Goal: Task Accomplishment & Management: Complete application form

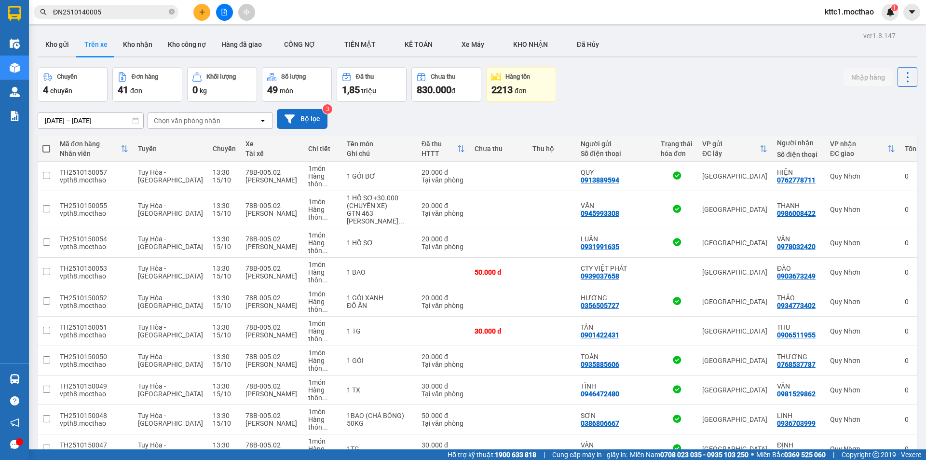
click at [298, 120] on button "Bộ lọc" at bounding box center [302, 119] width 51 height 20
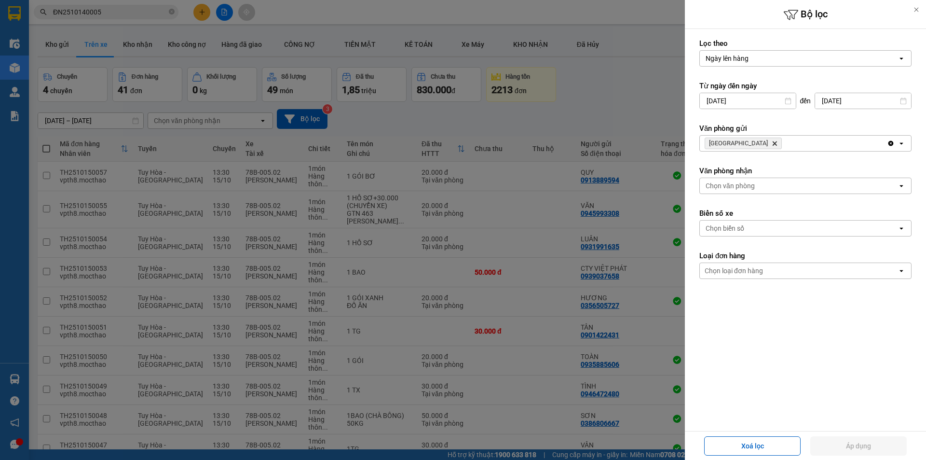
click at [772, 141] on icon "Delete" at bounding box center [775, 143] width 6 height 6
click at [737, 141] on div "Chọn văn phòng" at bounding box center [730, 143] width 49 height 10
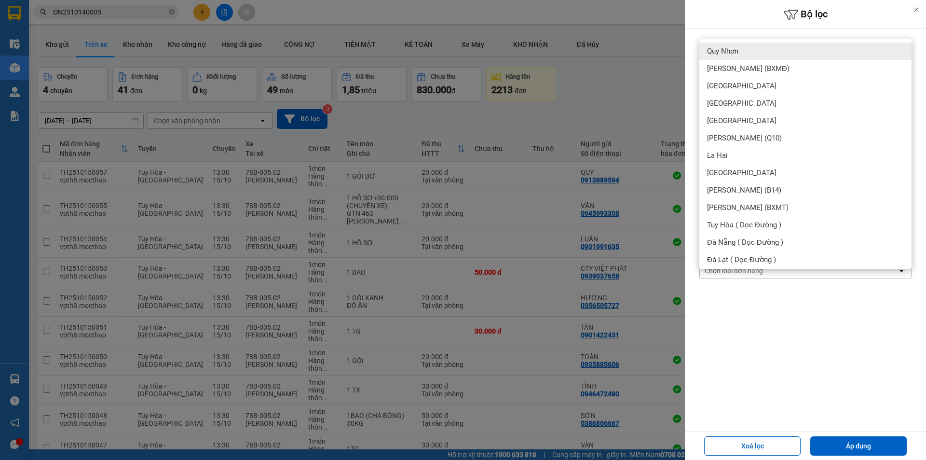
click at [727, 50] on span "Quy Nhơn" at bounding box center [722, 51] width 31 height 10
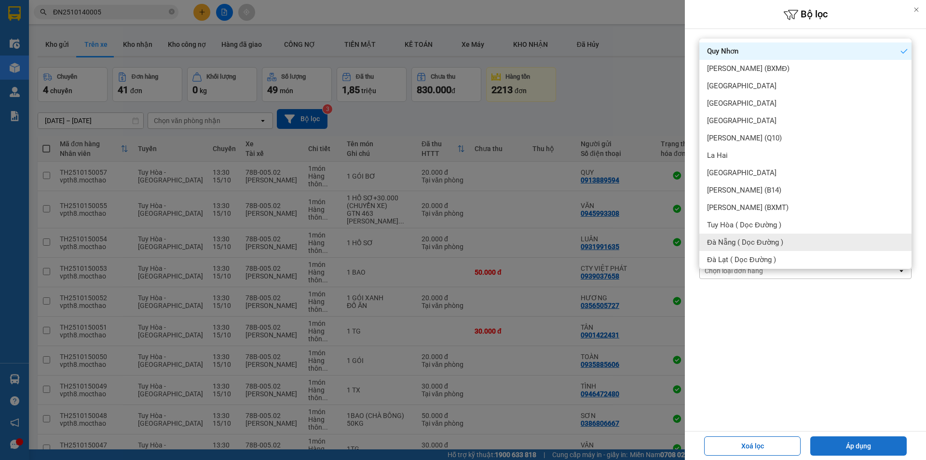
click at [843, 447] on button "Áp dụng" at bounding box center [859, 445] width 97 height 19
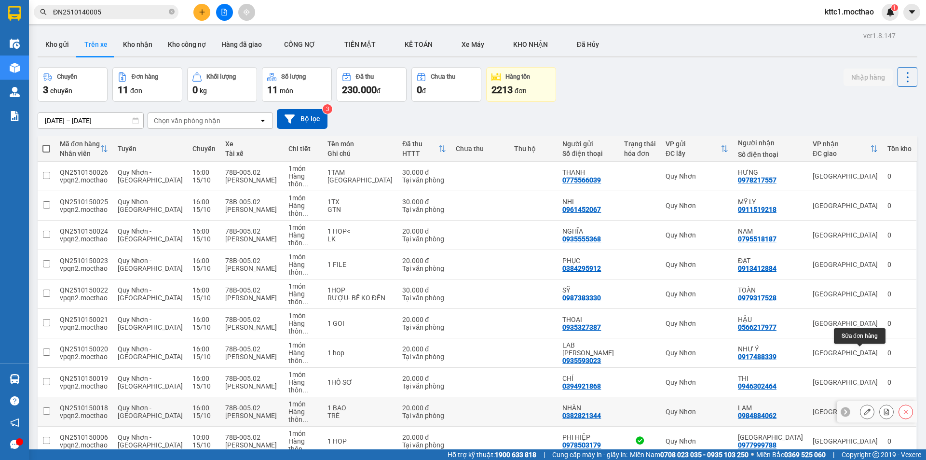
click at [864, 408] on icon at bounding box center [867, 411] width 7 height 7
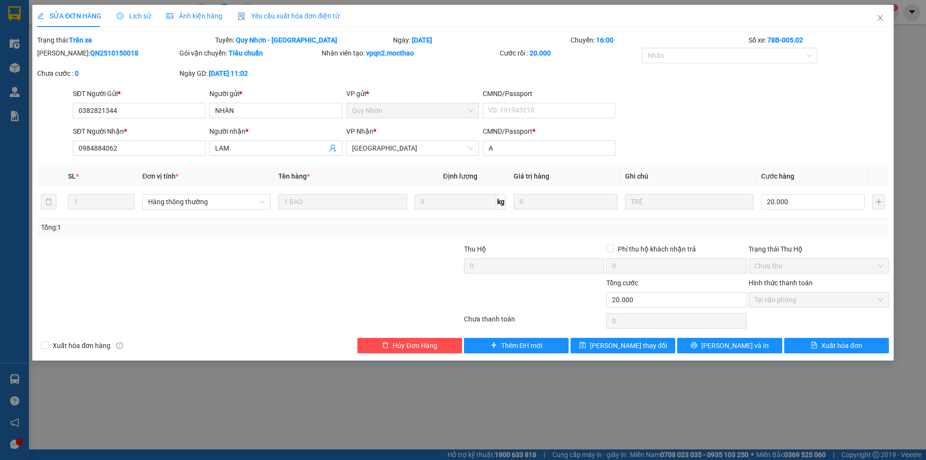
click at [321, 10] on div "Yêu cầu xuất hóa đơn điện tử" at bounding box center [289, 16] width 102 height 22
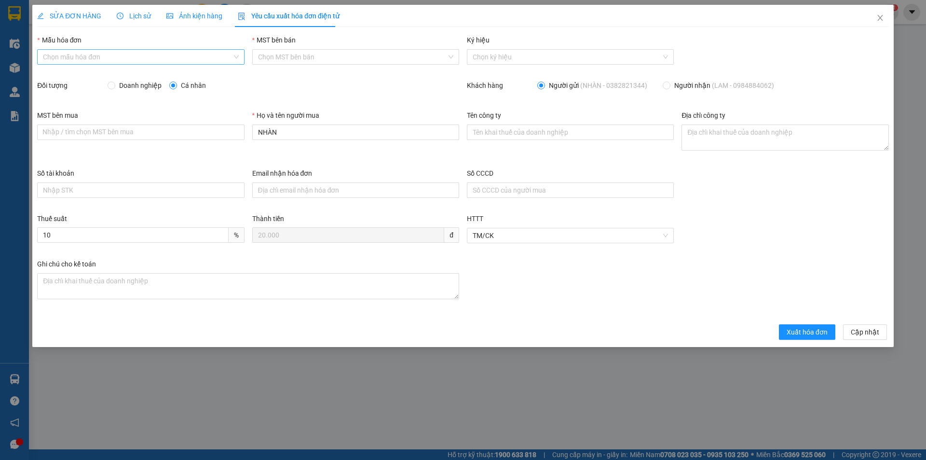
click at [97, 58] on input "Mẫu hóa đơn" at bounding box center [137, 57] width 189 height 14
click at [95, 71] on div "HĐH" at bounding box center [140, 76] width 195 height 11
type input "8"
drag, startPoint x: 287, startPoint y: 132, endPoint x: 251, endPoint y: 129, distance: 36.3
click at [251, 129] on div "Họ và tên người mua NHÀN" at bounding box center [356, 139] width 215 height 58
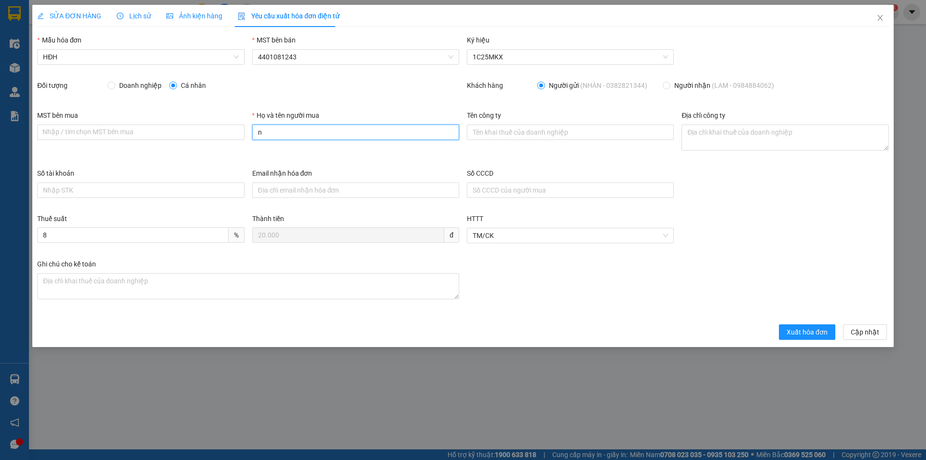
type input "Người mua không lấy hóa đơn"
click at [794, 331] on span "Xuất hóa đơn" at bounding box center [807, 332] width 41 height 11
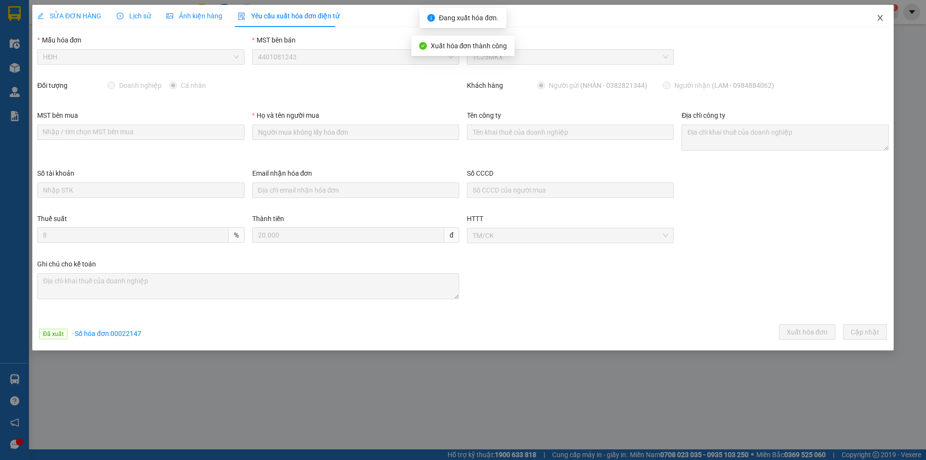
click at [882, 18] on icon "close" at bounding box center [881, 18] width 8 height 8
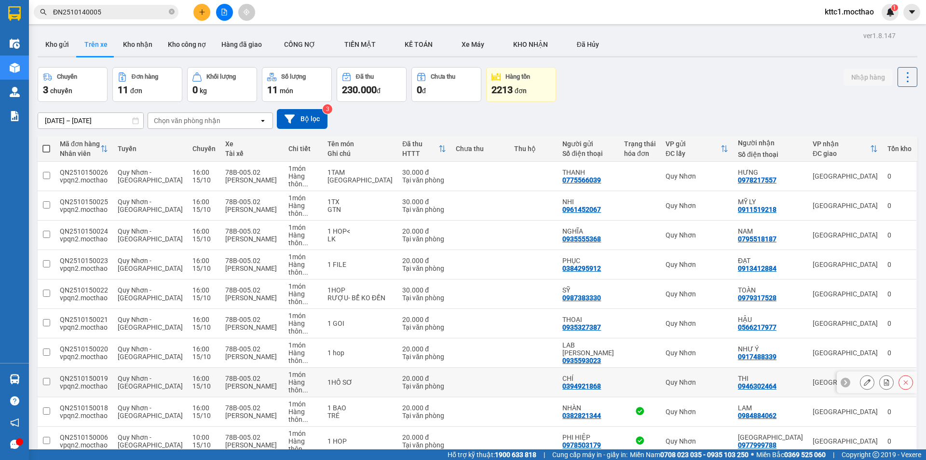
click at [864, 379] on icon at bounding box center [867, 382] width 7 height 7
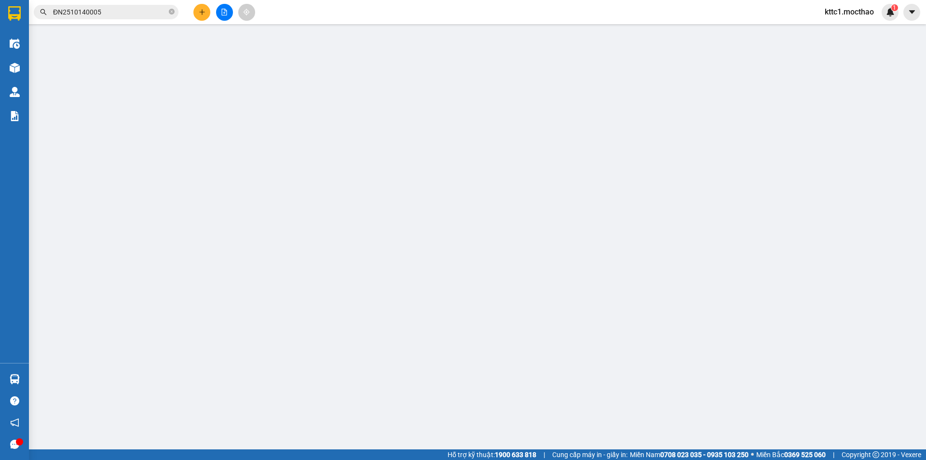
type input "0394921868"
type input "CHÍ"
type input "0946302464"
type input "THI"
type input "A"
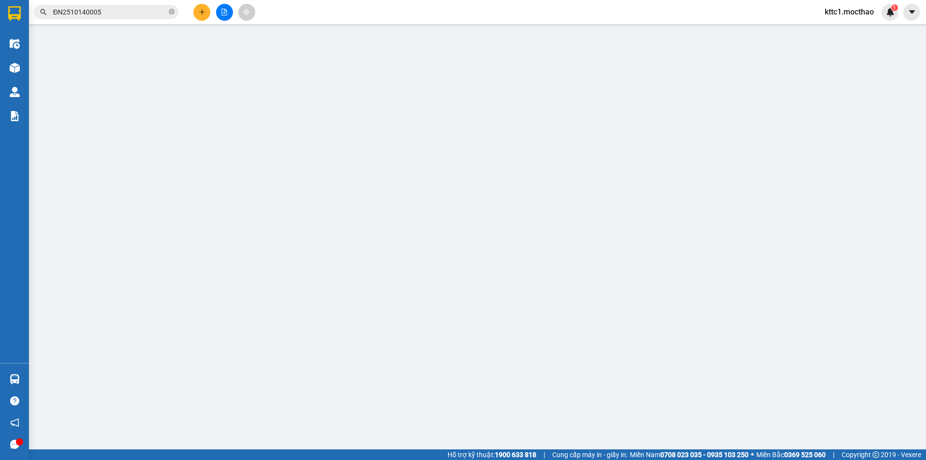
type input "0"
type input "20.000"
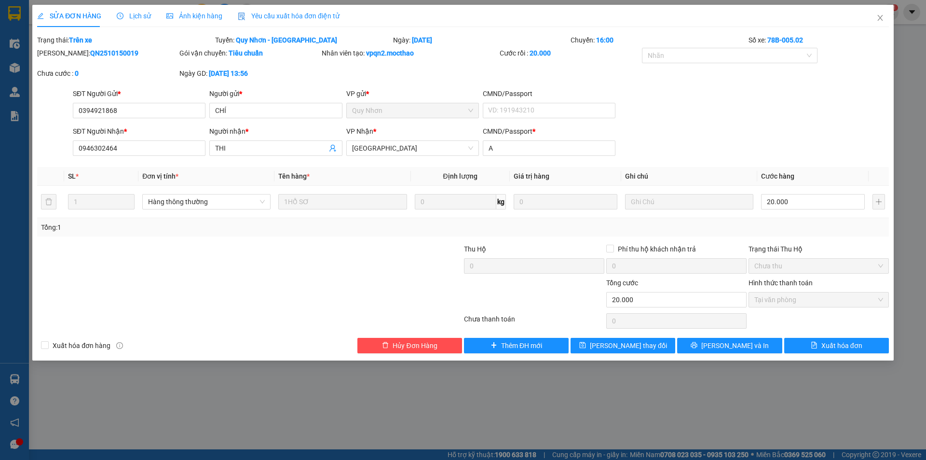
click at [305, 14] on span "Yêu cầu xuất hóa đơn điện tử" at bounding box center [289, 16] width 102 height 8
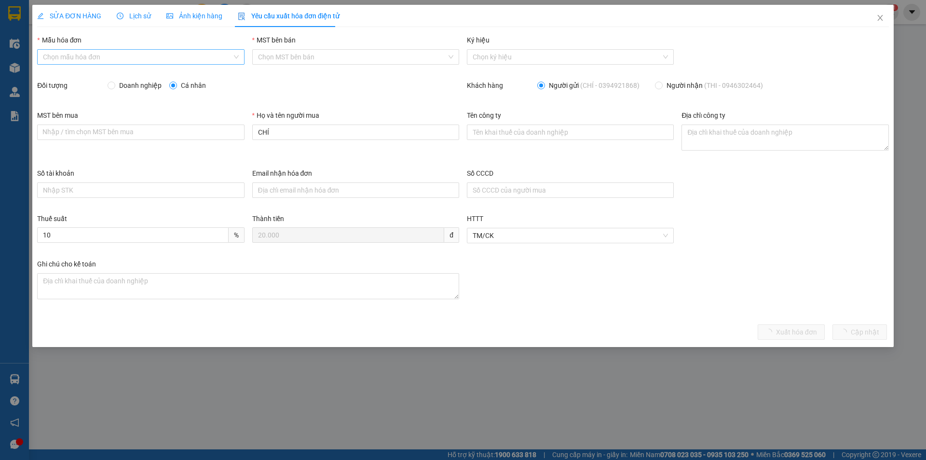
click at [141, 59] on input "Mẫu hóa đơn" at bounding box center [137, 57] width 189 height 14
click at [132, 74] on div "HĐH" at bounding box center [140, 76] width 195 height 11
type input "8"
drag, startPoint x: 292, startPoint y: 133, endPoint x: 236, endPoint y: 128, distance: 56.7
click at [236, 128] on div "MST bên mua Nhập / tìm chọn MST bên mua Họ và tên người mua CHÍ Tên công ty Địa…" at bounding box center [463, 139] width 860 height 58
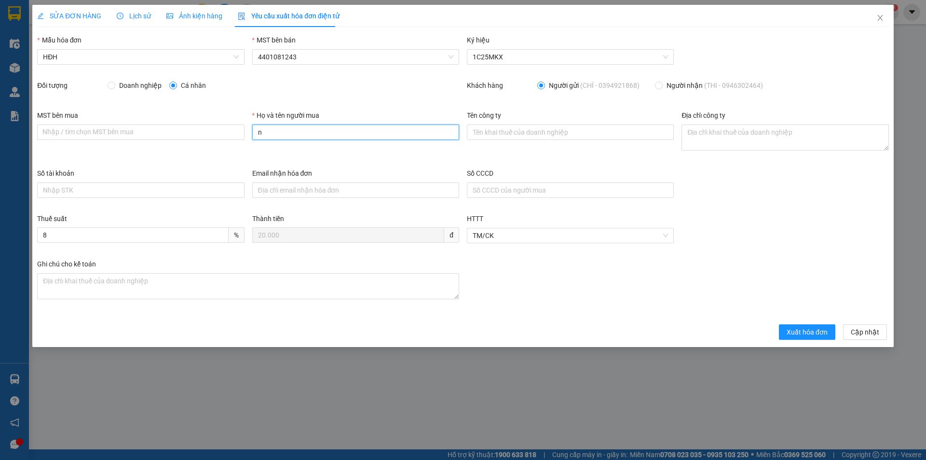
type input "Người mua không lấy hóa đơn"
click at [810, 331] on span "Xuất hóa đơn" at bounding box center [807, 332] width 41 height 11
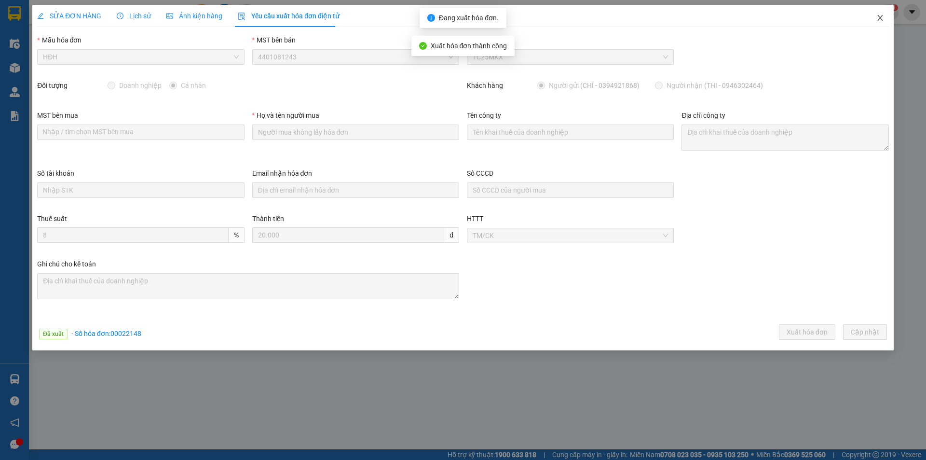
click at [881, 19] on icon "close" at bounding box center [880, 18] width 5 height 6
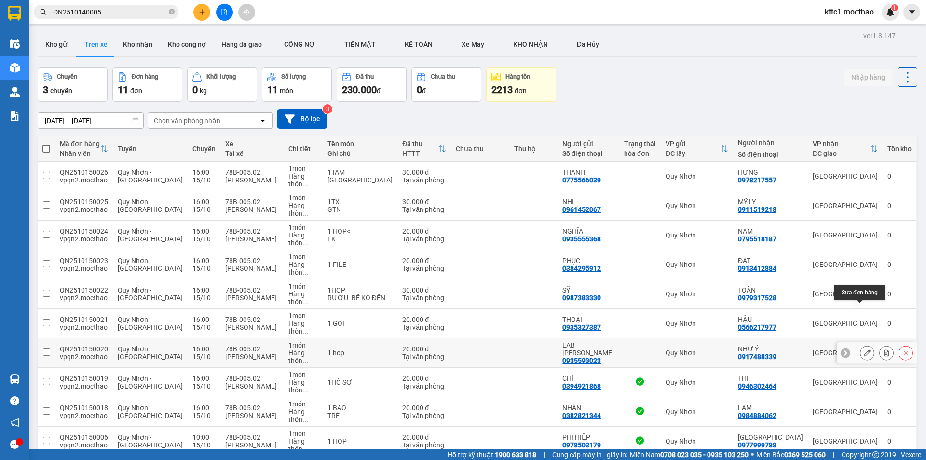
click at [864, 349] on icon at bounding box center [867, 352] width 7 height 7
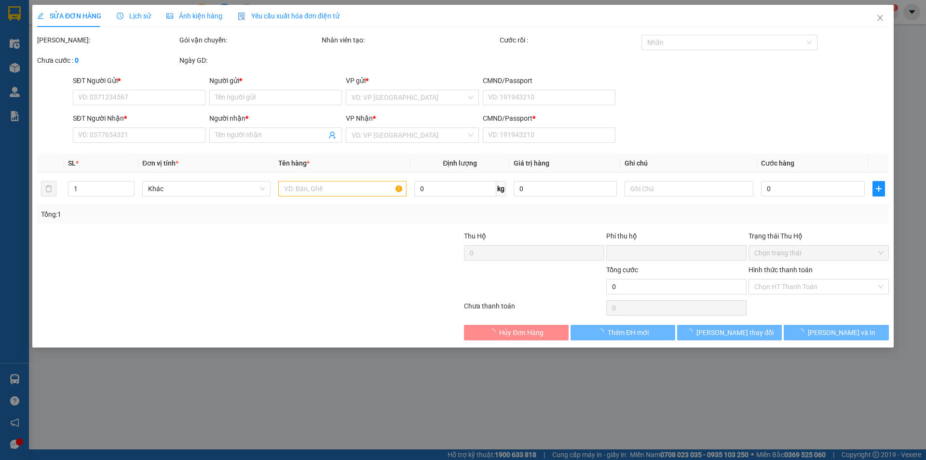
type input "0935593023"
type input "LAB [PERSON_NAME]"
type input "0917488339"
type input "NHƯ Ý"
type input "A"
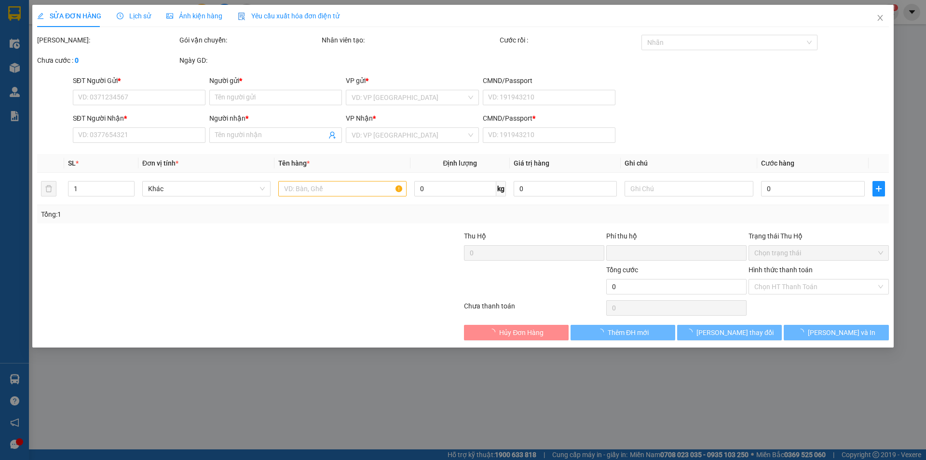
type input "0"
type input "20.000"
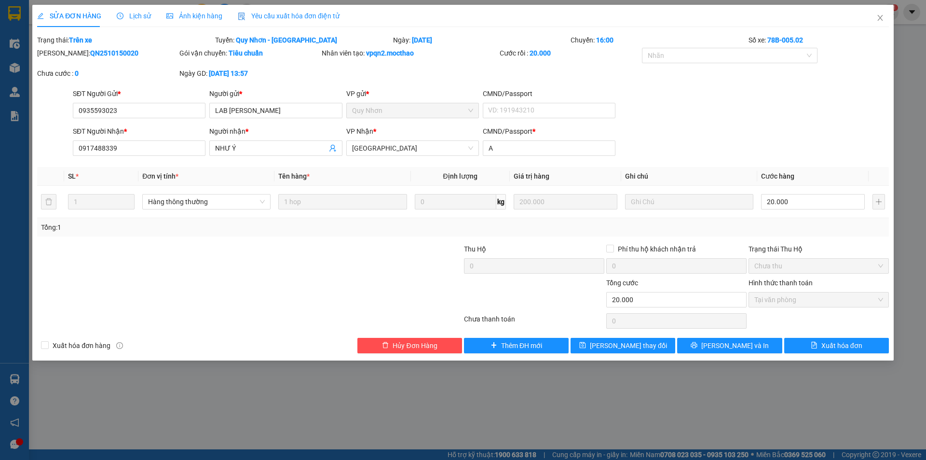
click at [270, 12] on span "Yêu cầu xuất hóa đơn điện tử" at bounding box center [289, 16] width 102 height 8
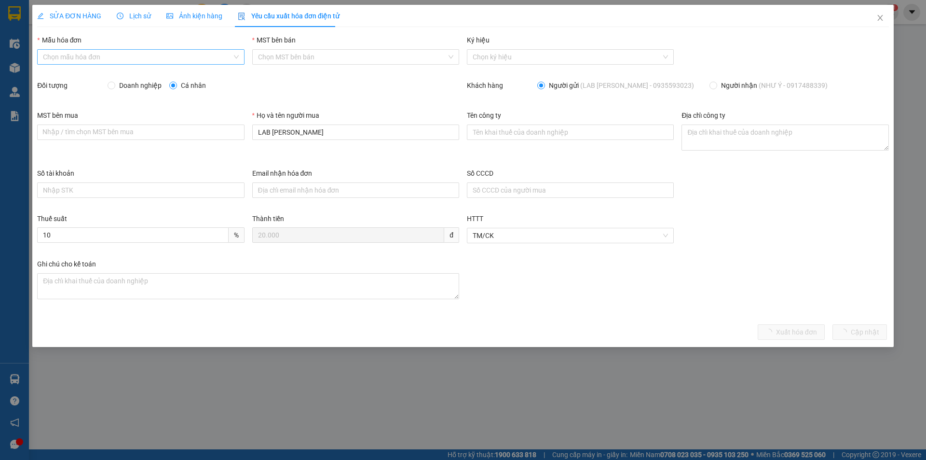
click at [110, 55] on input "Mẫu hóa đơn" at bounding box center [137, 57] width 189 height 14
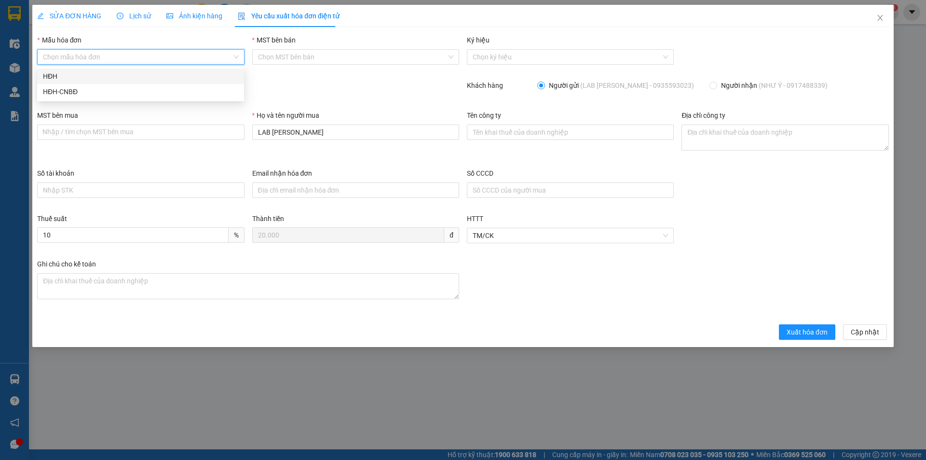
click at [94, 73] on div "HĐH" at bounding box center [140, 76] width 195 height 11
type input "8"
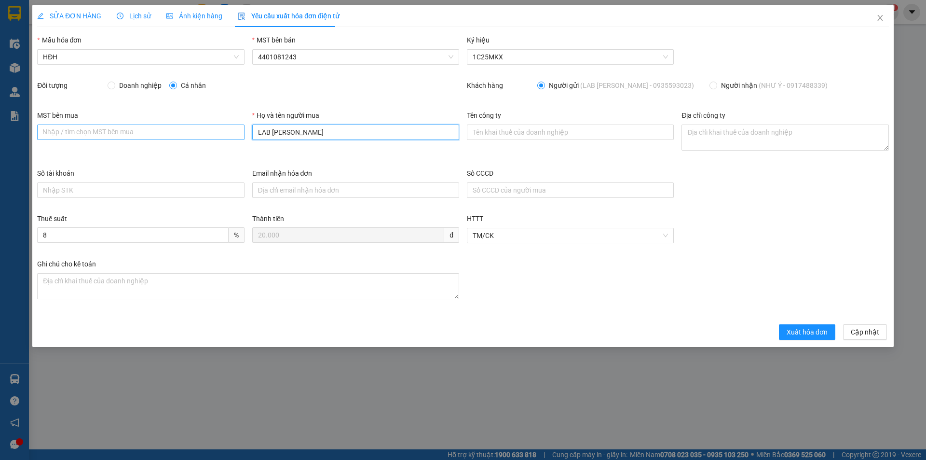
drag, startPoint x: 328, startPoint y: 138, endPoint x: 222, endPoint y: 135, distance: 105.7
click at [222, 135] on div "MST bên mua Nhập / tìm chọn MST bên mua Họ và tên người mua LAB HOÀNG BẢO Tên c…" at bounding box center [463, 139] width 860 height 58
type input "Người mua không lấy hóa đơn"
click at [796, 329] on span "Xuất hóa đơn" at bounding box center [807, 332] width 41 height 11
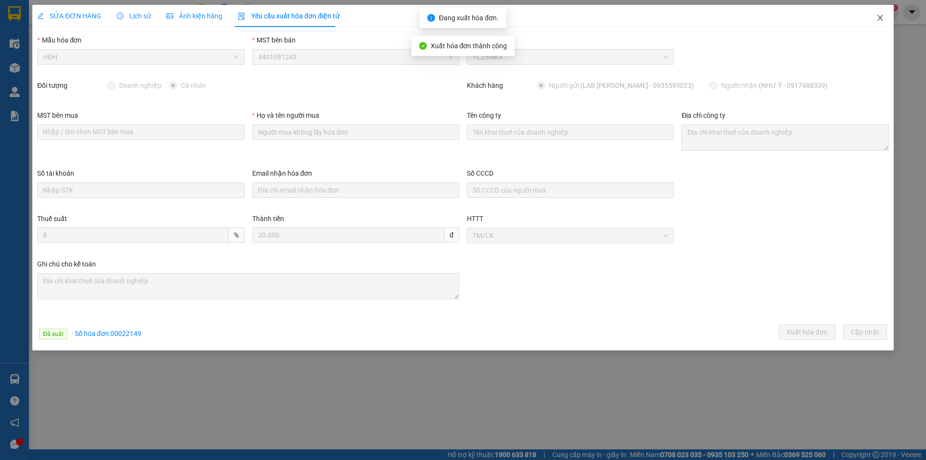
click at [880, 17] on icon "close" at bounding box center [880, 18] width 5 height 6
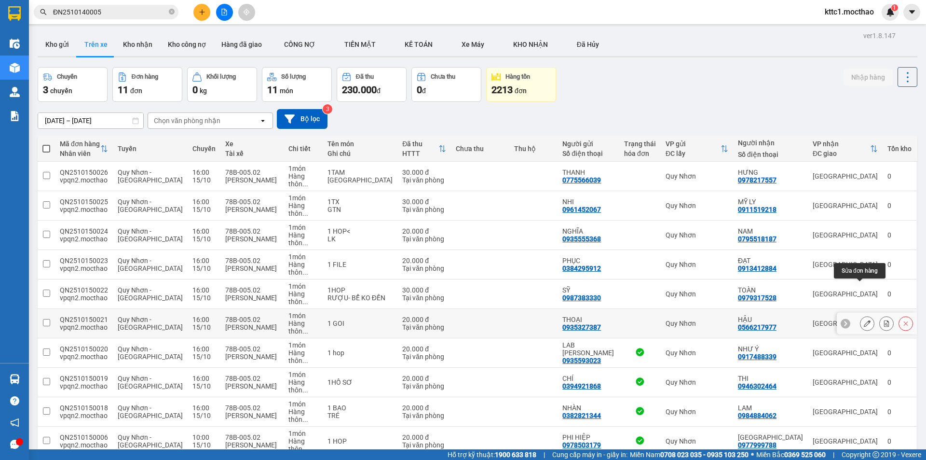
click at [864, 320] on icon at bounding box center [867, 323] width 7 height 7
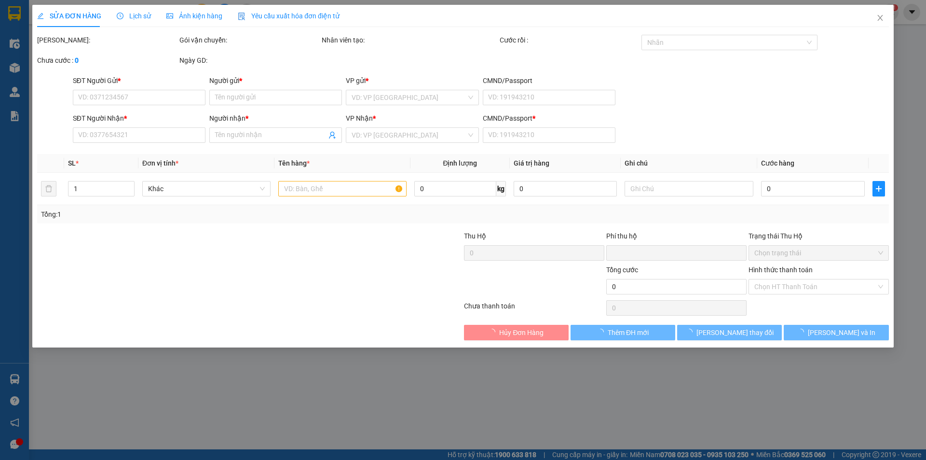
type input "0935327387"
type input "THOẠI"
type input "0566217977"
type input "HẬU"
type input "a"
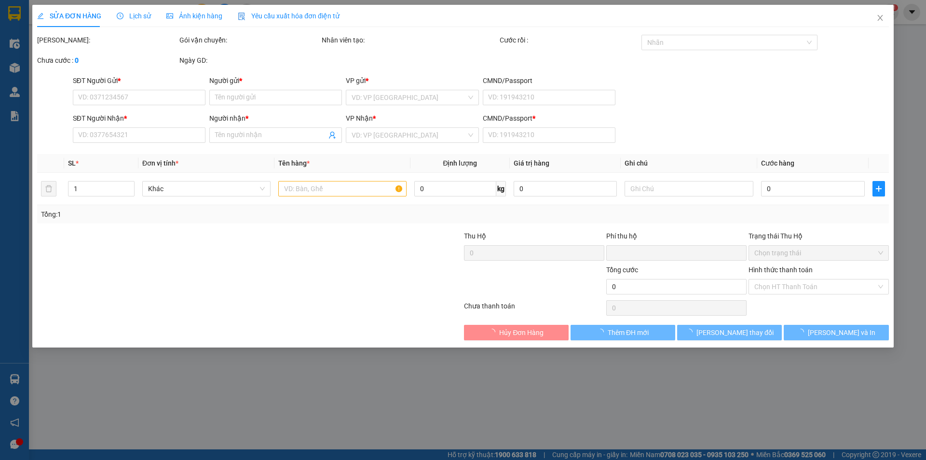
type input "0"
type input "20.000"
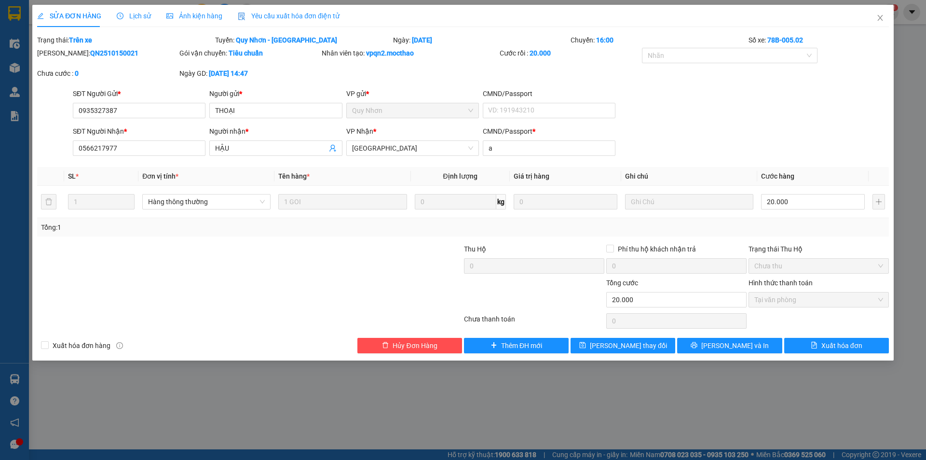
click at [295, 12] on span "Yêu cầu xuất hóa đơn điện tử" at bounding box center [289, 16] width 102 height 8
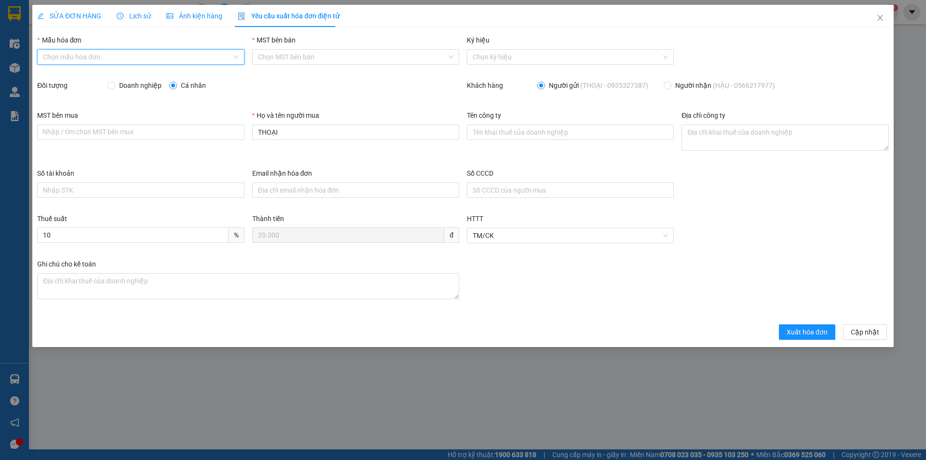
click at [120, 59] on input "Mẫu hóa đơn" at bounding box center [137, 57] width 189 height 14
click at [106, 77] on div "HĐH" at bounding box center [140, 76] width 195 height 11
type input "8"
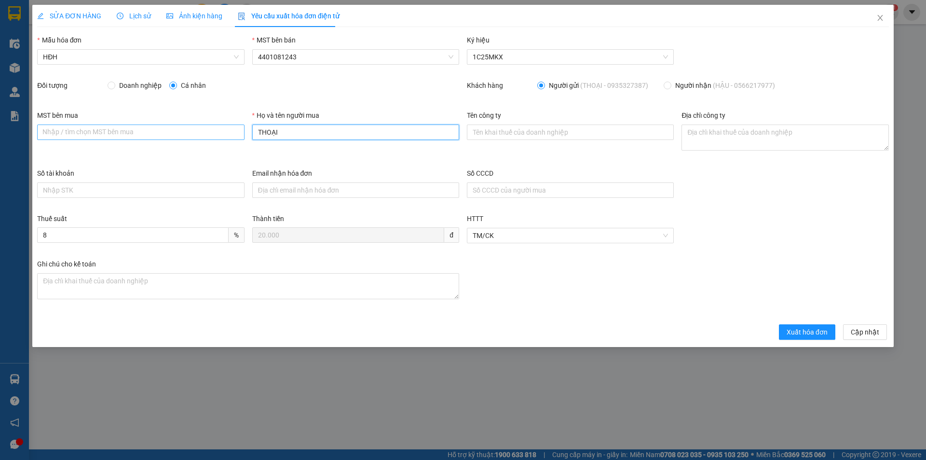
drag, startPoint x: 294, startPoint y: 132, endPoint x: 241, endPoint y: 132, distance: 52.6
click at [241, 132] on div "MST bên mua Nhập / tìm chọn MST bên mua Họ và tên người mua THOẠI Tên công ty Đ…" at bounding box center [463, 139] width 860 height 58
type input "Người mua không lấy hóa đơn"
click at [815, 333] on span "Xuất hóa đơn" at bounding box center [807, 332] width 41 height 11
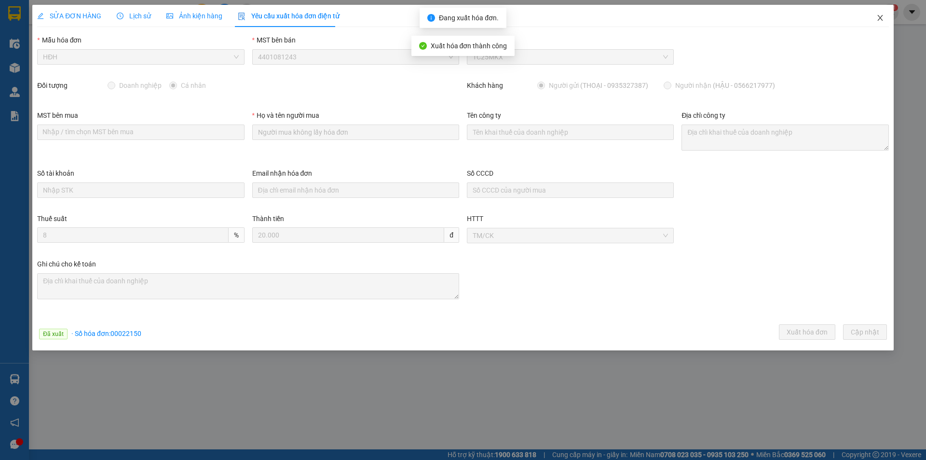
click at [880, 16] on icon "close" at bounding box center [881, 18] width 8 height 8
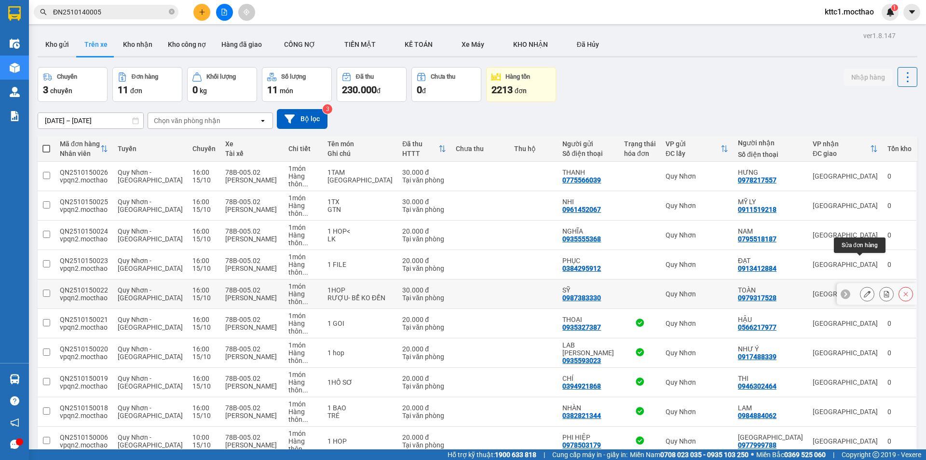
click at [861, 286] on button at bounding box center [868, 294] width 14 height 17
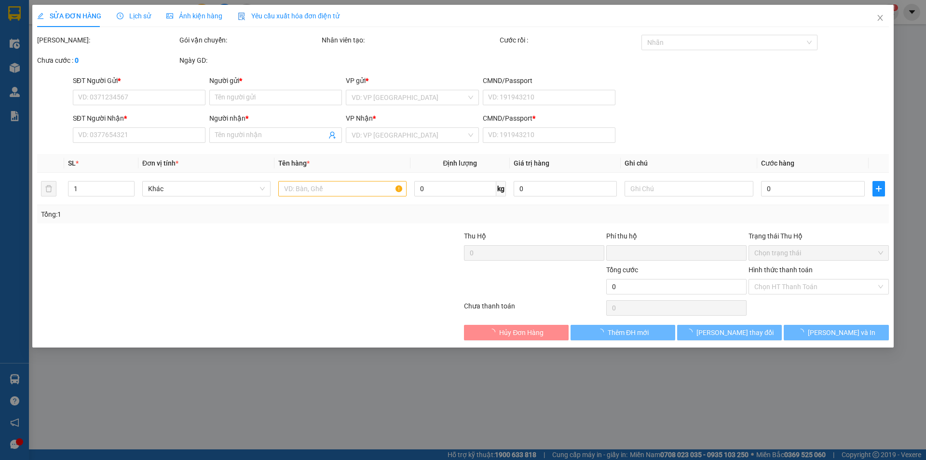
type input "0987383330"
type input "SỸ"
type input "0979317528"
type input "TOÀN"
type input "A"
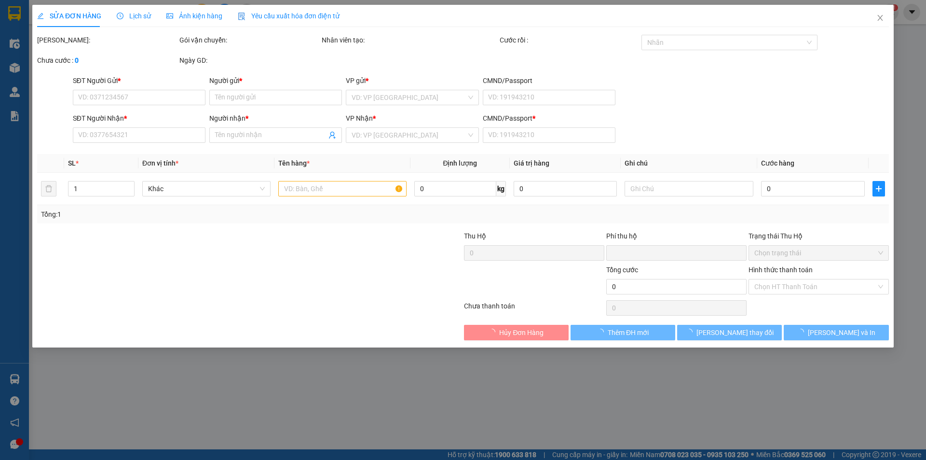
type input "0"
type input "30.000"
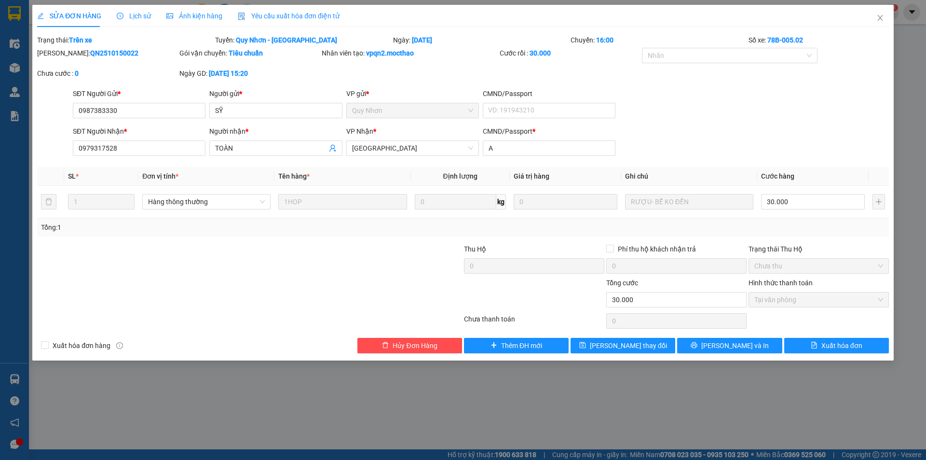
drag, startPoint x: 298, startPoint y: 11, endPoint x: 267, endPoint y: 18, distance: 32.1
click at [297, 12] on span "Yêu cầu xuất hóa đơn điện tử" at bounding box center [289, 16] width 102 height 8
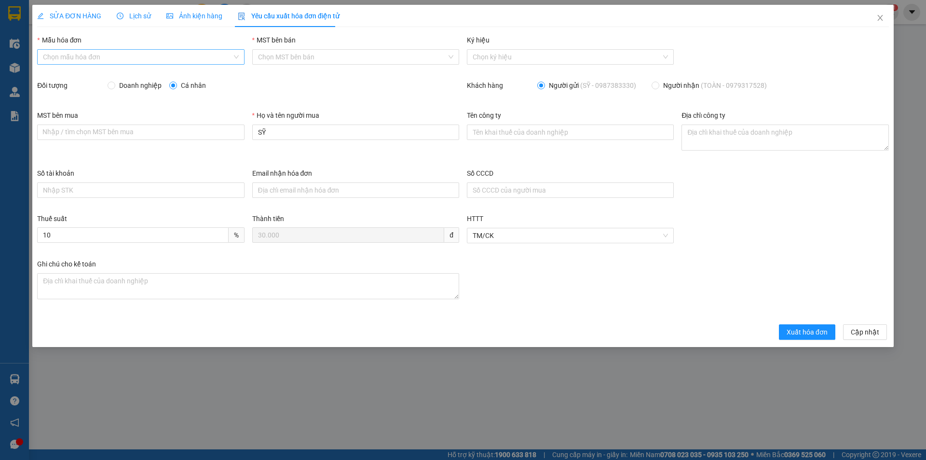
click at [108, 58] on input "Mẫu hóa đơn" at bounding box center [137, 57] width 189 height 14
click at [94, 78] on div "HĐH" at bounding box center [140, 76] width 195 height 11
type input "8"
drag, startPoint x: 280, startPoint y: 133, endPoint x: 214, endPoint y: 131, distance: 65.7
click at [214, 131] on div "MST bên mua Nhập / tìm chọn MST bên mua Họ và tên người mua SỸ Tên công ty Địa …" at bounding box center [463, 139] width 860 height 58
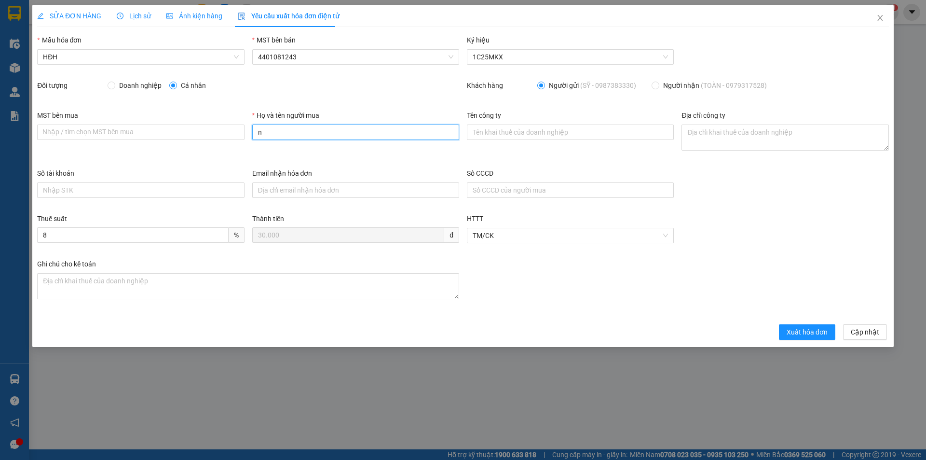
type input "Người mua không lấy hóa đơn"
click at [814, 329] on span "Xuất hóa đơn" at bounding box center [807, 332] width 41 height 11
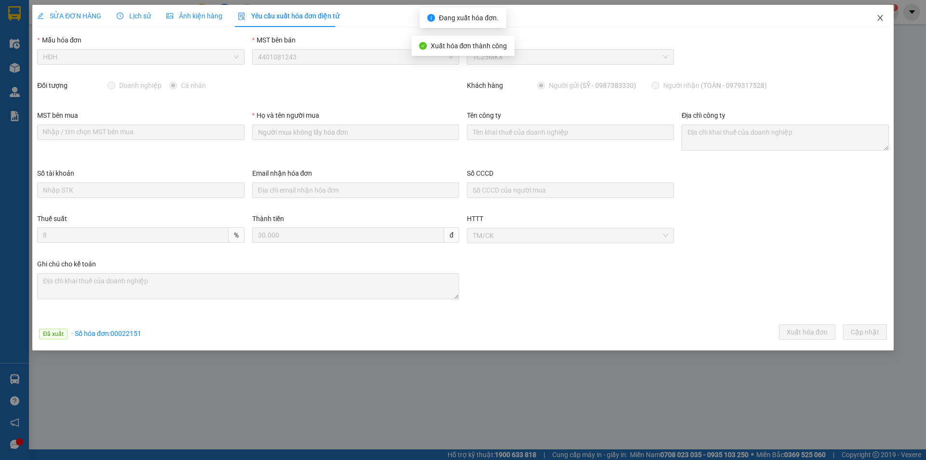
click at [884, 17] on icon "close" at bounding box center [881, 18] width 8 height 8
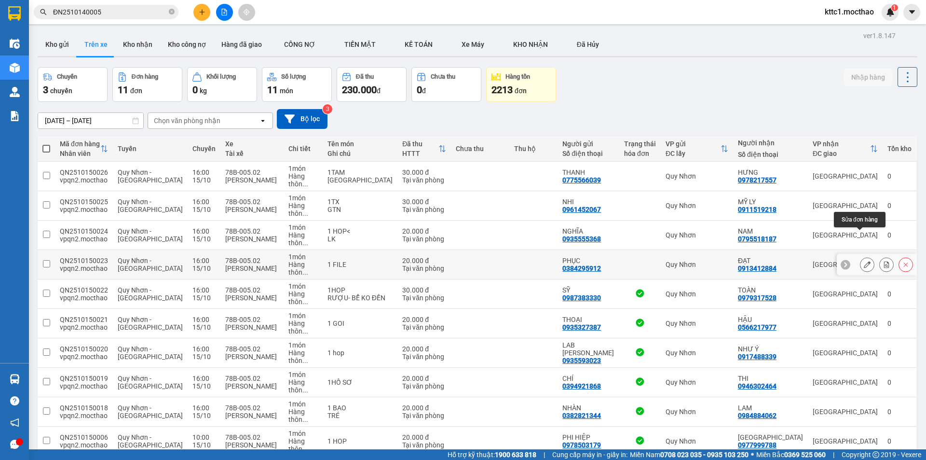
click at [864, 261] on icon at bounding box center [867, 264] width 7 height 7
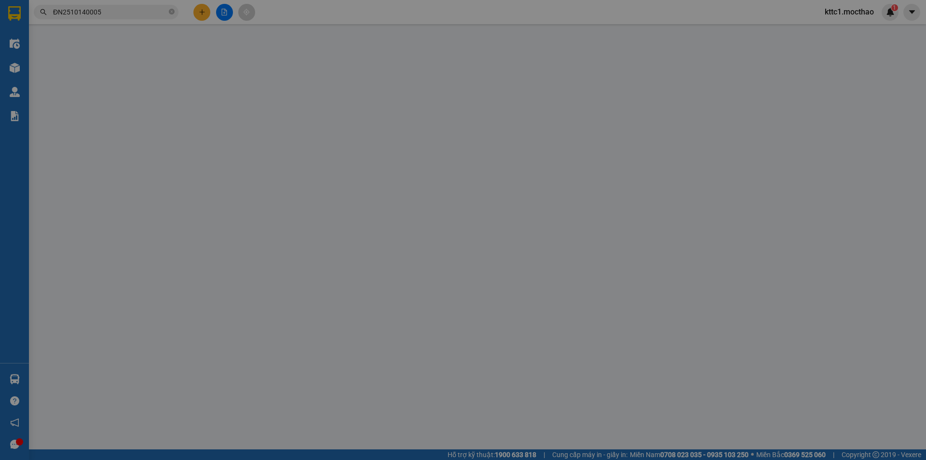
type input "0384295912"
type input "PHỤC"
type input "0913412884"
type input "ĐẠT"
type input "A"
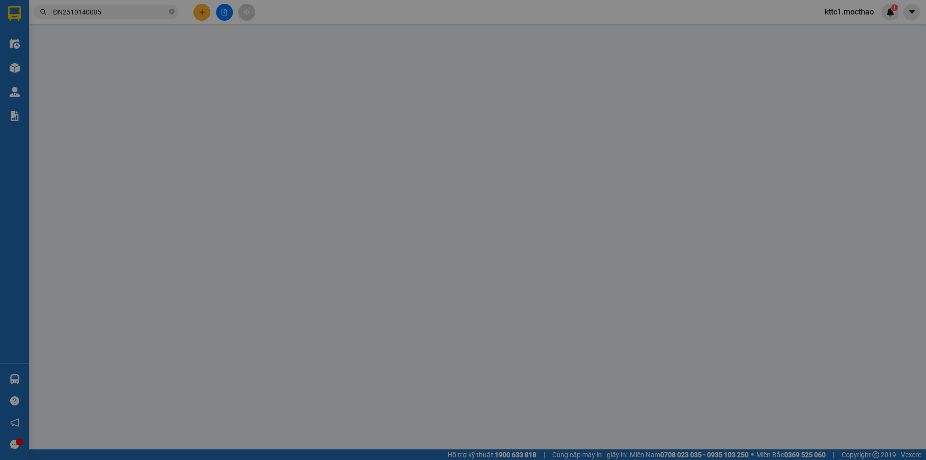
type input "0"
type input "20.000"
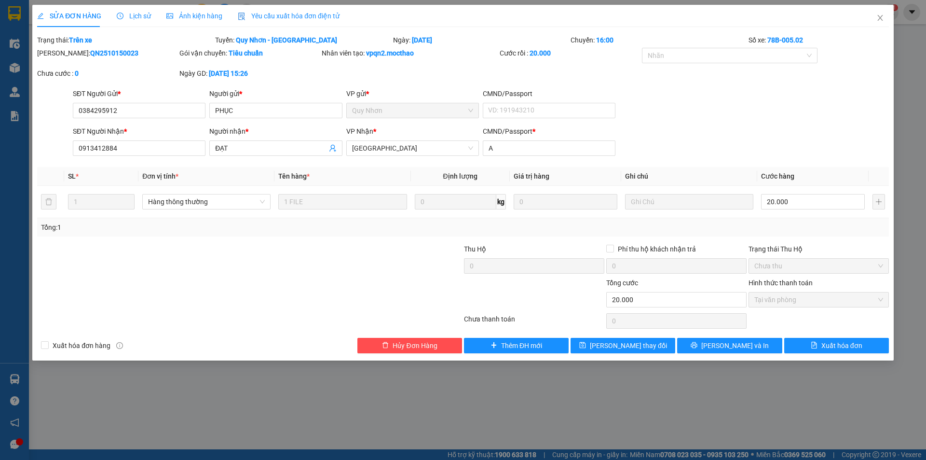
click at [293, 11] on div "Yêu cầu xuất hóa đơn điện tử" at bounding box center [289, 16] width 102 height 11
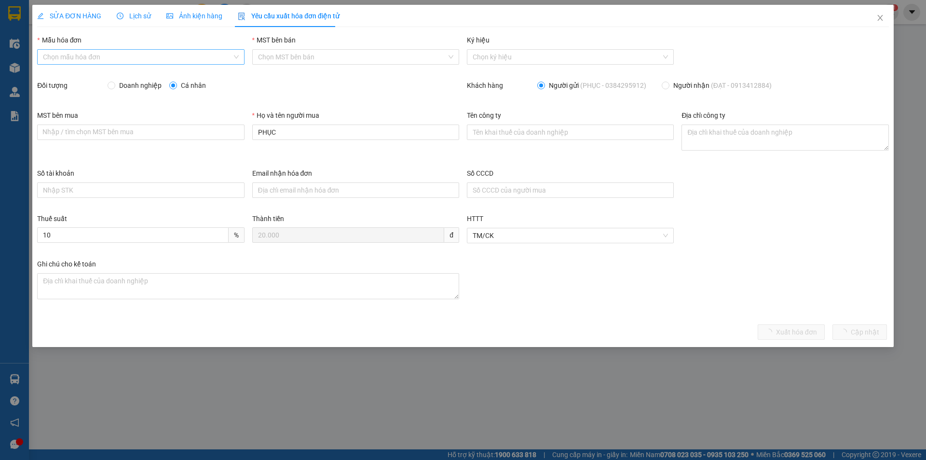
click at [114, 56] on input "Mẫu hóa đơn" at bounding box center [137, 57] width 189 height 14
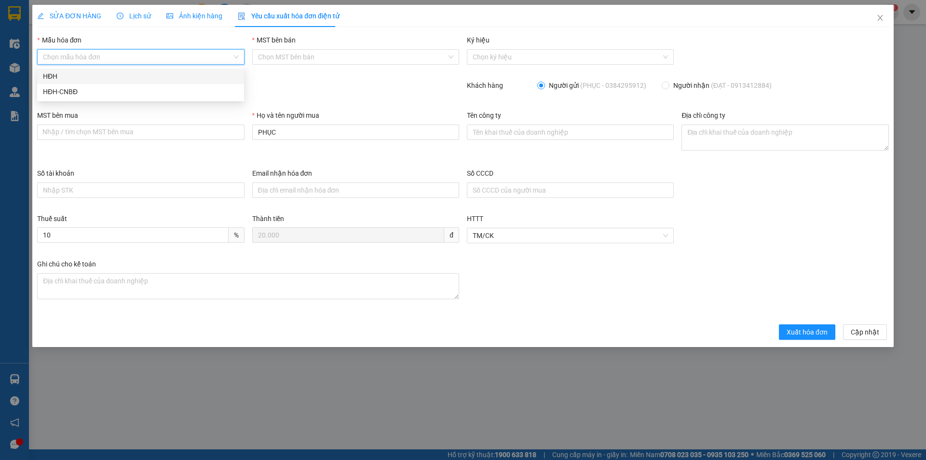
click at [102, 74] on div "HĐH" at bounding box center [140, 76] width 195 height 11
type input "8"
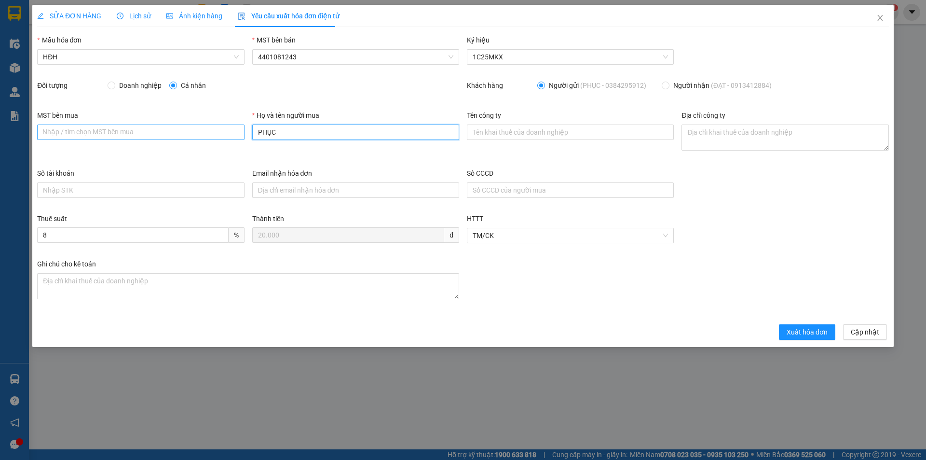
drag, startPoint x: 283, startPoint y: 131, endPoint x: 239, endPoint y: 127, distance: 44.6
click at [239, 127] on div "MST bên mua Nhập / tìm chọn MST bên mua Họ và tên người mua PHỤC Tên công ty Đị…" at bounding box center [463, 139] width 860 height 58
type input "Người mua không lấy hóa đơn"
click at [812, 335] on span "Xuất hóa đơn" at bounding box center [807, 332] width 41 height 11
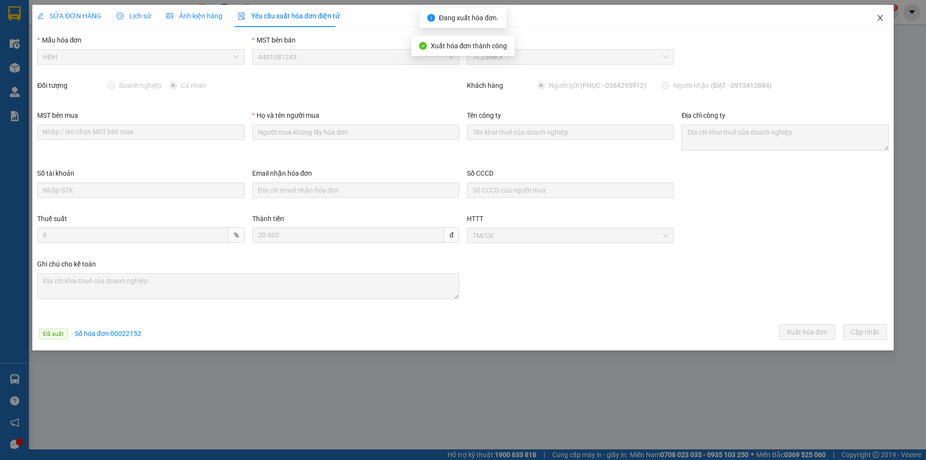
click at [876, 14] on span "Close" at bounding box center [880, 18] width 27 height 27
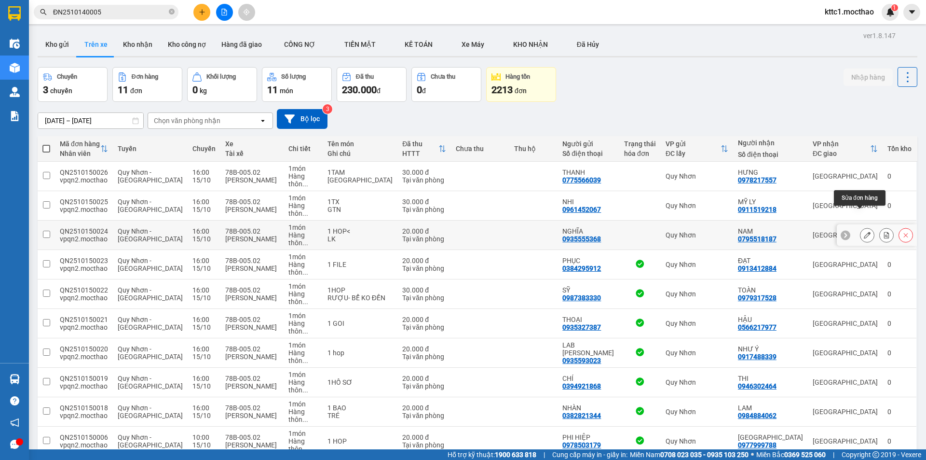
click at [864, 232] on icon at bounding box center [867, 235] width 7 height 7
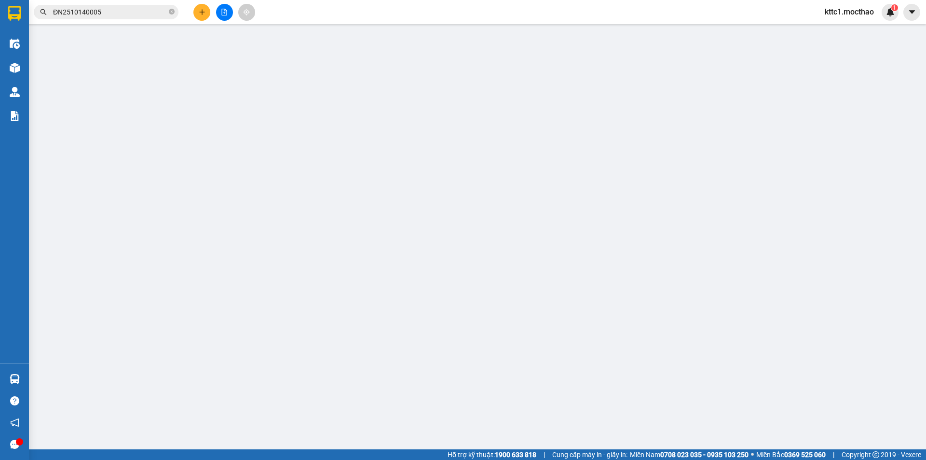
type input "0935555368"
type input "NGHĨA"
type input "0795518187"
type input "NAM"
type input "A"
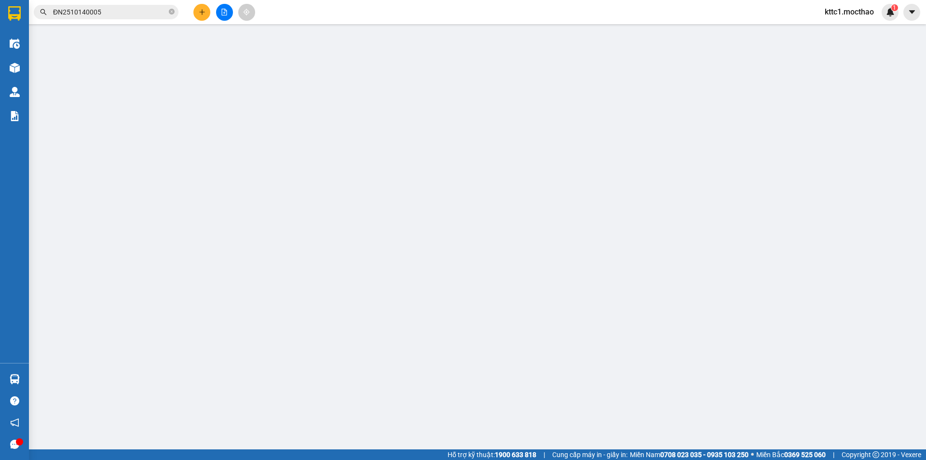
type input "0"
type input "20.000"
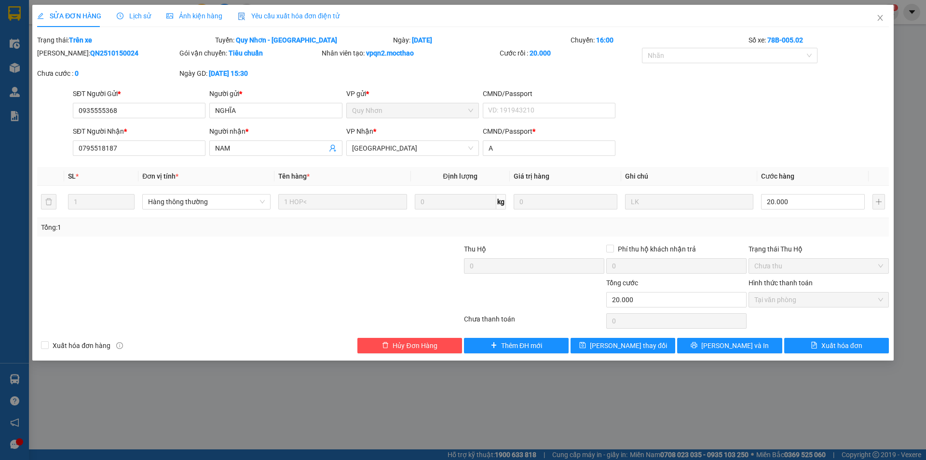
click at [279, 21] on div "Yêu cầu xuất hóa đơn điện tử" at bounding box center [289, 16] width 102 height 11
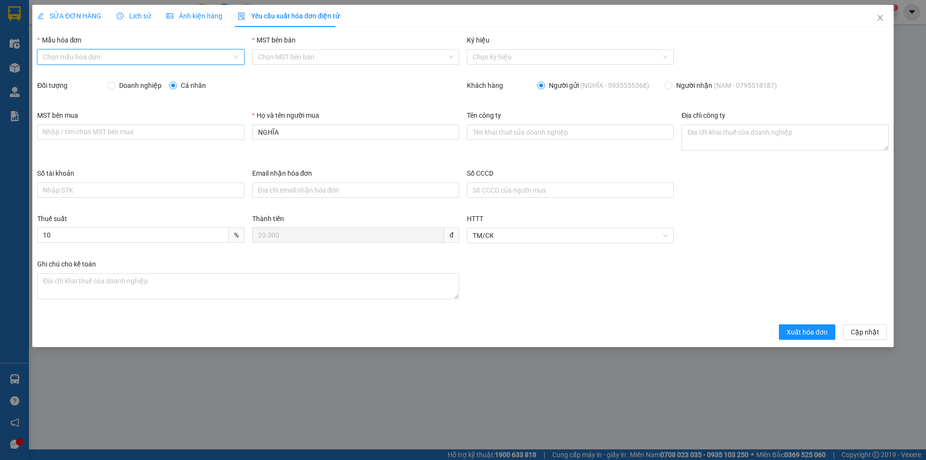
click at [146, 60] on input "Mẫu hóa đơn" at bounding box center [137, 57] width 189 height 14
drag, startPoint x: 124, startPoint y: 75, endPoint x: 162, endPoint y: 90, distance: 41.0
click at [124, 75] on div "HĐH" at bounding box center [140, 76] width 195 height 11
type input "8"
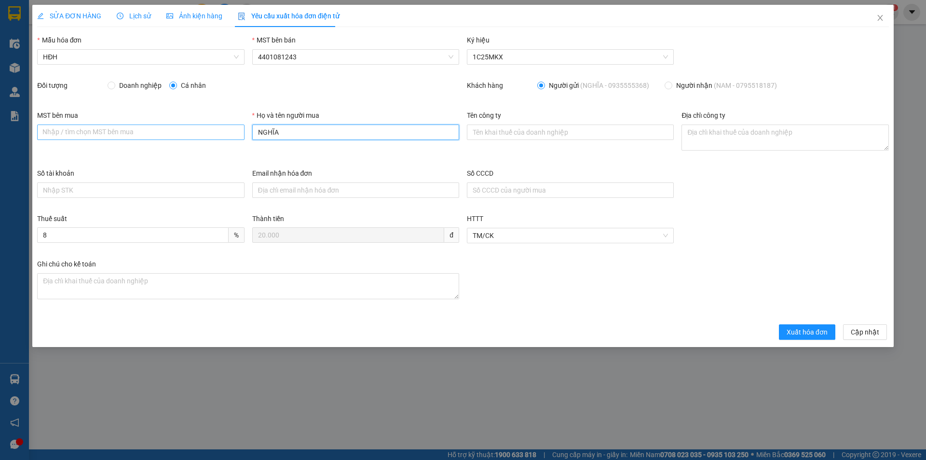
drag, startPoint x: 279, startPoint y: 131, endPoint x: 244, endPoint y: 127, distance: 35.9
click at [244, 127] on div "MST bên mua Nhập / tìm chọn MST bên mua Họ và tên người mua NGHĨA Tên công ty Đ…" at bounding box center [463, 139] width 860 height 58
type input "Người mua không lấy hóa đơn"
click at [816, 334] on span "Xuất hóa đơn" at bounding box center [807, 332] width 41 height 11
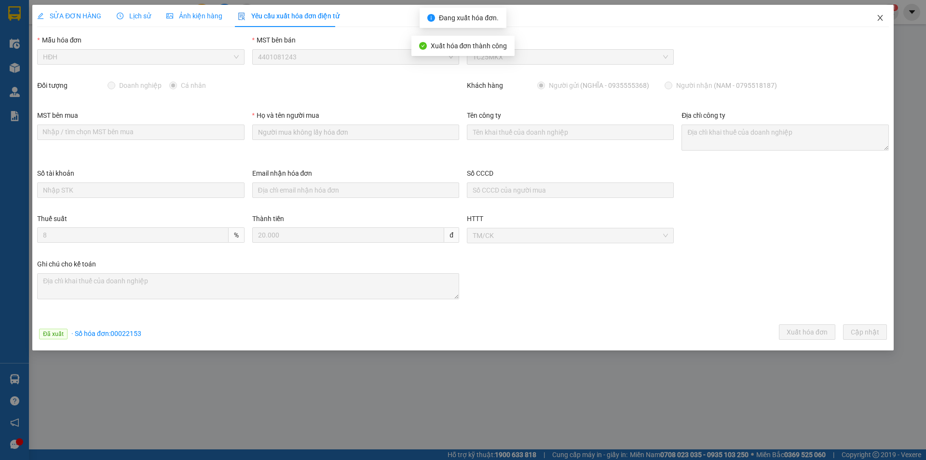
click at [881, 17] on icon "close" at bounding box center [881, 18] width 8 height 8
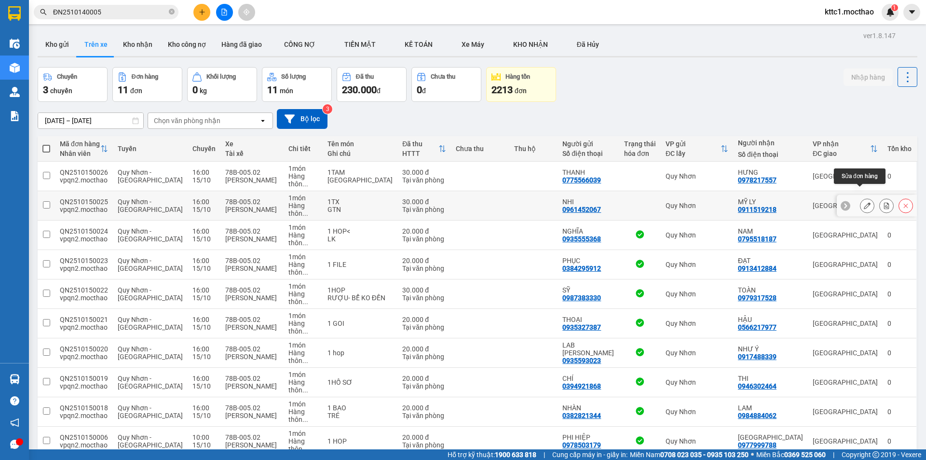
click at [864, 202] on icon at bounding box center [867, 205] width 7 height 7
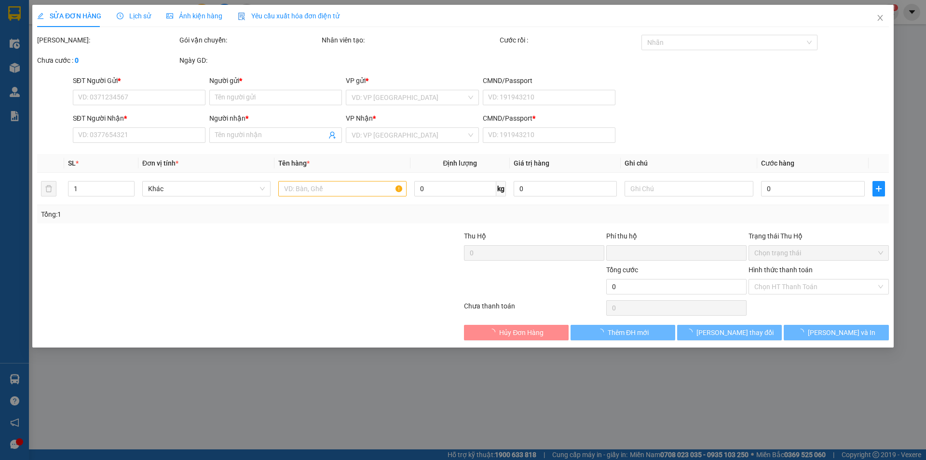
type input "0961452067"
type input "NHI"
type input "0911519218"
type input "MỸ LY"
type input "x"
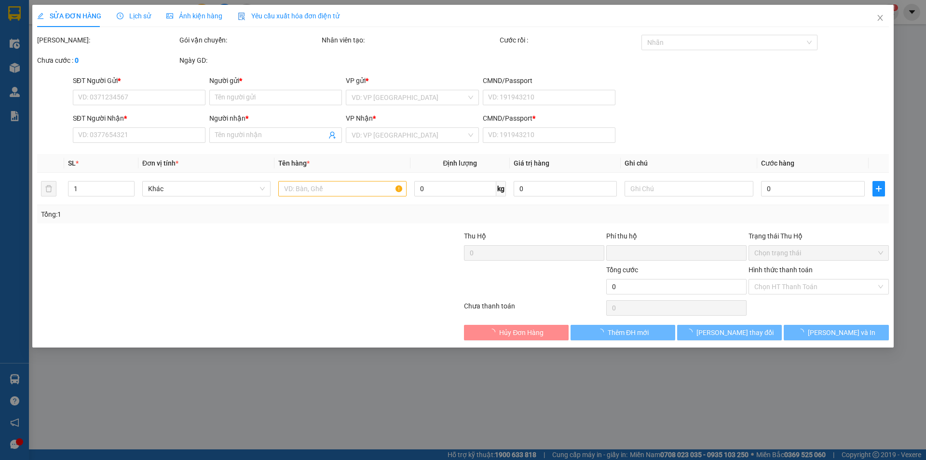
type input "0"
type input "30.000"
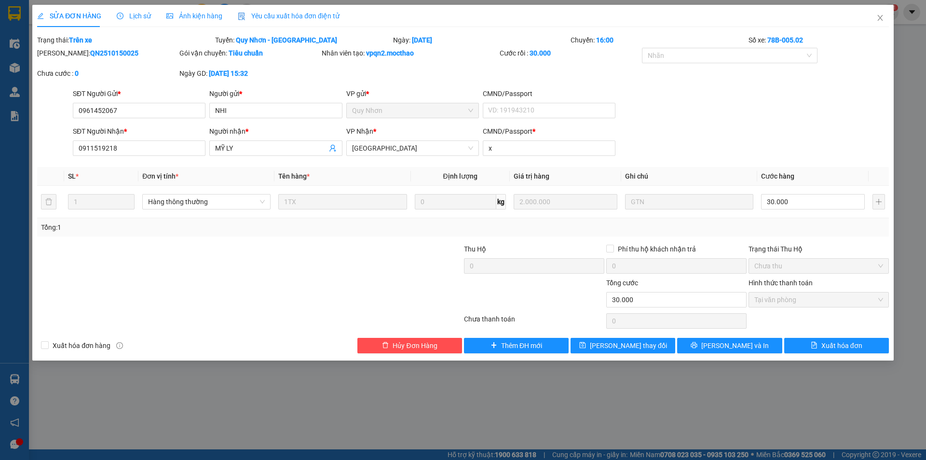
click at [300, 13] on span "Yêu cầu xuất hóa đơn điện tử" at bounding box center [289, 16] width 102 height 8
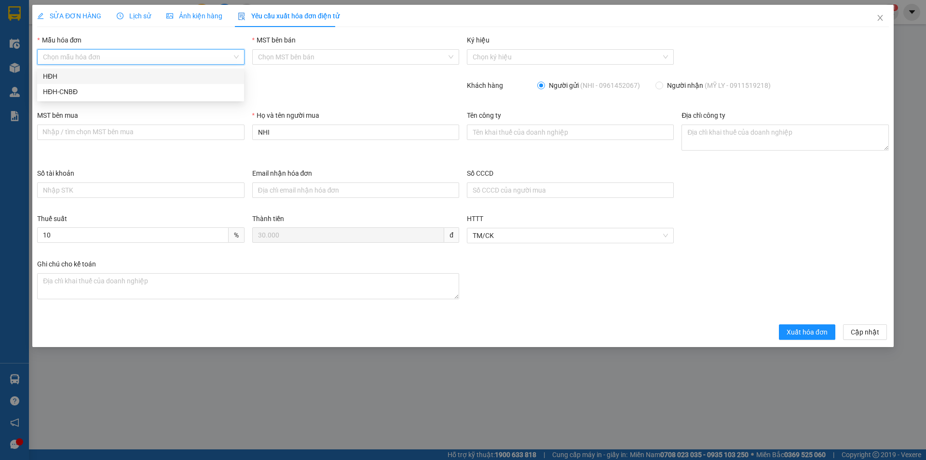
click at [85, 60] on input "Mẫu hóa đơn" at bounding box center [137, 57] width 189 height 14
click at [78, 76] on div "HĐH" at bounding box center [140, 76] width 195 height 11
type input "8"
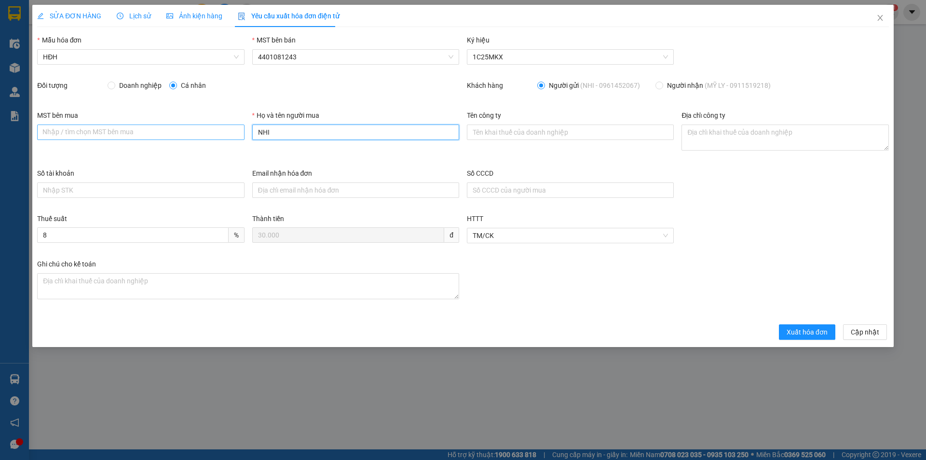
drag, startPoint x: 275, startPoint y: 133, endPoint x: 241, endPoint y: 131, distance: 33.3
click at [241, 131] on div "MST bên mua Nhập / tìm chọn MST bên mua Họ và tên người mua NHI Tên công ty Địa…" at bounding box center [463, 139] width 860 height 58
type input "Người mua không lấy hóa đơn"
drag, startPoint x: 825, startPoint y: 334, endPoint x: 862, endPoint y: 284, distance: 62.2
click at [824, 333] on span "Xuất hóa đơn" at bounding box center [807, 332] width 41 height 11
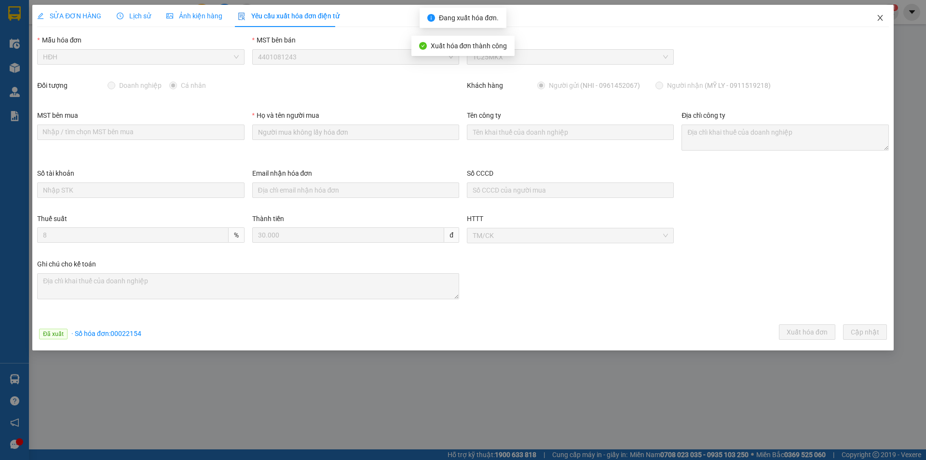
click at [880, 15] on icon "close" at bounding box center [881, 18] width 8 height 8
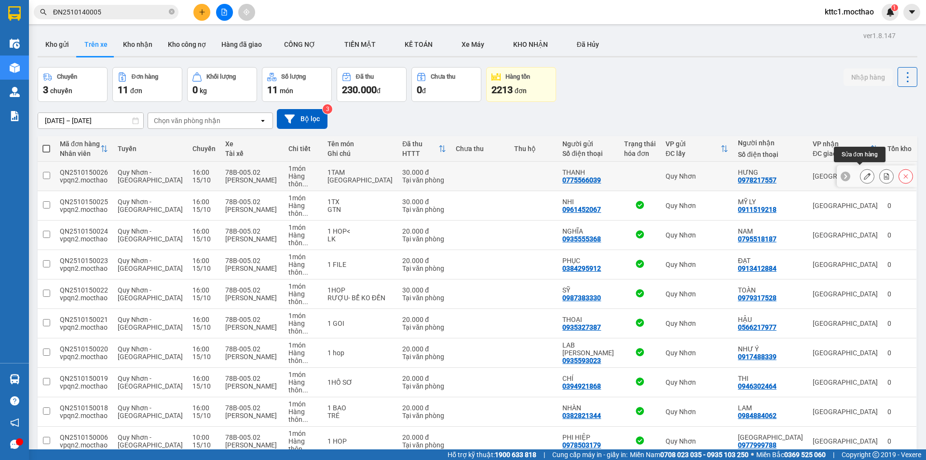
click at [861, 174] on button at bounding box center [868, 176] width 14 height 17
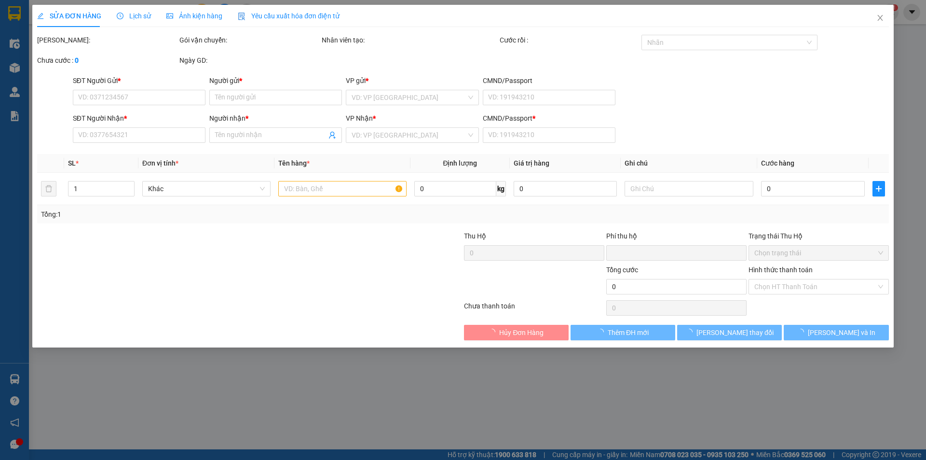
type input "0775566039"
type input "THANH"
type input "0978217557"
type input "HƯNG"
type input "K"
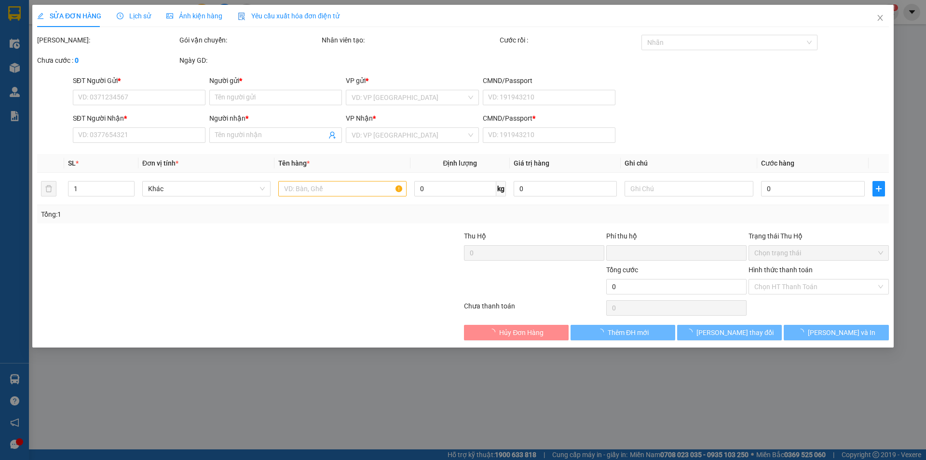
type input "0"
type input "30.000"
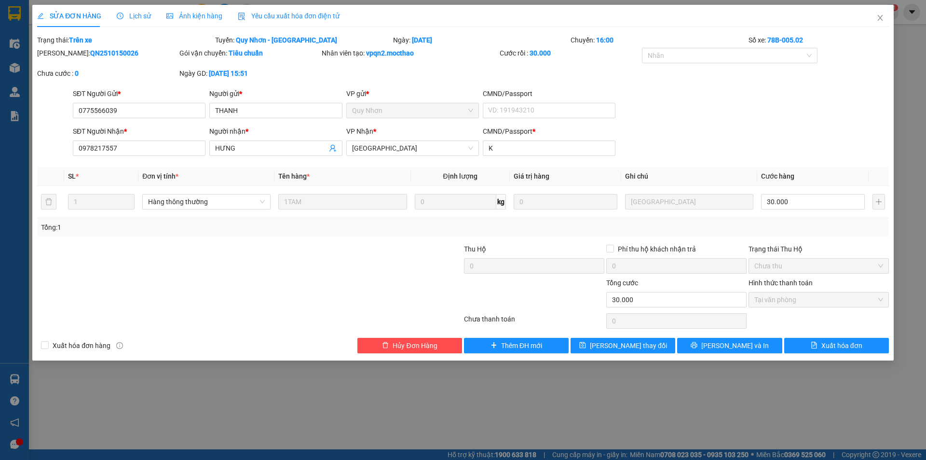
click at [289, 18] on span "Yêu cầu xuất hóa đơn điện tử" at bounding box center [289, 16] width 102 height 8
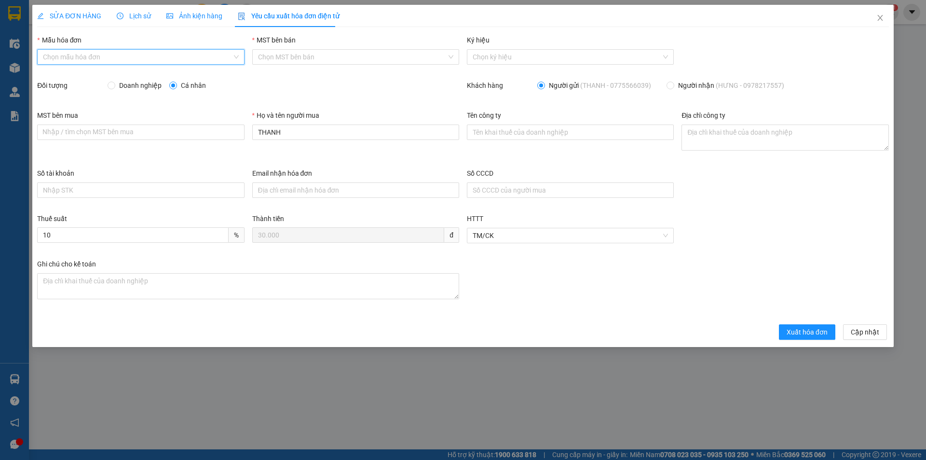
click at [163, 60] on input "Mẫu hóa đơn" at bounding box center [137, 57] width 189 height 14
click at [146, 72] on div "HĐH" at bounding box center [140, 76] width 195 height 11
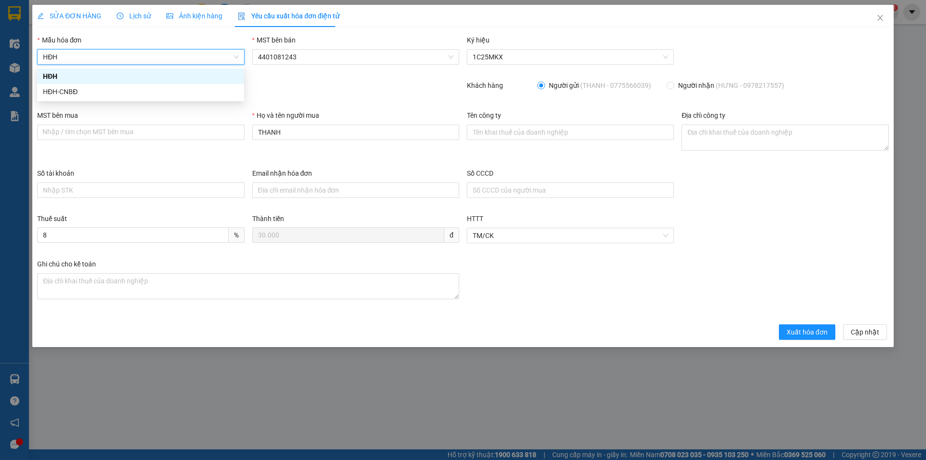
type input "8"
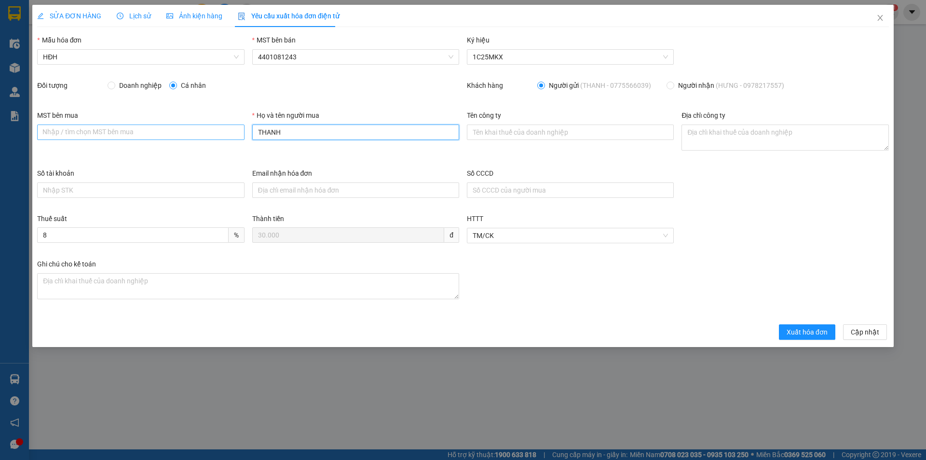
drag, startPoint x: 285, startPoint y: 129, endPoint x: 244, endPoint y: 129, distance: 40.5
click at [244, 129] on div "MST bên mua Nhập / tìm chọn MST bên mua Họ và tên người mua THANH Tên công ty Đ…" at bounding box center [463, 139] width 860 height 58
type input "Người mua không lấy hóa đơn"
click at [802, 331] on span "Xuất hóa đơn" at bounding box center [807, 332] width 41 height 11
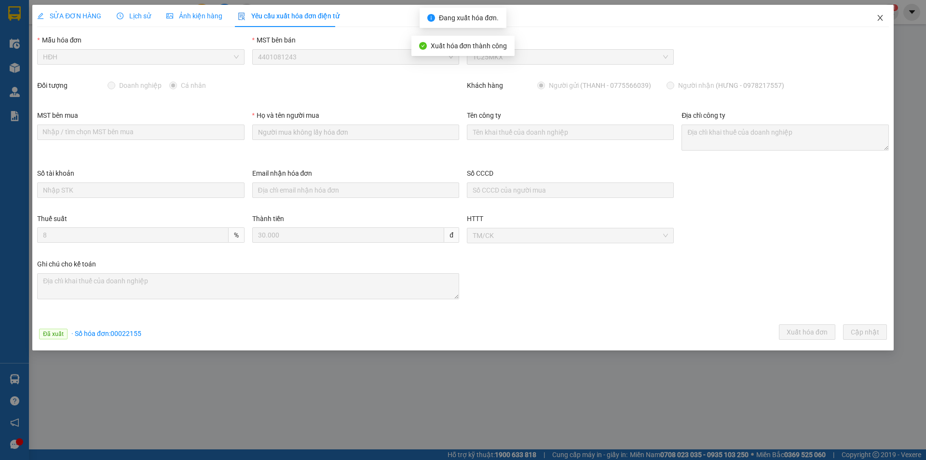
click at [881, 14] on icon "close" at bounding box center [881, 18] width 8 height 8
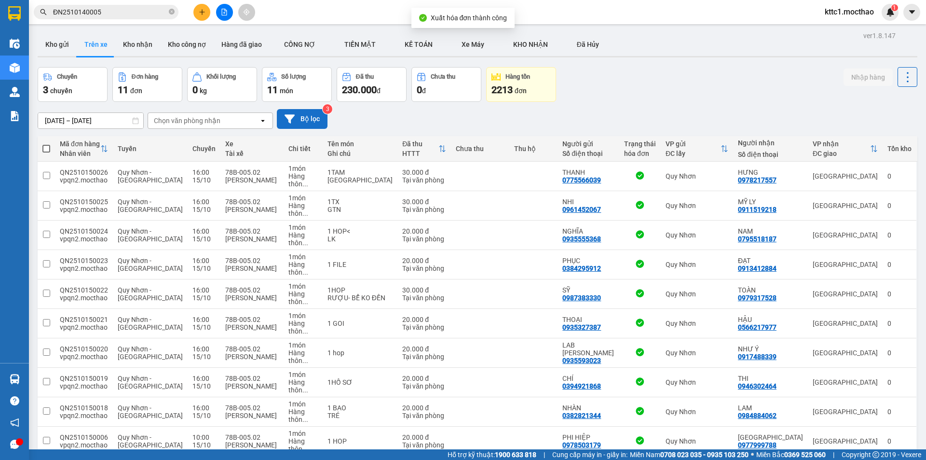
click at [298, 114] on button "Bộ lọc" at bounding box center [302, 119] width 51 height 20
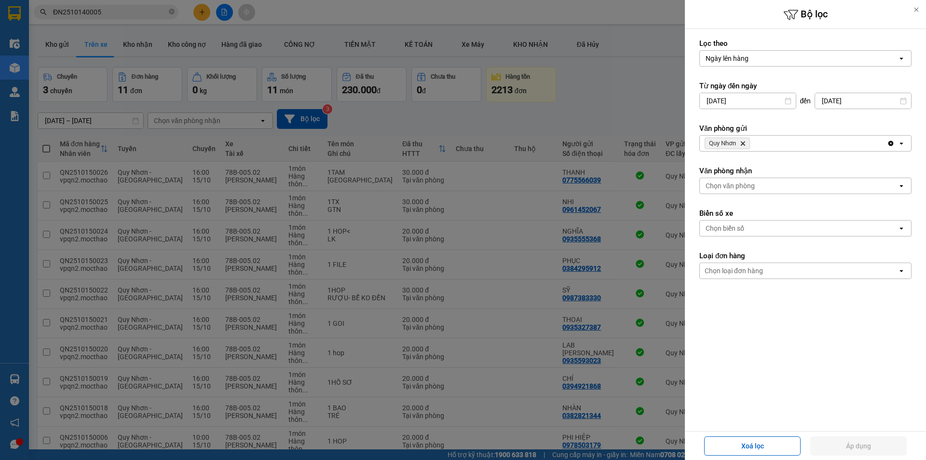
click at [743, 143] on icon "Quy Nhơn, close by backspace" at bounding box center [743, 143] width 4 height 4
click at [743, 143] on div "Chọn văn phòng" at bounding box center [730, 143] width 49 height 10
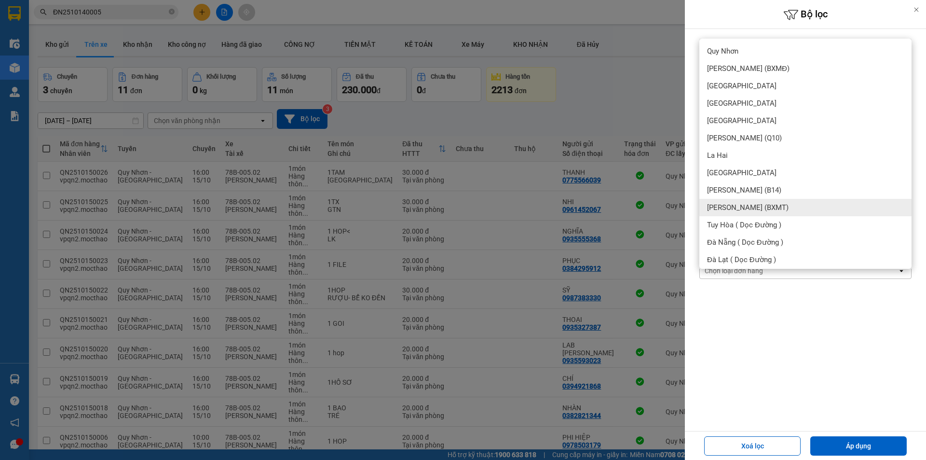
click at [746, 210] on span "[PERSON_NAME] (BXMT)" at bounding box center [748, 208] width 82 height 10
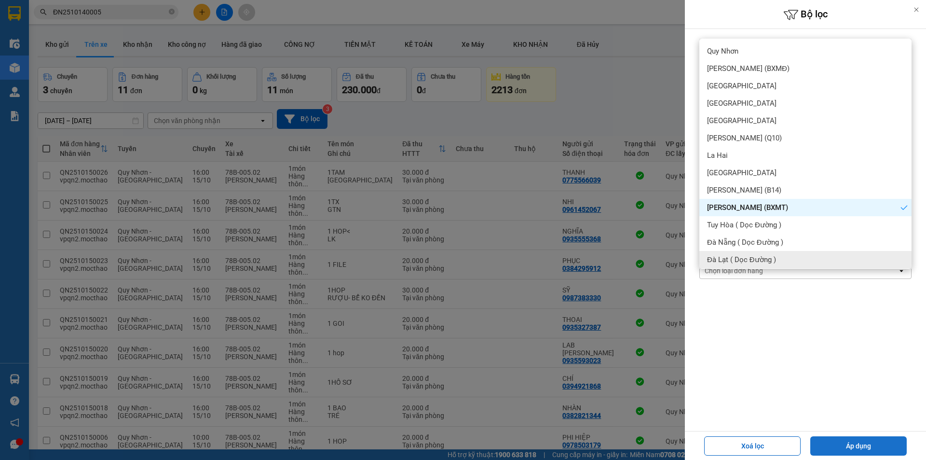
click at [855, 443] on button "Áp dụng" at bounding box center [859, 445] width 97 height 19
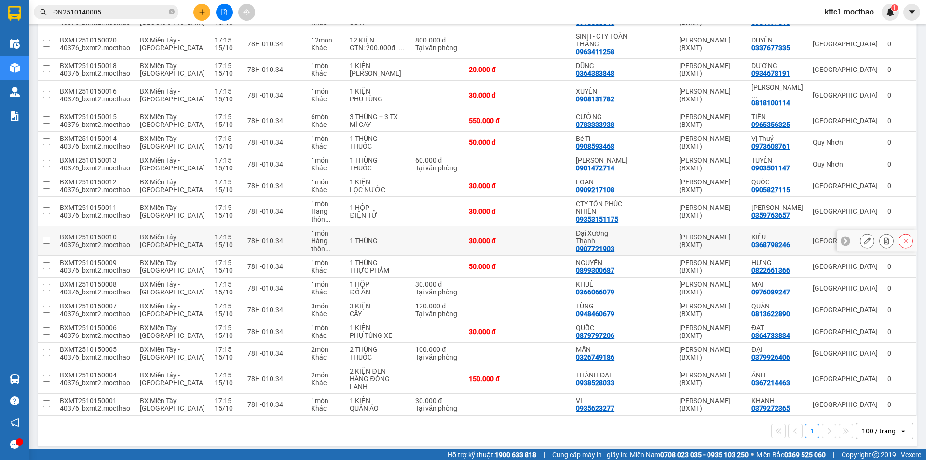
scroll to position [611, 0]
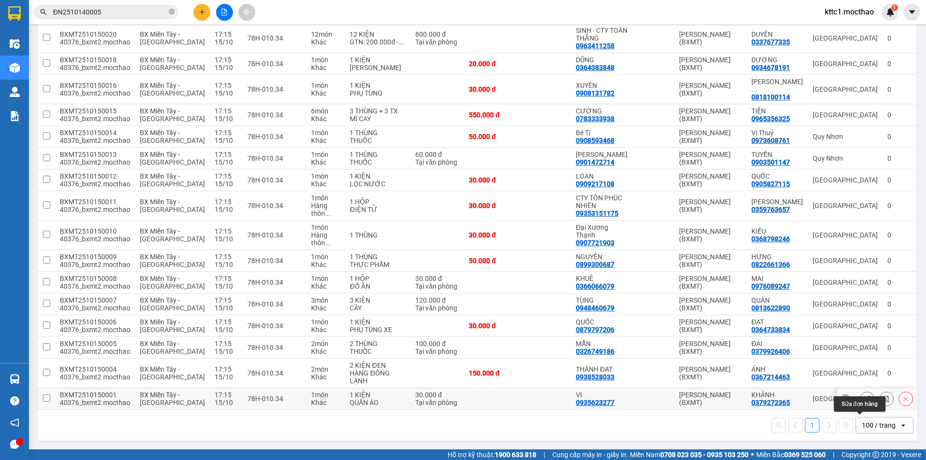
click at [864, 398] on icon at bounding box center [867, 398] width 7 height 7
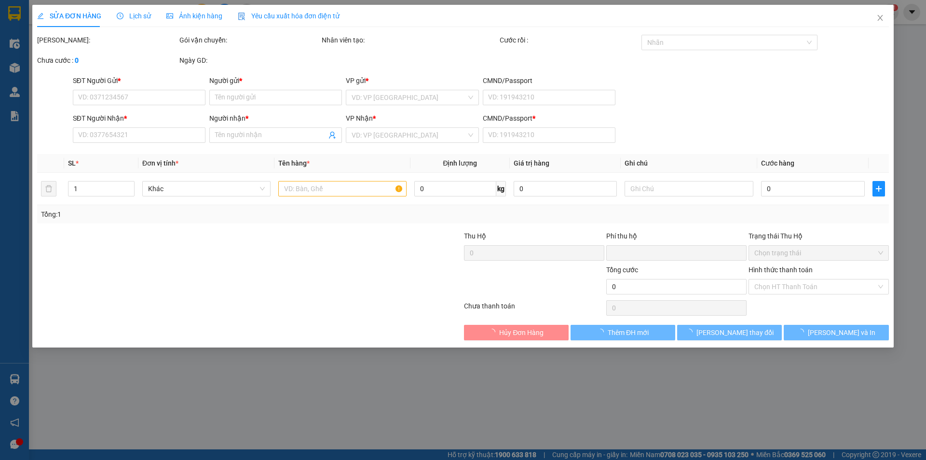
type input "0935623277"
type input "VI"
type input "0379272365"
type input "KHÁNH"
type input "0"
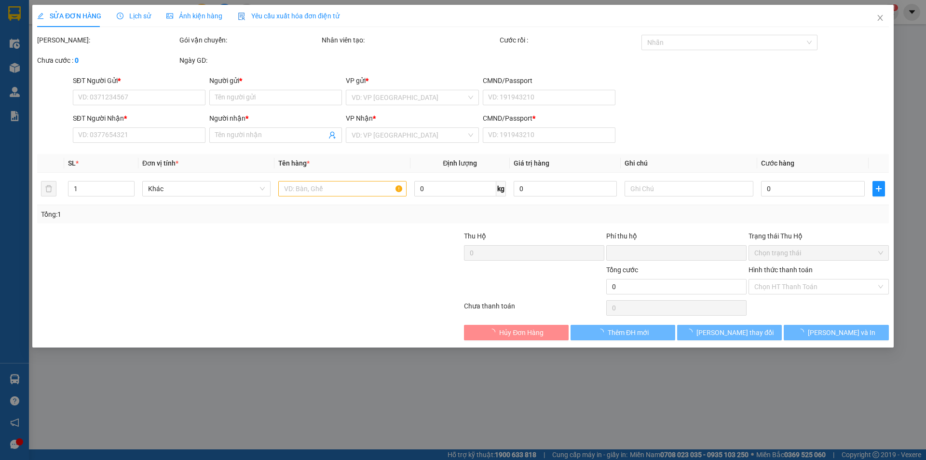
type input "0"
type input "30.000"
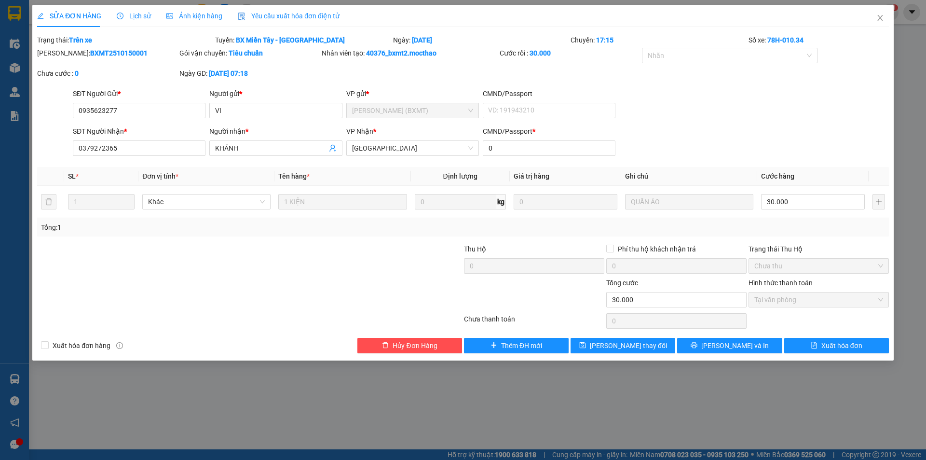
click at [285, 14] on span "Yêu cầu xuất hóa đơn điện tử" at bounding box center [289, 16] width 102 height 8
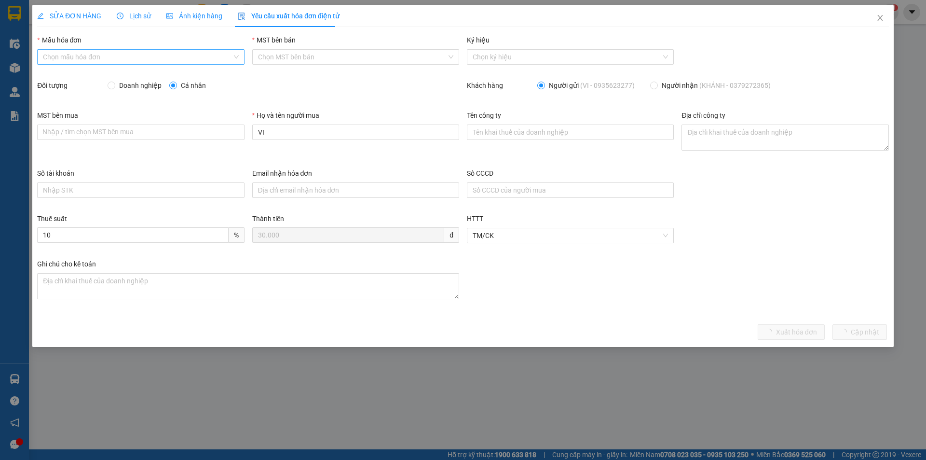
click at [123, 59] on input "Mẫu hóa đơn" at bounding box center [137, 57] width 189 height 14
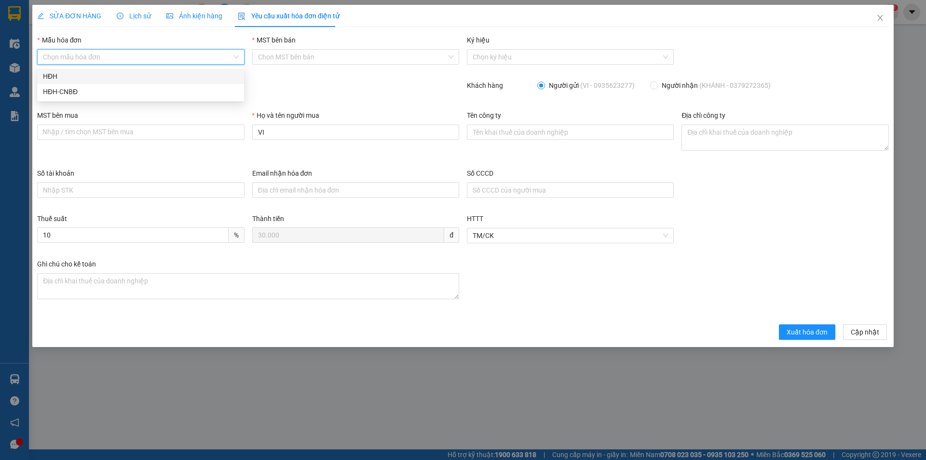
click at [88, 82] on div "HĐH" at bounding box center [140, 76] width 207 height 15
type input "8"
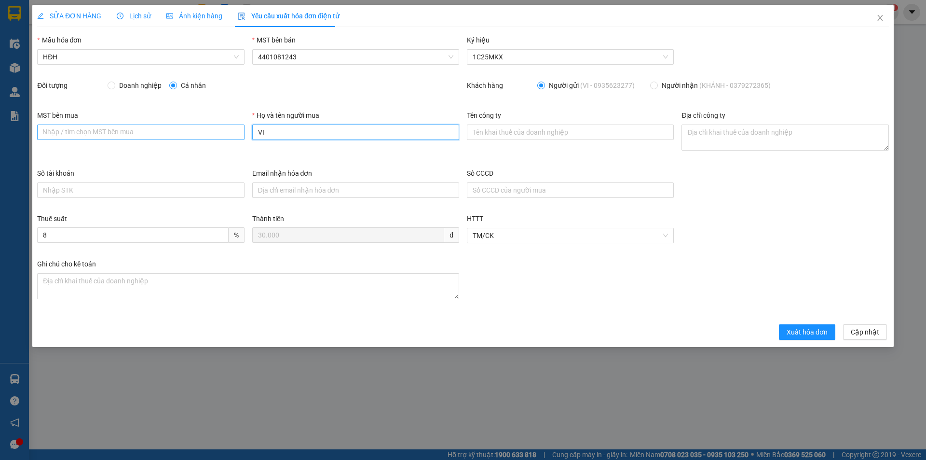
click at [239, 132] on div "MST bên mua Nhập / tìm chọn MST bên mua Họ và tên người mua VI Tên công ty Địa …" at bounding box center [463, 139] width 860 height 58
type input "Người mua không lấy hóa đơn"
click at [807, 330] on span "Xuất hóa đơn" at bounding box center [807, 332] width 41 height 11
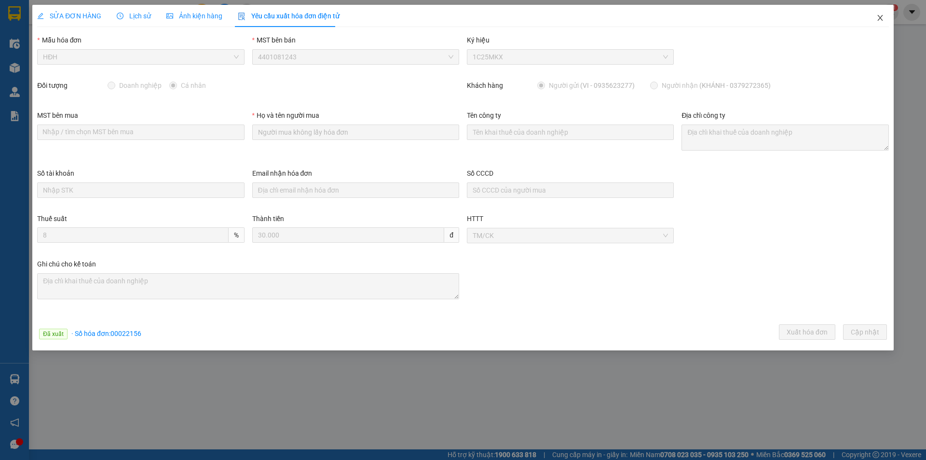
click at [880, 20] on icon "close" at bounding box center [881, 18] width 8 height 8
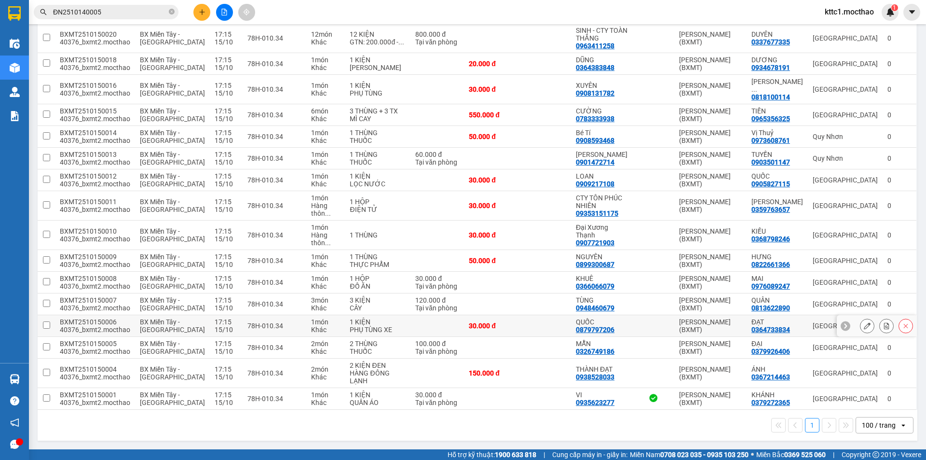
scroll to position [611, 0]
click at [864, 346] on icon at bounding box center [867, 347] width 7 height 7
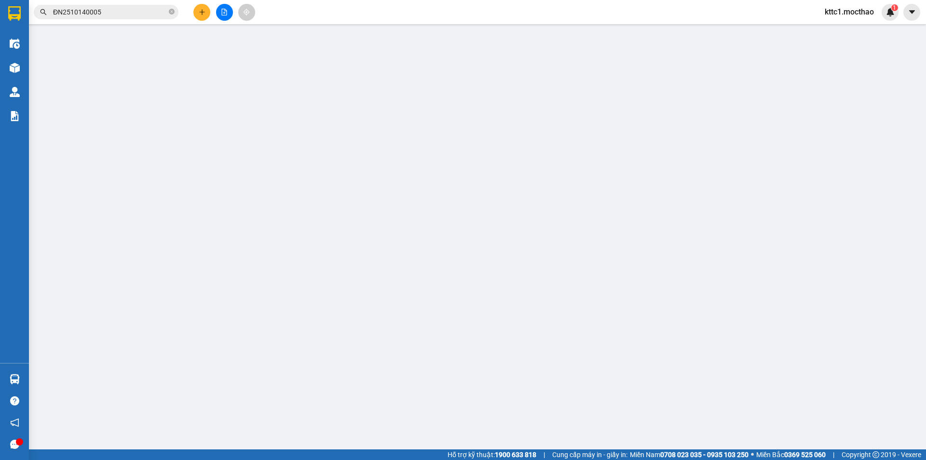
type input "0326749186"
type input "MẪN"
type input "0379926406"
type input "ĐẠI"
type input "0"
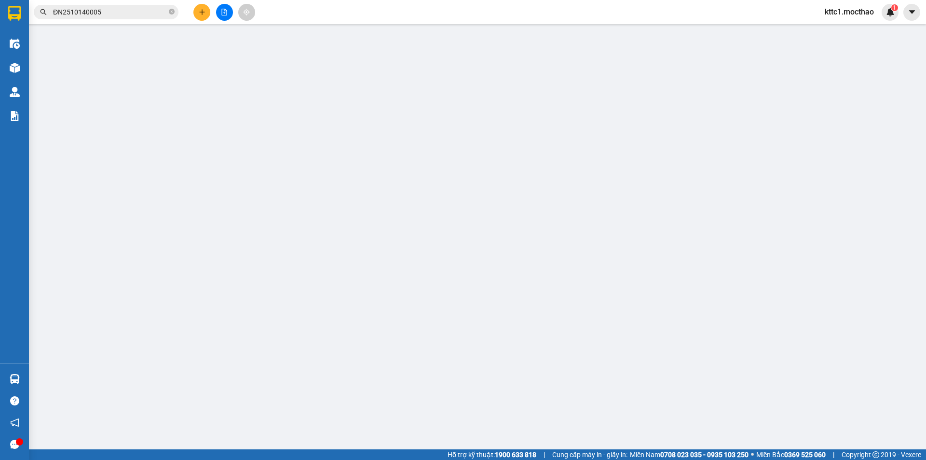
type input "0"
type input "100.000"
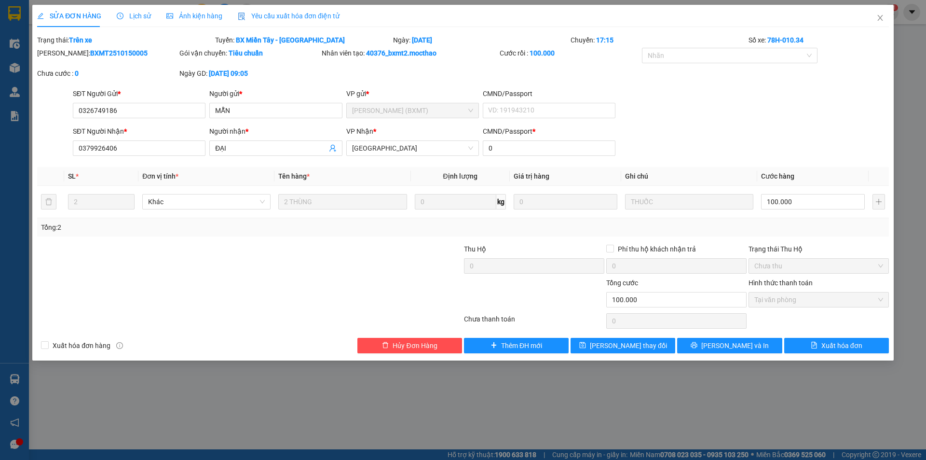
click at [293, 17] on span "Yêu cầu xuất hóa đơn điện tử" at bounding box center [289, 16] width 102 height 8
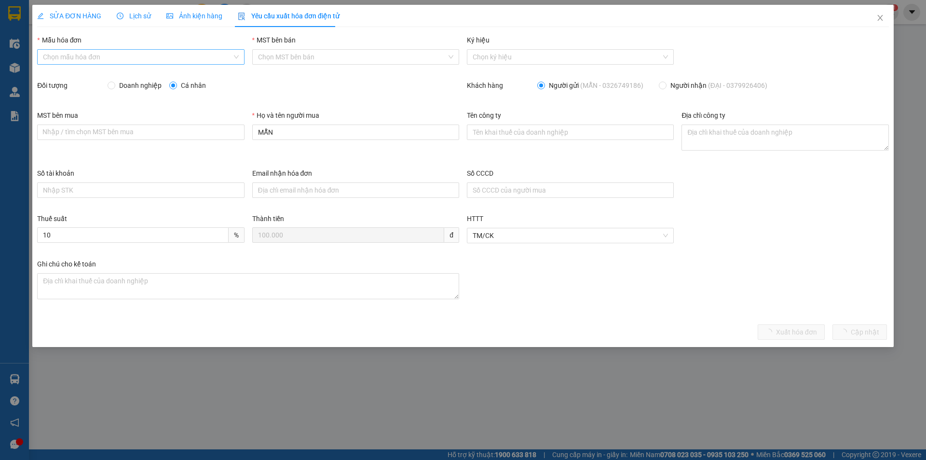
click at [118, 59] on input "Mẫu hóa đơn" at bounding box center [137, 57] width 189 height 14
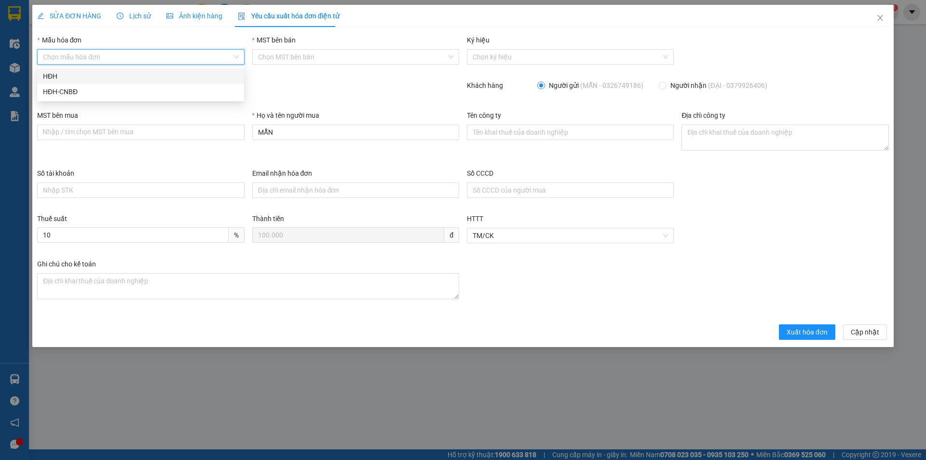
click at [90, 75] on div "HĐH" at bounding box center [140, 76] width 195 height 11
type input "8"
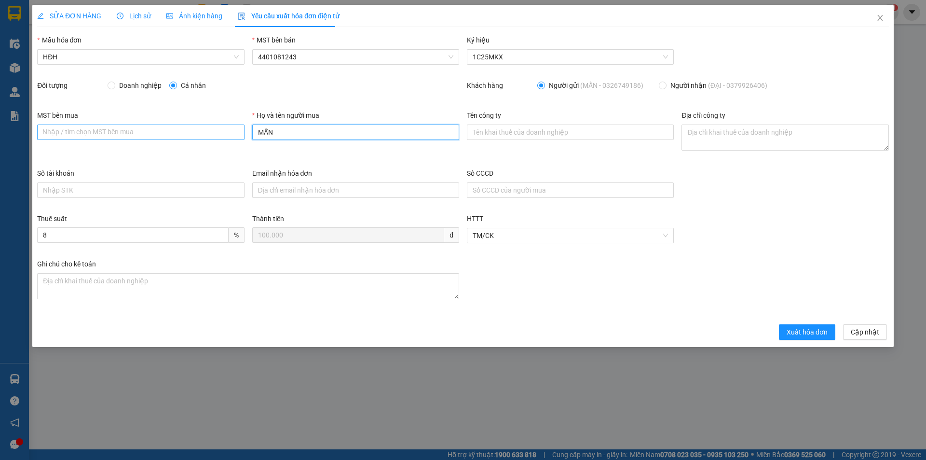
drag, startPoint x: 297, startPoint y: 132, endPoint x: 244, endPoint y: 134, distance: 53.6
click at [244, 134] on div "MST bên mua Nhập / tìm chọn MST bên mua Họ và tên người mua MẪN Tên công ty Địa…" at bounding box center [463, 139] width 860 height 58
type input "Người mua không lấy hóa đơn"
click at [802, 335] on span "Xuất hóa đơn" at bounding box center [807, 332] width 41 height 11
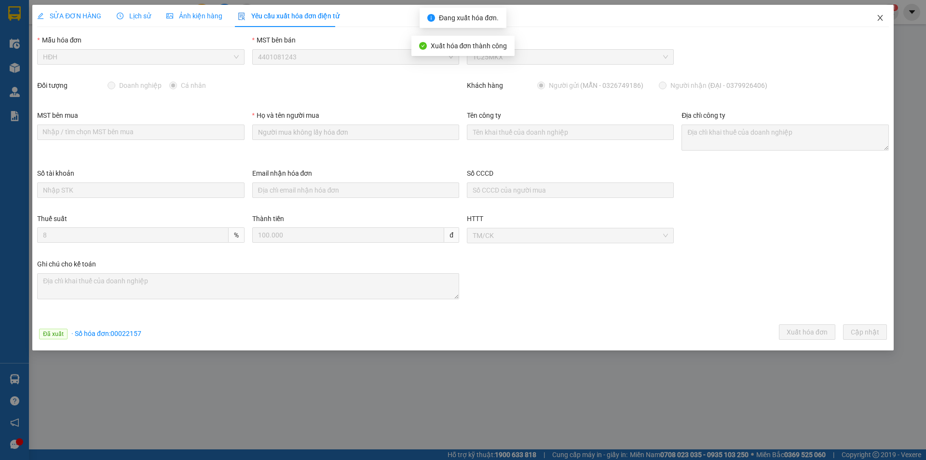
click at [881, 18] on icon "close" at bounding box center [880, 18] width 5 height 6
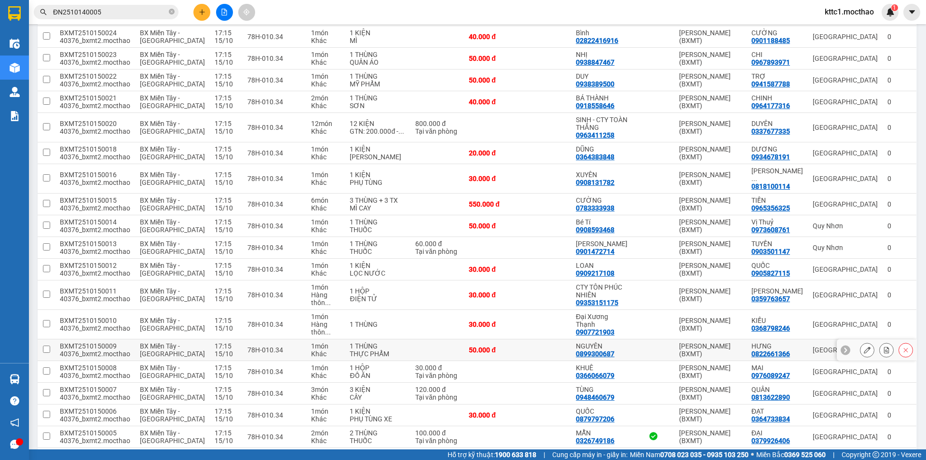
scroll to position [611, 0]
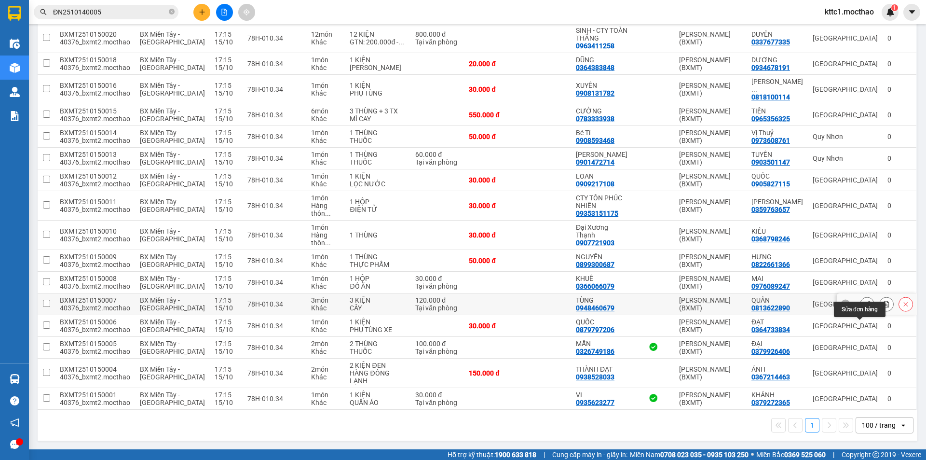
click at [864, 304] on icon at bounding box center [867, 304] width 7 height 7
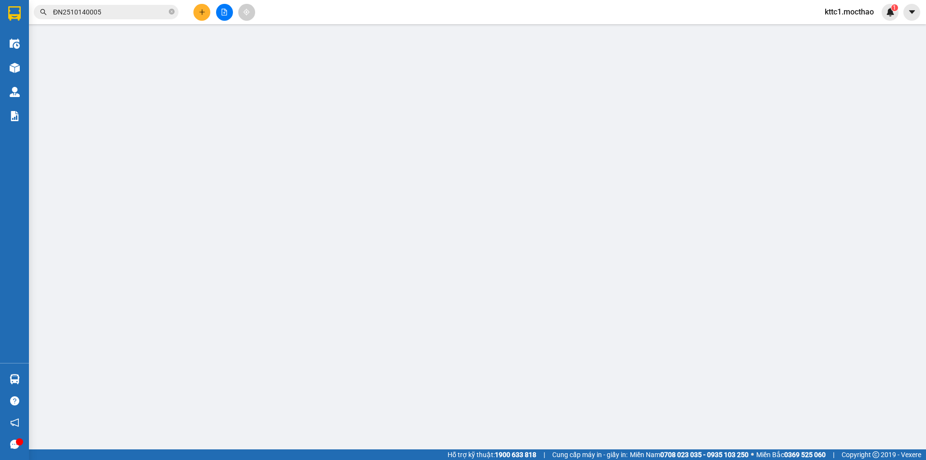
type input "0948460679"
type input "TÙNG"
type input "0813622890"
type input "QUÂN"
type input "0"
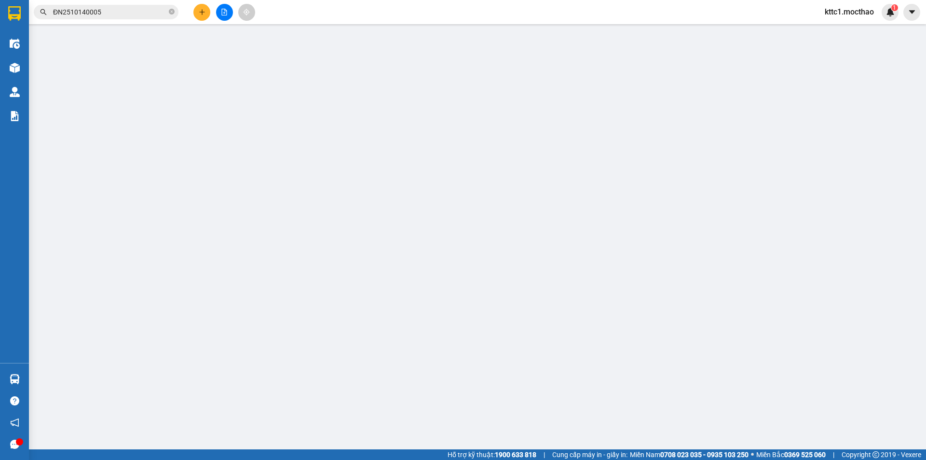
type input "0"
type input "120.000"
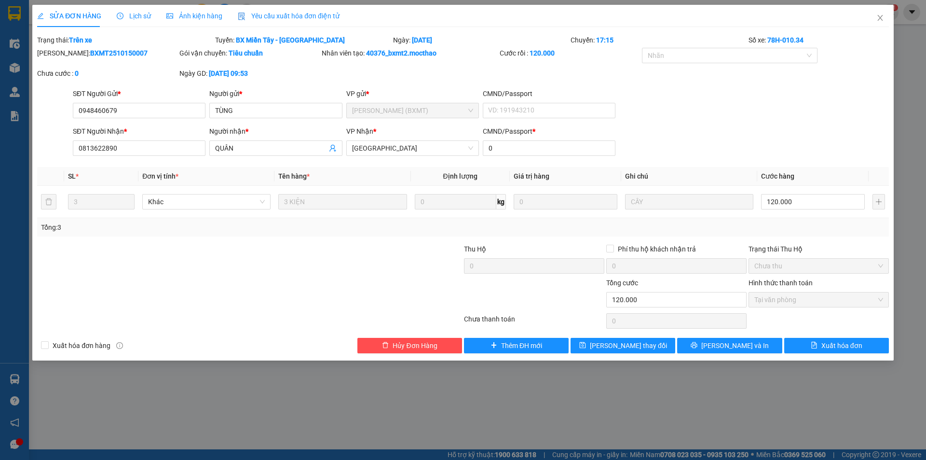
click at [280, 17] on span "Yêu cầu xuất hóa đơn điện tử" at bounding box center [289, 16] width 102 height 8
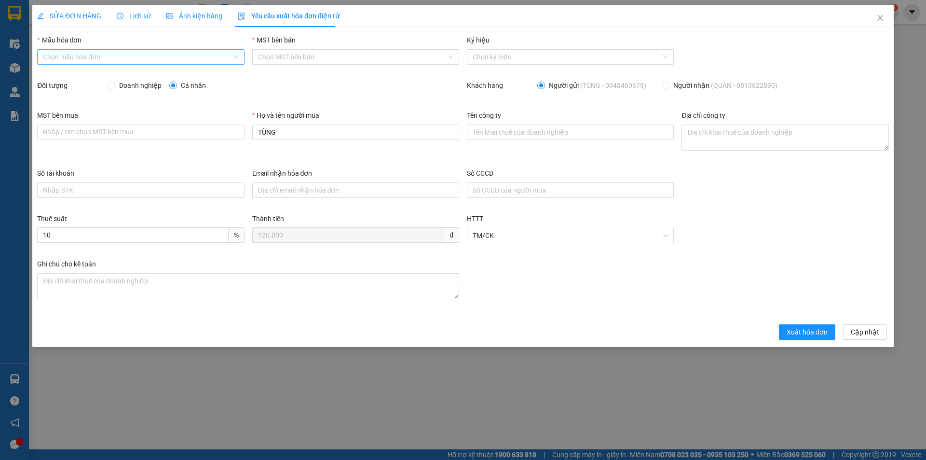
click at [141, 58] on input "Mẫu hóa đơn" at bounding box center [137, 57] width 189 height 14
click at [73, 72] on div "HĐH" at bounding box center [140, 76] width 195 height 11
type input "8"
drag, startPoint x: 291, startPoint y: 137, endPoint x: 238, endPoint y: 137, distance: 53.6
click at [238, 137] on div "MST bên mua Nhập / tìm chọn MST bên mua Họ và tên người mua TÙNG Tên công ty Đị…" at bounding box center [463, 139] width 860 height 58
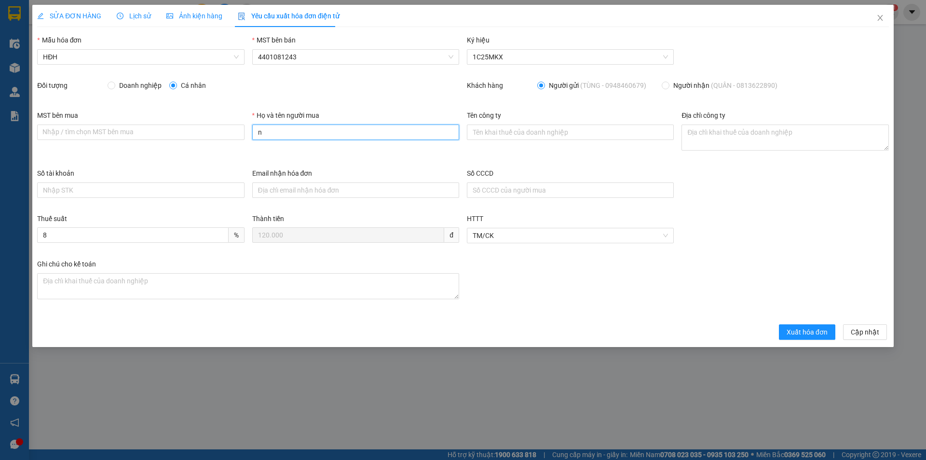
type input "Người mua không lấy hóa đơn"
click at [801, 336] on span "Xuất hóa đơn" at bounding box center [807, 332] width 41 height 11
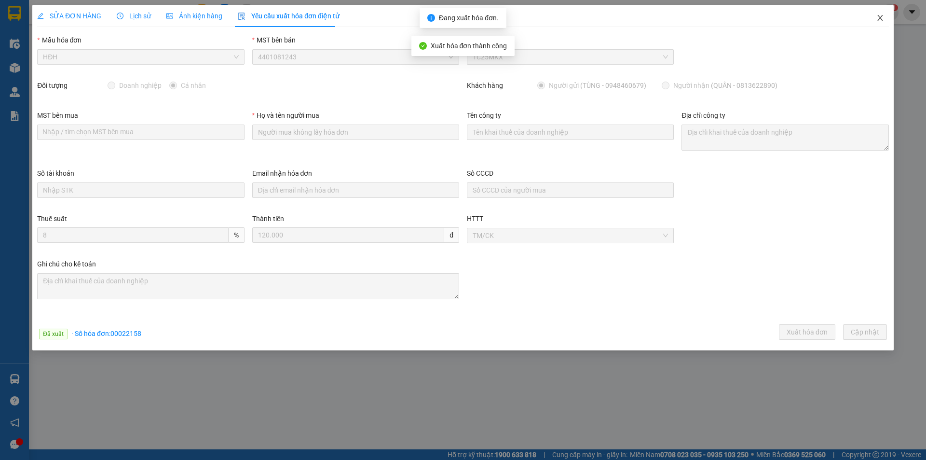
click at [881, 16] on icon "close" at bounding box center [881, 18] width 8 height 8
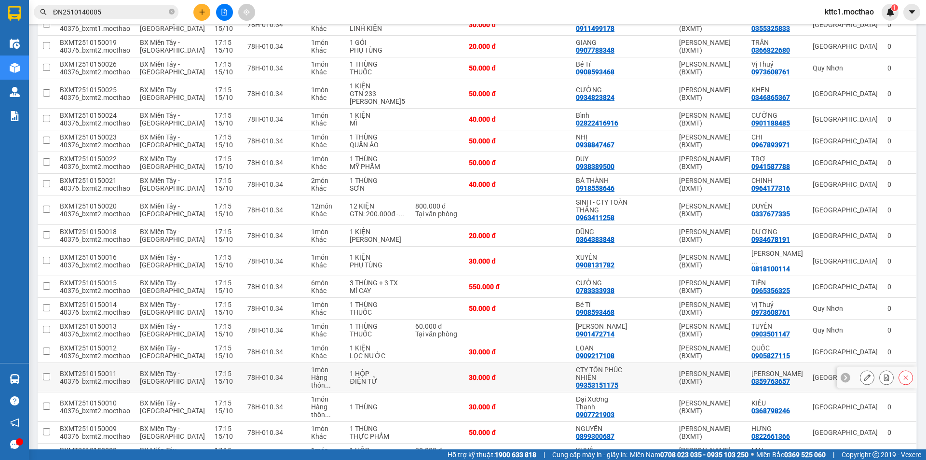
scroll to position [531, 0]
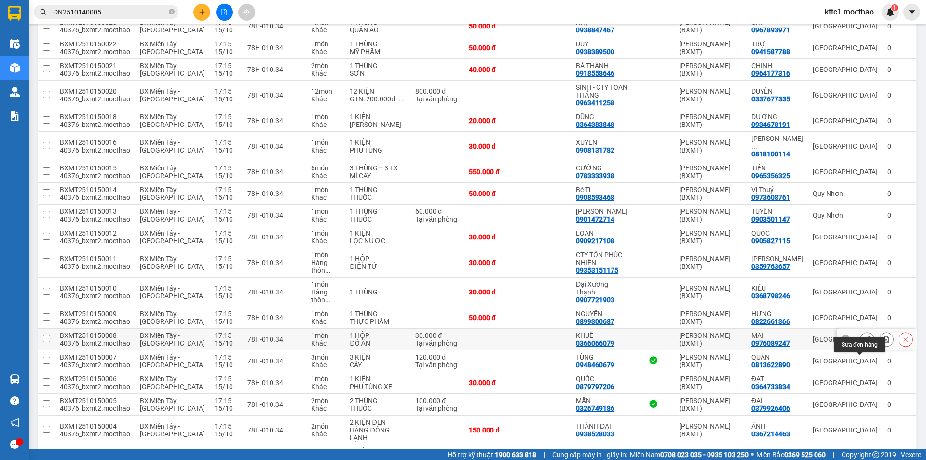
click at [864, 343] on icon at bounding box center [867, 339] width 7 height 7
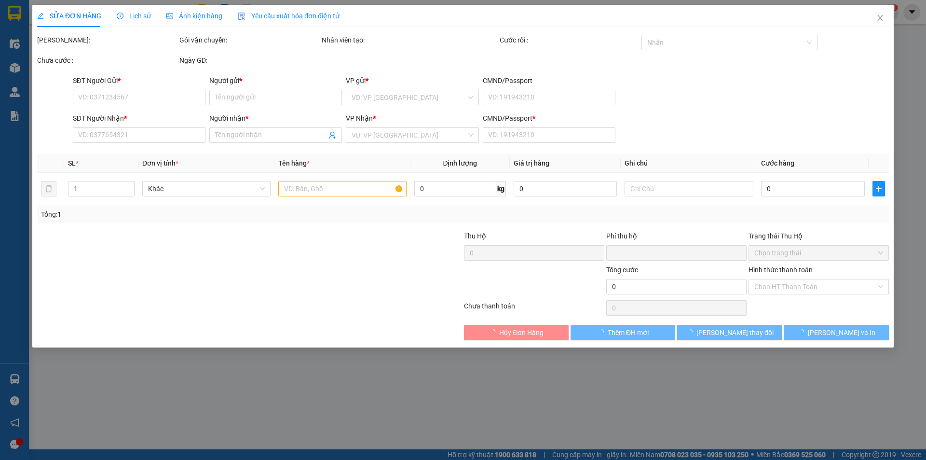
type input "0366066079"
type input "KHUÊ"
type input "0976089247"
type input "MAI"
type input "0"
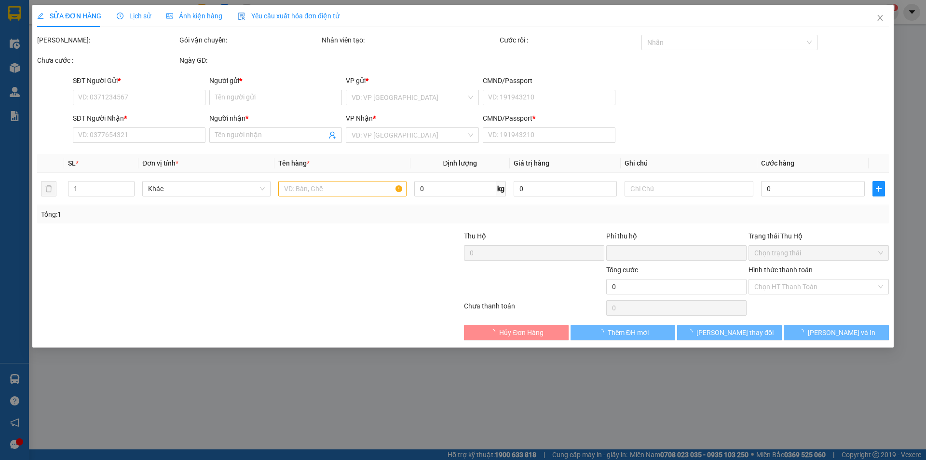
type input "0"
type input "30.000"
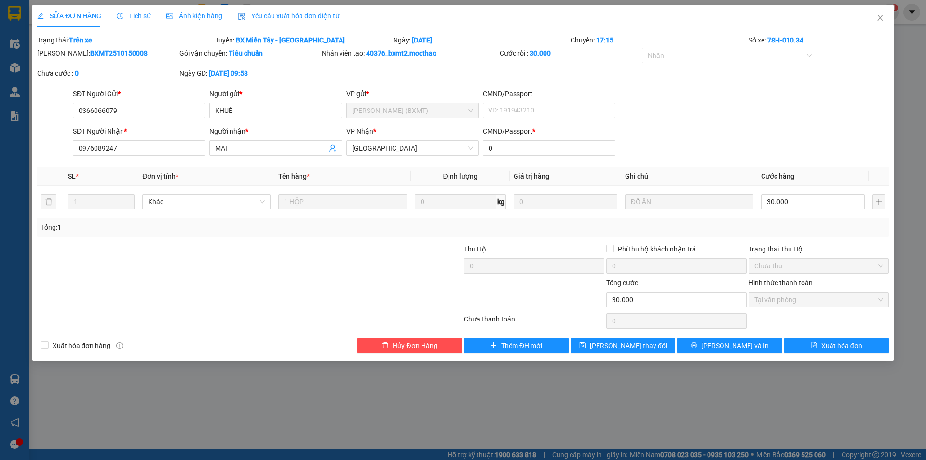
click at [313, 20] on div "Yêu cầu xuất hóa đơn điện tử" at bounding box center [289, 16] width 102 height 11
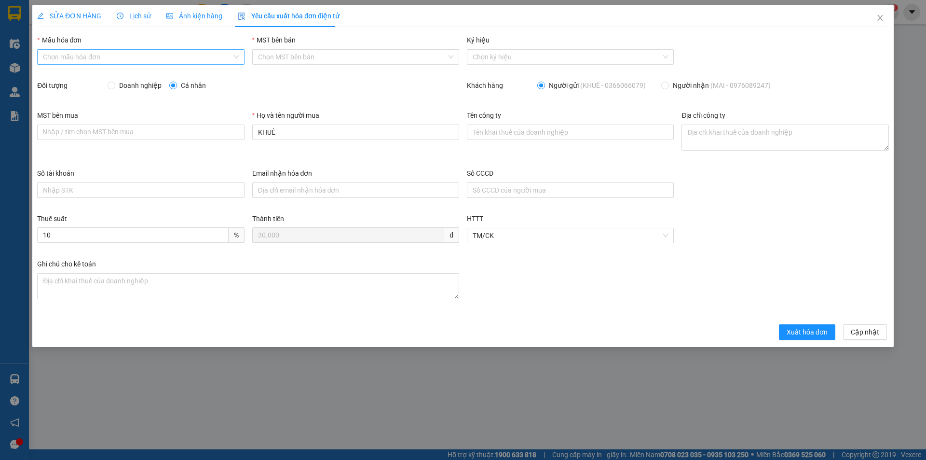
click at [120, 52] on input "Mẫu hóa đơn" at bounding box center [137, 57] width 189 height 14
click at [83, 75] on div "HĐH" at bounding box center [140, 76] width 195 height 11
type input "8"
drag, startPoint x: 343, startPoint y: 131, endPoint x: 212, endPoint y: 134, distance: 130.8
click at [212, 134] on div "MST bên mua Nhập / tìm chọn MST bên mua Họ và tên người mua KHUÊ Tên công ty Đị…" at bounding box center [463, 139] width 860 height 58
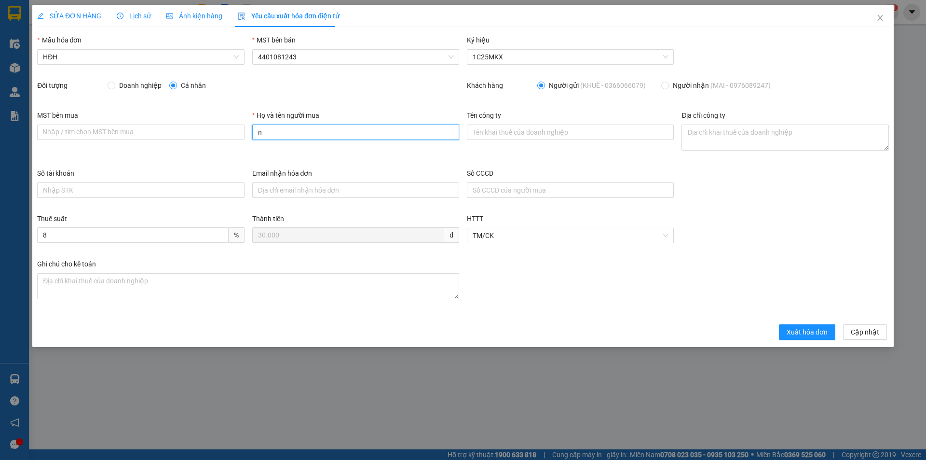
type input "Người mua không lấy hóa đơn"
drag, startPoint x: 810, startPoint y: 327, endPoint x: 841, endPoint y: 232, distance: 99.5
click at [810, 327] on span "Xuất hóa đơn" at bounding box center [807, 332] width 41 height 11
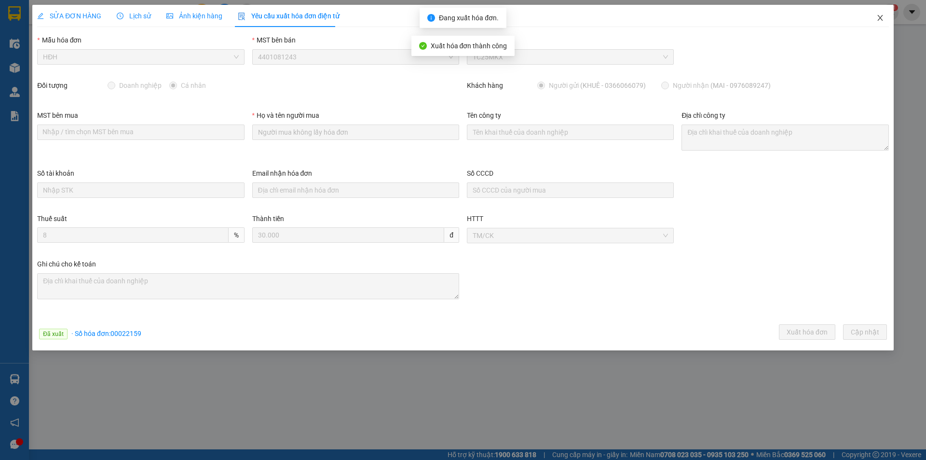
click at [881, 18] on icon "close" at bounding box center [880, 18] width 5 height 6
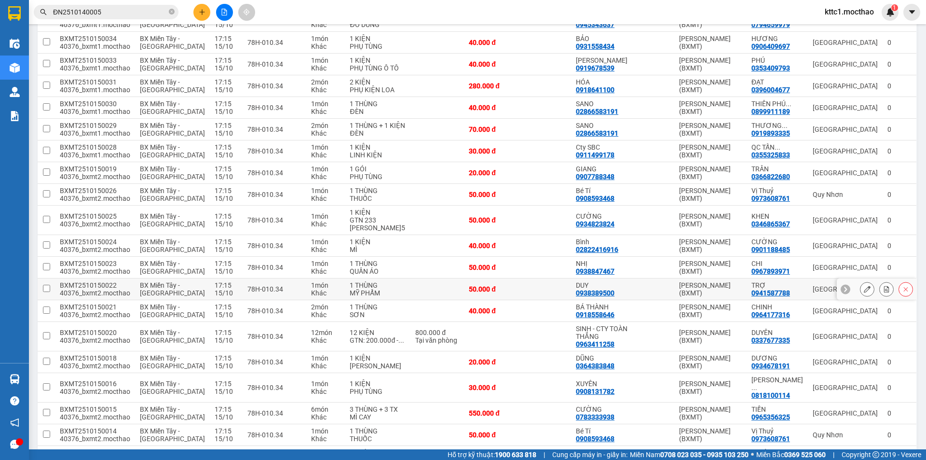
scroll to position [483, 0]
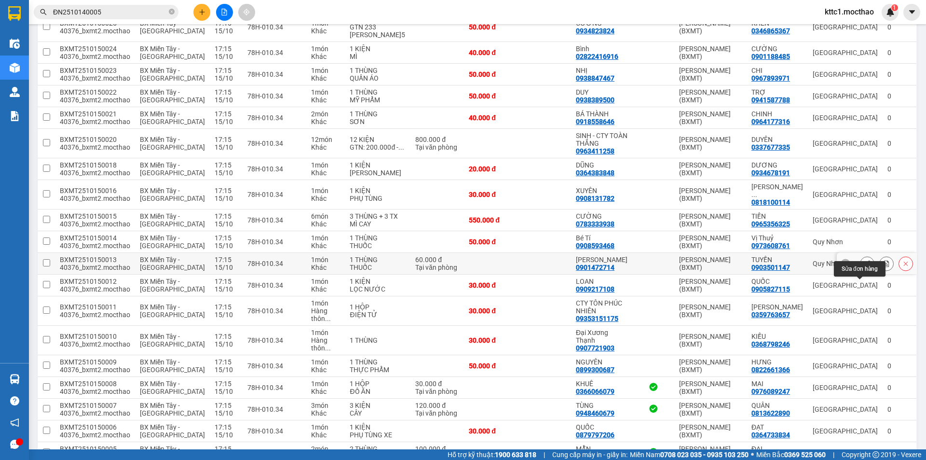
click at [861, 272] on button at bounding box center [868, 263] width 14 height 17
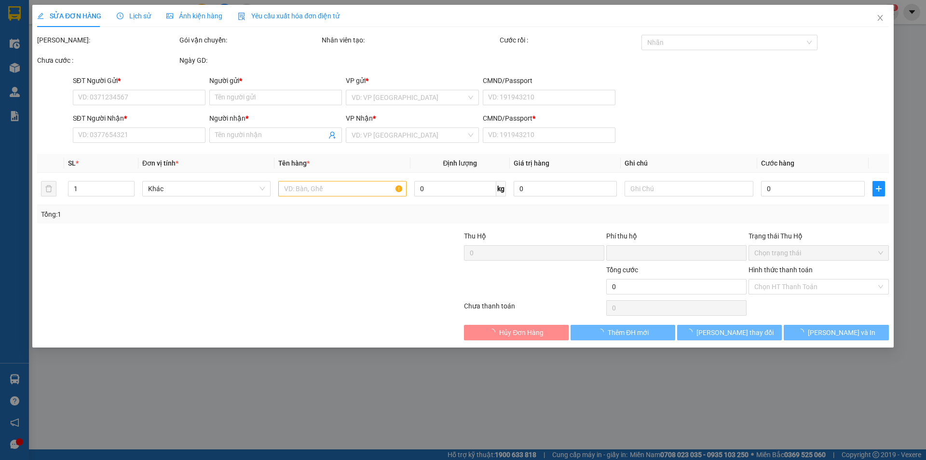
type input "0901472714"
type input "[PERSON_NAME]"
type input "0903501147"
type input "TUYỀN"
type input "0"
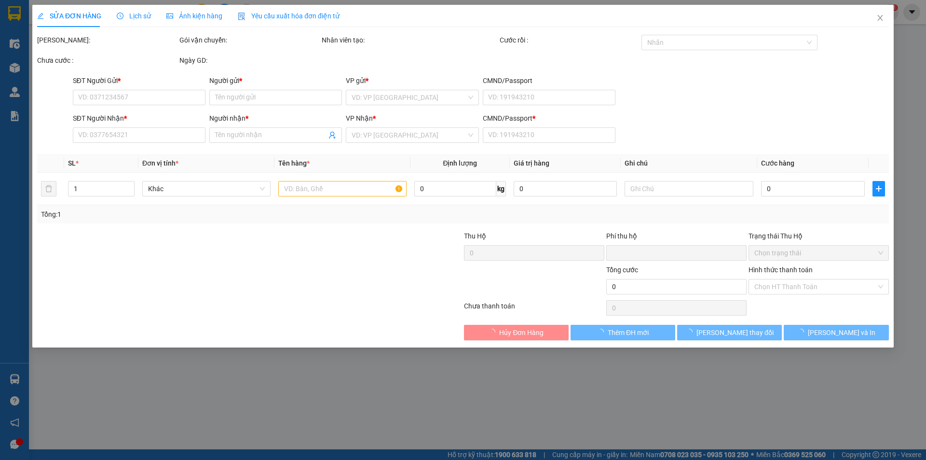
type input "0"
type input "60.000"
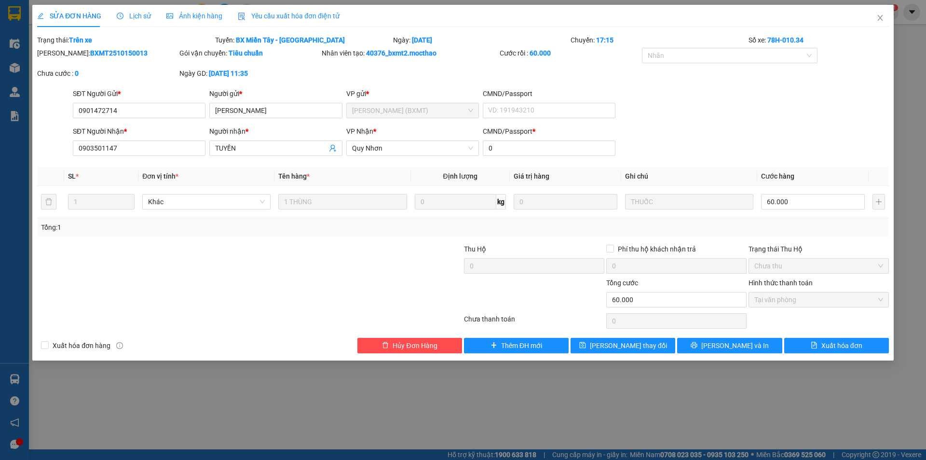
click at [280, 19] on span "Yêu cầu xuất hóa đơn điện tử" at bounding box center [289, 16] width 102 height 8
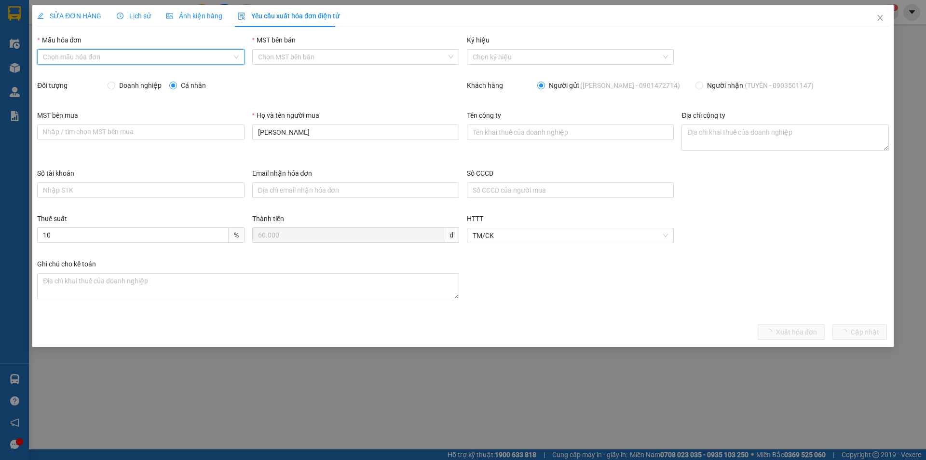
click at [128, 59] on input "Mẫu hóa đơn" at bounding box center [137, 57] width 189 height 14
click at [117, 75] on div "HĐH" at bounding box center [140, 76] width 195 height 11
type input "8"
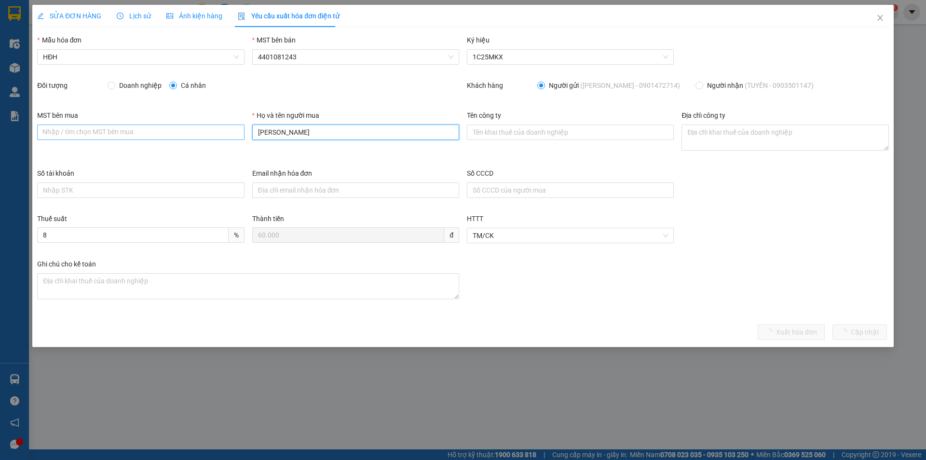
drag, startPoint x: 307, startPoint y: 137, endPoint x: 237, endPoint y: 135, distance: 70.0
click at [237, 135] on div "MST bên mua Nhập / tìm chọn MST bên mua Họ và tên người mua Cty Hoàng Vũ Tên cô…" at bounding box center [463, 139] width 860 height 58
type input "[PERSON_NAME]"
click at [805, 341] on div "SỬA ĐƠN HÀNG Lịch sử Ảnh kiện hàng Yêu cầu xuất hóa đơn điện tử Total Paid Fee …" at bounding box center [463, 176] width 862 height 342
click at [804, 333] on span "Xuất hóa đơn" at bounding box center [807, 332] width 41 height 11
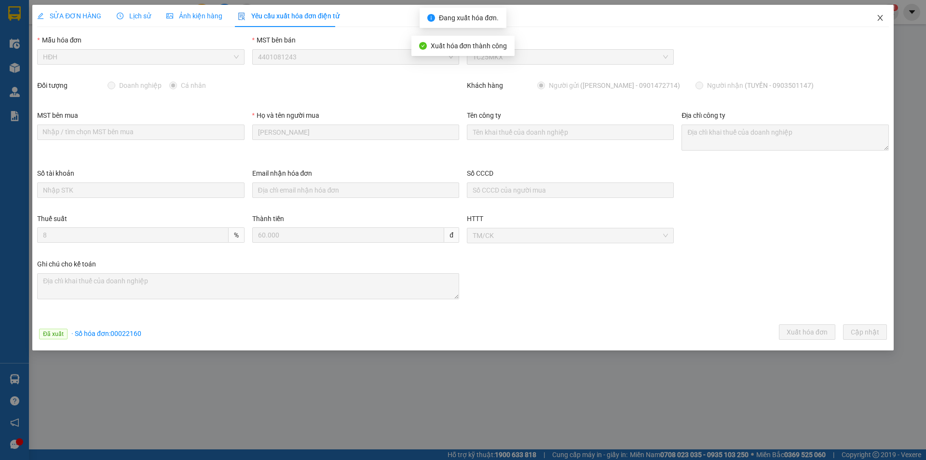
click at [877, 18] on icon "close" at bounding box center [881, 18] width 8 height 8
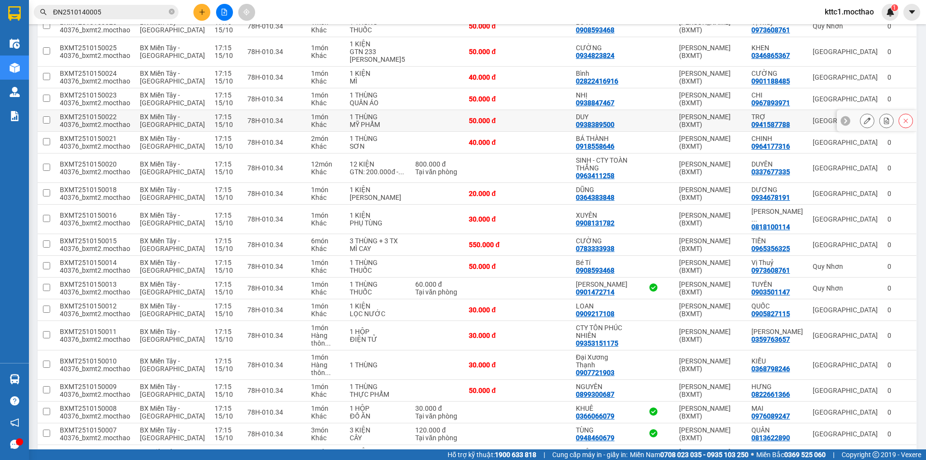
scroll to position [386, 0]
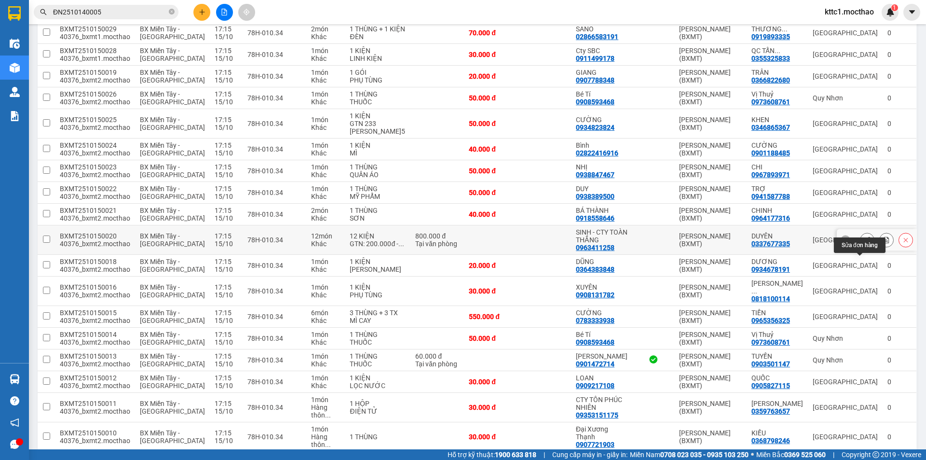
click at [864, 243] on icon at bounding box center [867, 239] width 7 height 7
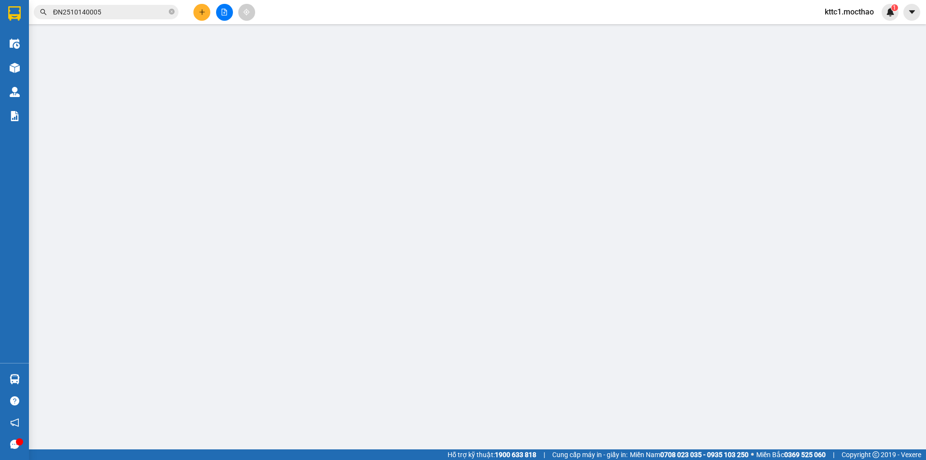
type input "0963411258"
type input "SINH - CTY TOÀN THẮNG"
type input "0337677335"
type input "DUYÊN"
type input "0"
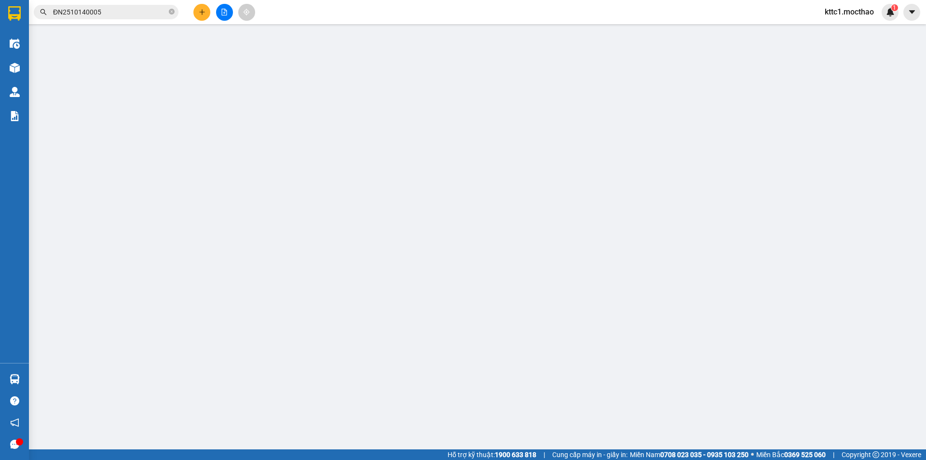
type input "0"
type input "800.000"
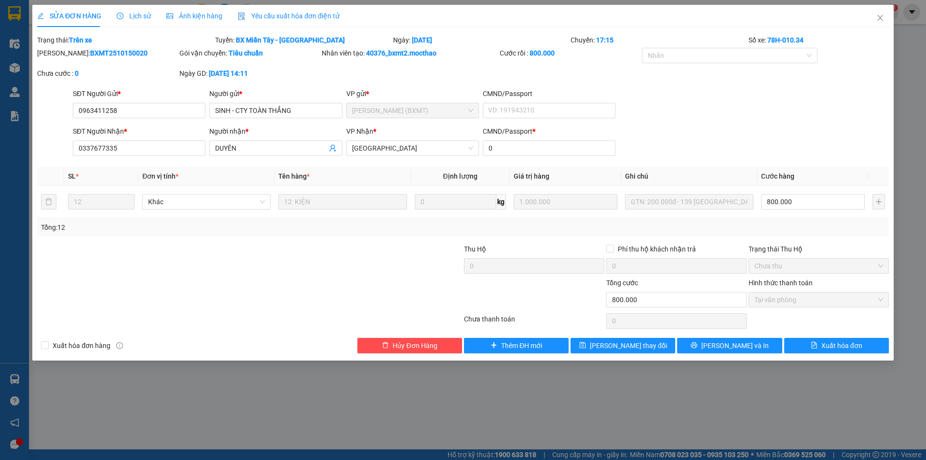
click at [303, 13] on span "Yêu cầu xuất hóa đơn điện tử" at bounding box center [289, 16] width 102 height 8
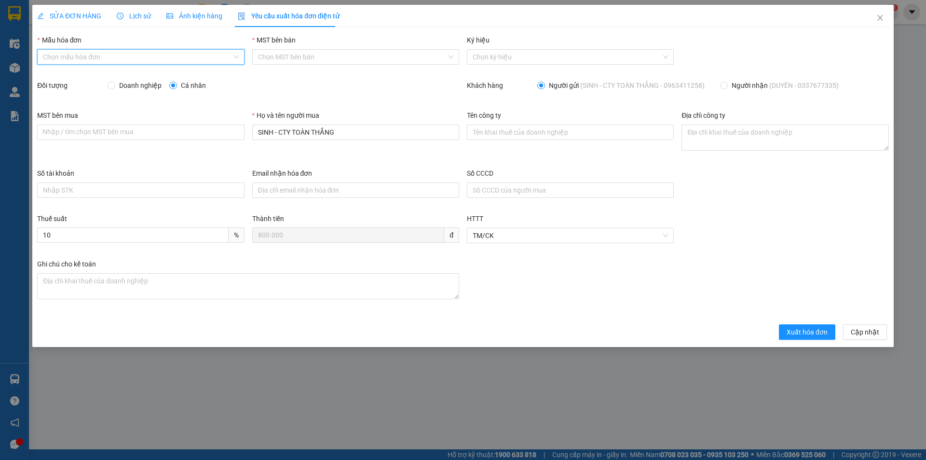
click at [110, 52] on input "Mẫu hóa đơn" at bounding box center [137, 57] width 189 height 14
click at [59, 73] on div "HĐH" at bounding box center [140, 76] width 195 height 11
type input "8"
click at [144, 83] on span "Doanh nghiệp" at bounding box center [140, 85] width 50 height 11
click at [114, 83] on input "Doanh nghiệp" at bounding box center [111, 85] width 7 height 7
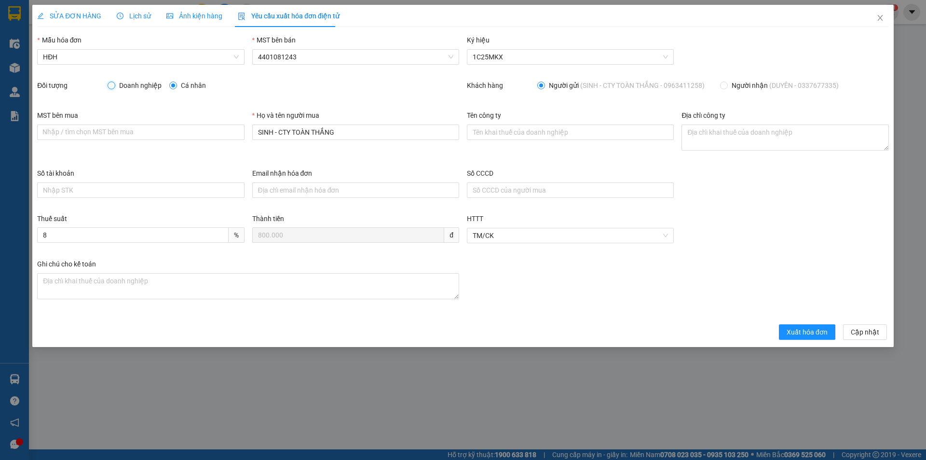
radio input "true"
radio input "false"
drag, startPoint x: 246, startPoint y: 123, endPoint x: 229, endPoint y: 124, distance: 16.9
click at [229, 124] on div "MST bên mua Nhập / tìm chọn MST bên mua Họ và tên người mua SINH - CTY TOÀN THẮ…" at bounding box center [463, 139] width 860 height 58
click at [493, 131] on input "Tên công ty" at bounding box center [570, 131] width 207 height 15
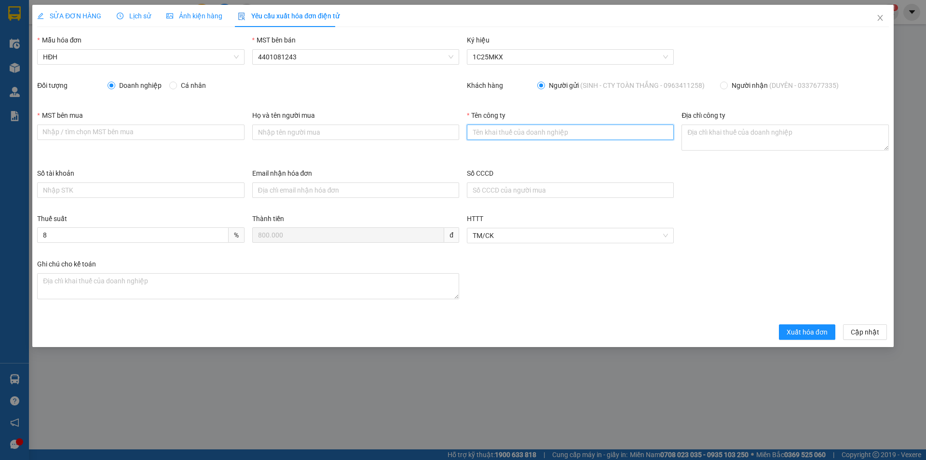
paste input "CÔNG TY TNHH ĐẦU TƯ VÀ THƯƠNG MẠI DỊCH VỤ TOÀN THẮNG COMMERCE"
type input "CÔNG TY TNHH ĐẦU TƯ VÀ THƯƠNG MẠI DỊCH VỤ TOÀN THẮNG COMMERCE"
click at [112, 128] on input "MST bên mua" at bounding box center [140, 131] width 207 height 15
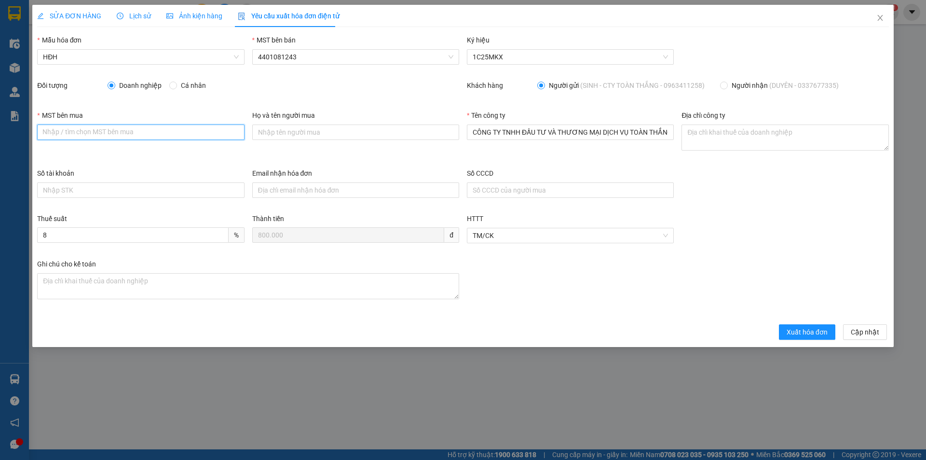
paste input "0316418107"
drag, startPoint x: 120, startPoint y: 133, endPoint x: 27, endPoint y: 129, distance: 93.2
click at [28, 129] on div "SỬA ĐƠN HÀNG Lịch sử Ảnh kiện hàng Yêu cầu xuất hóa đơn điện tử Total Paid Fee …" at bounding box center [463, 230] width 926 height 460
type input "0316418107"
click at [723, 140] on textarea "Địa chỉ công ty" at bounding box center [785, 137] width 207 height 26
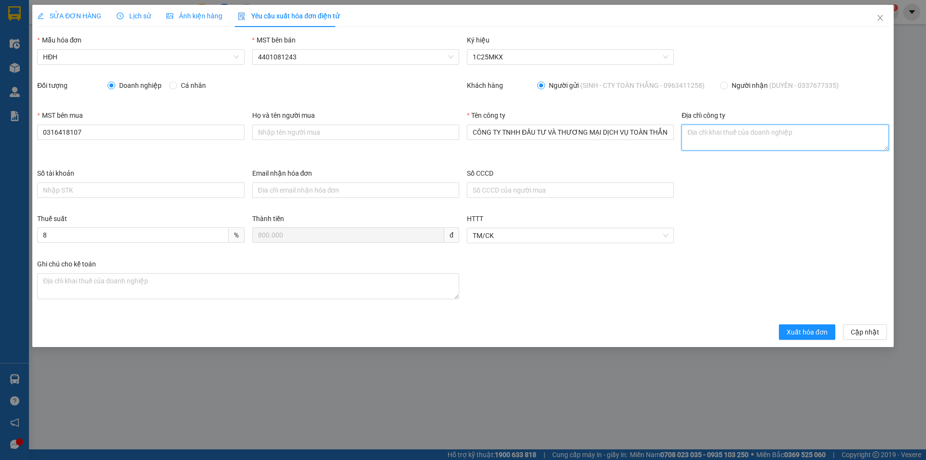
paste textarea "49 đường số 6B (nối dài) khu dân cư [GEOGRAPHIC_DATA], [GEOGRAPHIC_DATA], [GEOG…"
type textarea "49 đường số 6B (nối dài) khu dân cư [GEOGRAPHIC_DATA], [GEOGRAPHIC_DATA], [GEOG…"
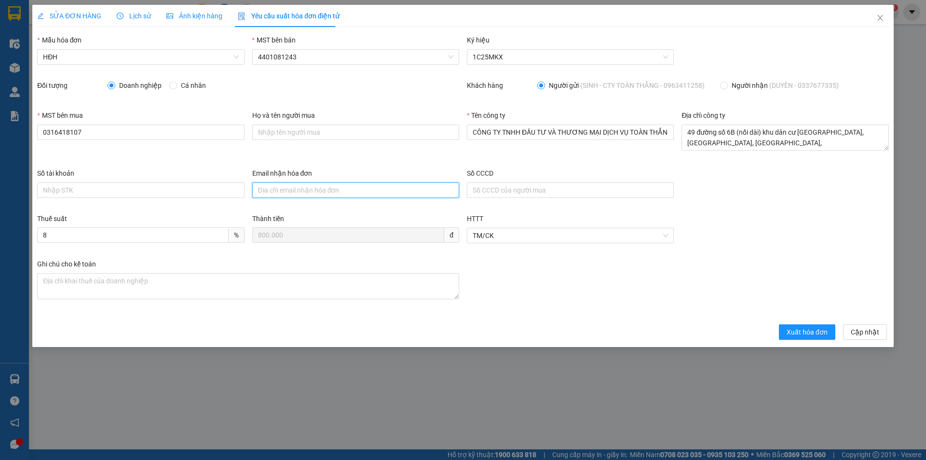
click at [282, 190] on input "Email nhận hóa đơn" at bounding box center [355, 189] width 207 height 15
paste input "[EMAIL_ADDRESS][DOMAIN_NAME]"
type input "[EMAIL_ADDRESS][DOMAIN_NAME]"
click at [811, 334] on span "Xuất hóa đơn" at bounding box center [807, 332] width 41 height 11
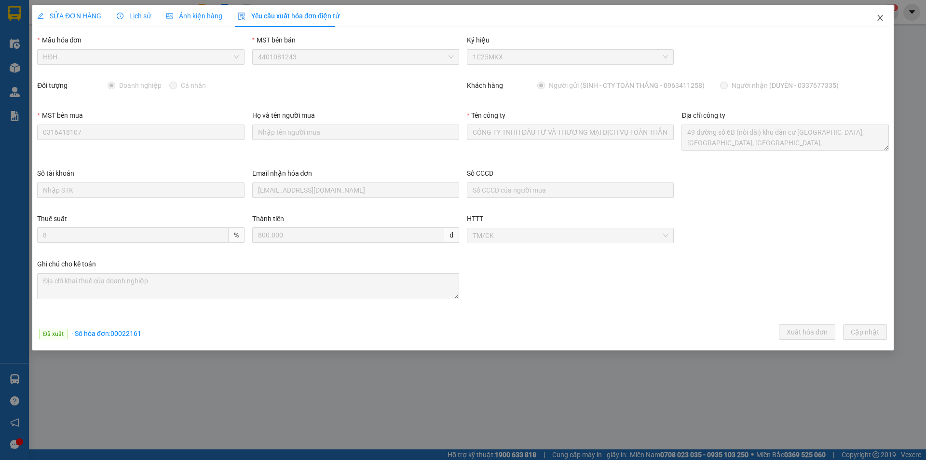
click at [879, 16] on icon "close" at bounding box center [880, 18] width 5 height 6
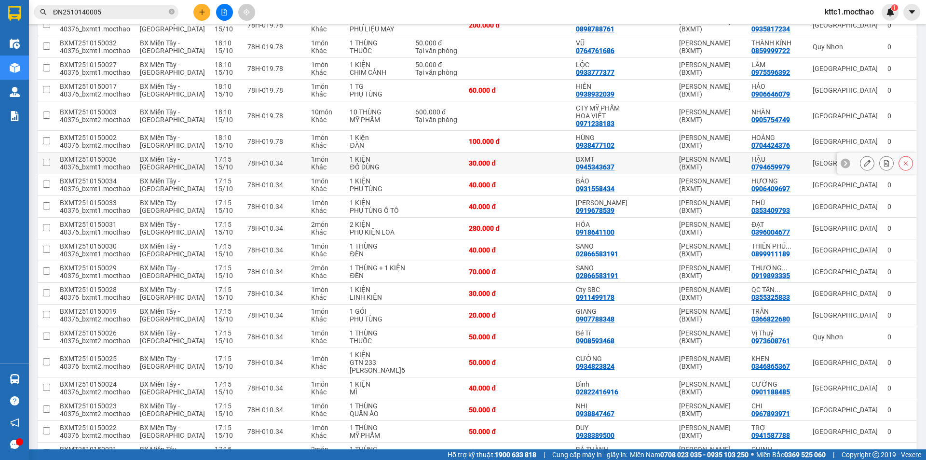
scroll to position [97, 0]
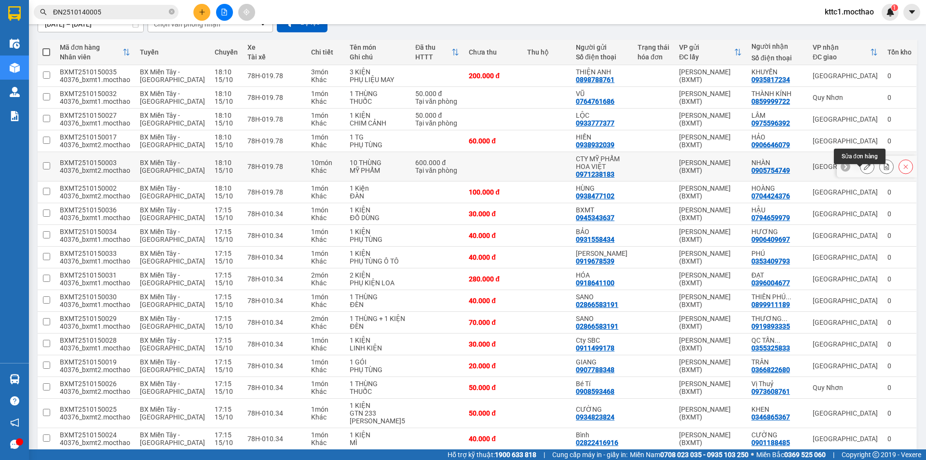
click at [864, 170] on icon at bounding box center [867, 166] width 7 height 7
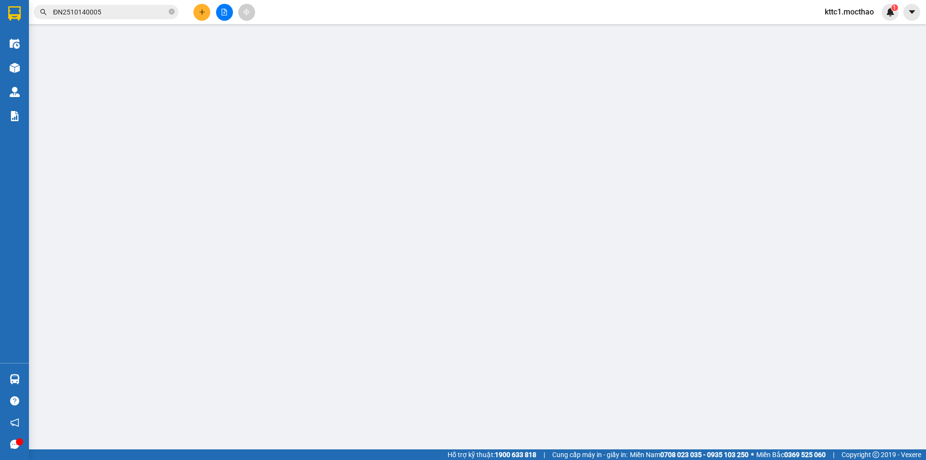
type input "0971238183"
type input "CTY MỸ PHẨM HOA VIỆT"
type input "0905754749"
type input "NHÀN"
type input "0"
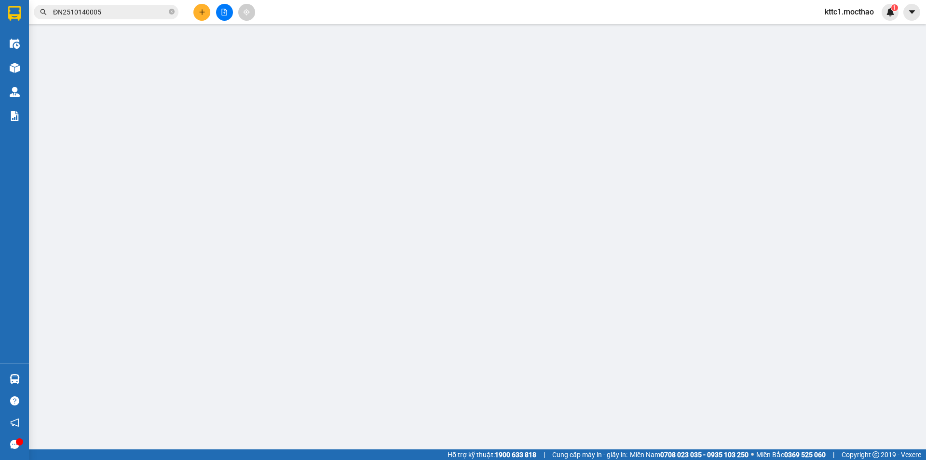
type input "0"
type input "600.000"
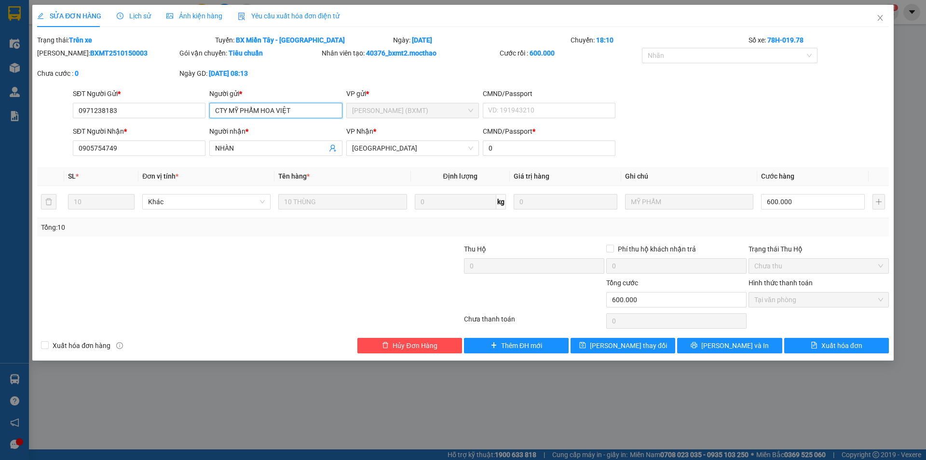
drag, startPoint x: 229, startPoint y: 109, endPoint x: 211, endPoint y: 107, distance: 18.4
click at [211, 107] on input "CTY MỸ PHẨM HOA VIỆT" at bounding box center [275, 110] width 133 height 15
type input "MỸ PHẨM HOA VIỆT"
click at [291, 17] on span "Yêu cầu xuất hóa đơn điện tử" at bounding box center [289, 16] width 102 height 8
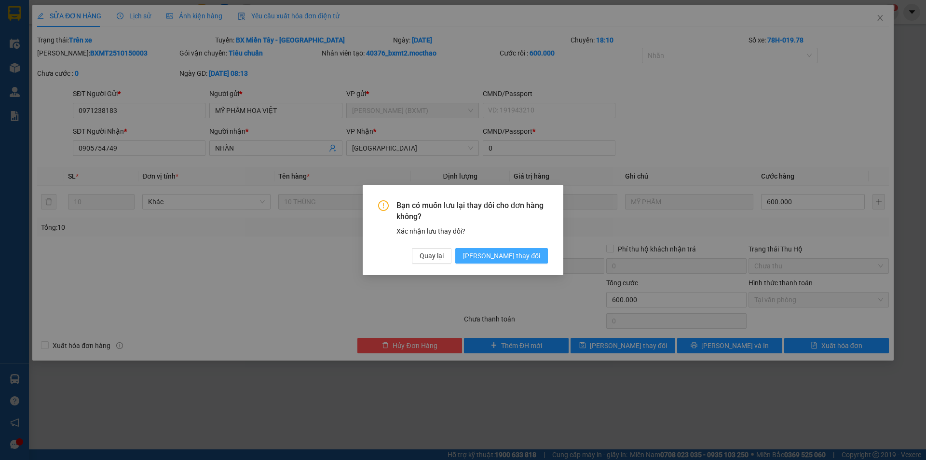
click at [518, 260] on span "[PERSON_NAME] thay đổi" at bounding box center [501, 255] width 77 height 11
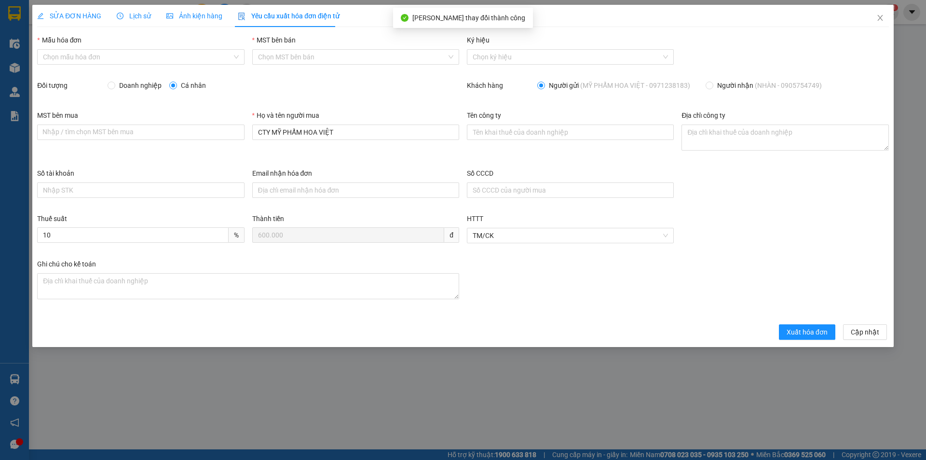
type input "MỸ PHẨM HOA VIỆT"
click at [71, 61] on input "Mẫu hóa đơn" at bounding box center [137, 57] width 189 height 14
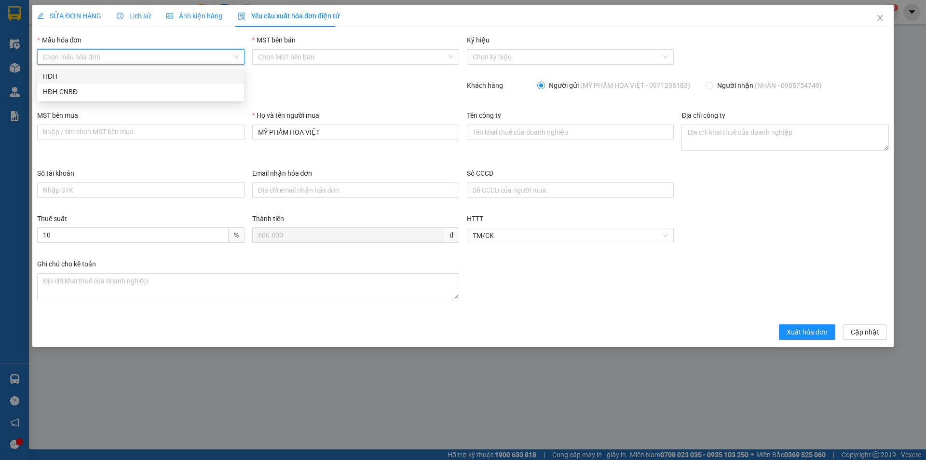
click at [67, 73] on div "HĐH" at bounding box center [140, 76] width 195 height 11
type input "8"
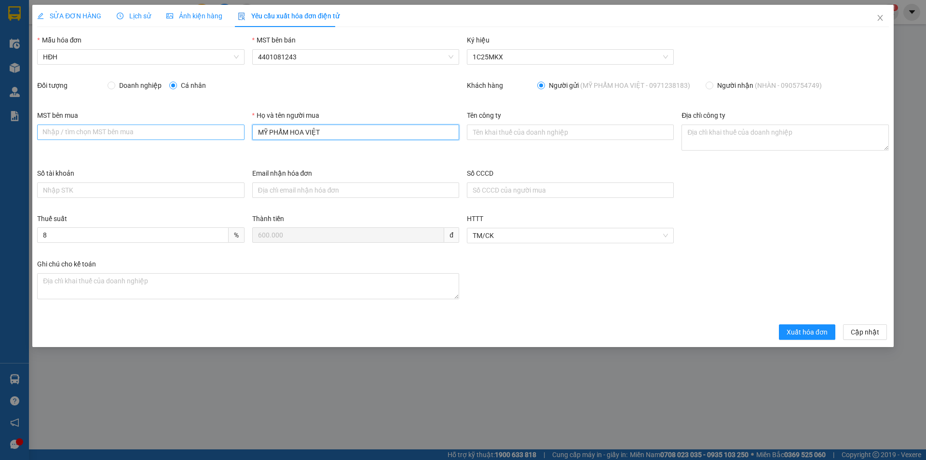
drag, startPoint x: 348, startPoint y: 132, endPoint x: 198, endPoint y: 136, distance: 150.1
click at [198, 136] on div "MST bên mua Nhập / tìm chọn MST bên mua Họ và tên người mua MỸ PHẨM HOA VIỆT Tê…" at bounding box center [463, 139] width 860 height 58
type input "Người mua không lấy hóa đơn"
click at [811, 331] on span "Xuất hóa đơn" at bounding box center [807, 332] width 41 height 11
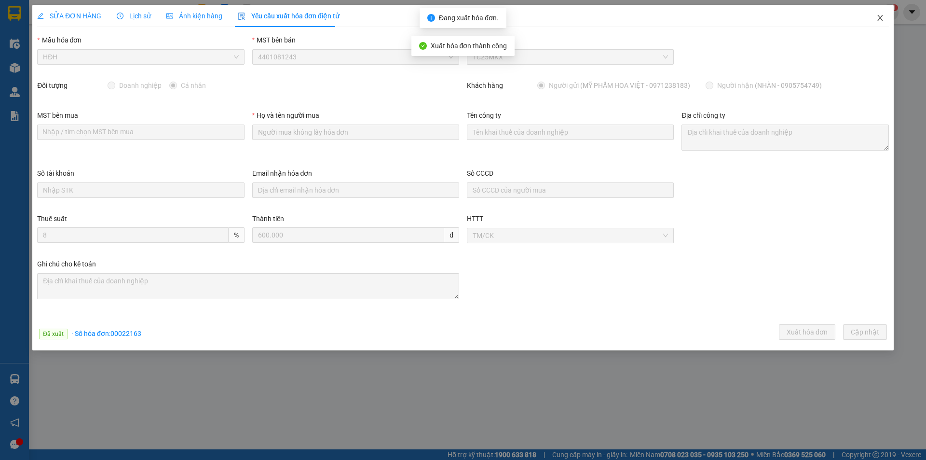
click at [881, 14] on icon "close" at bounding box center [881, 18] width 8 height 8
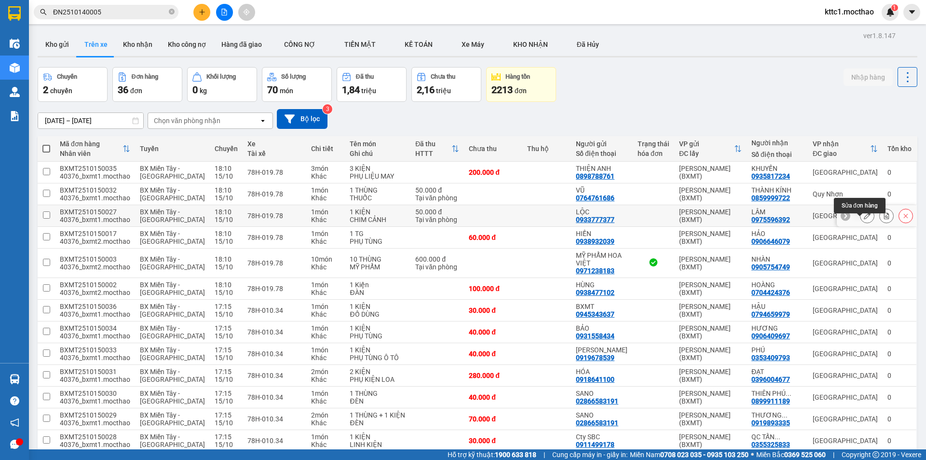
click at [864, 219] on icon at bounding box center [867, 215] width 7 height 7
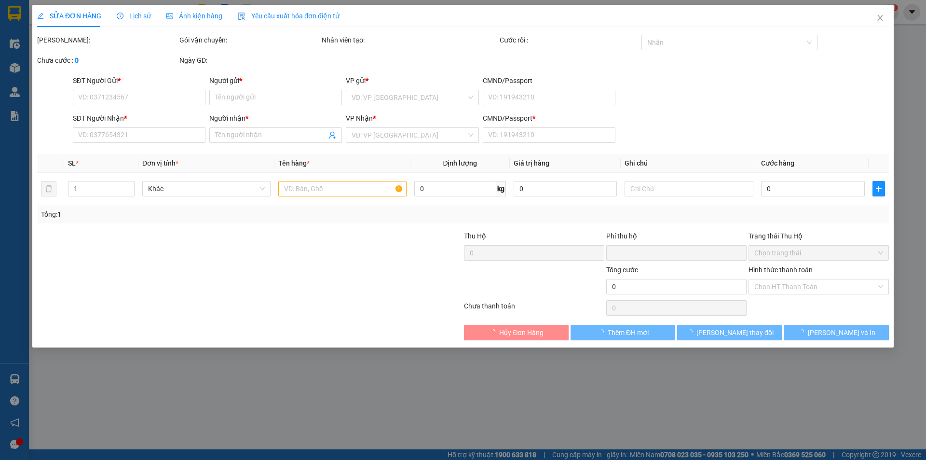
type input "0933777377"
type input "LỘC"
type input "0975596392"
type input "LÂM"
type input "0"
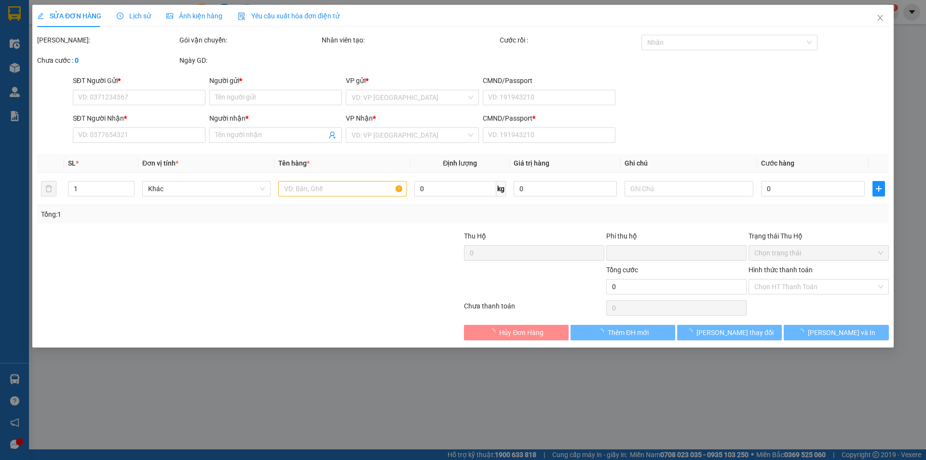
type input "0"
type input "50.000"
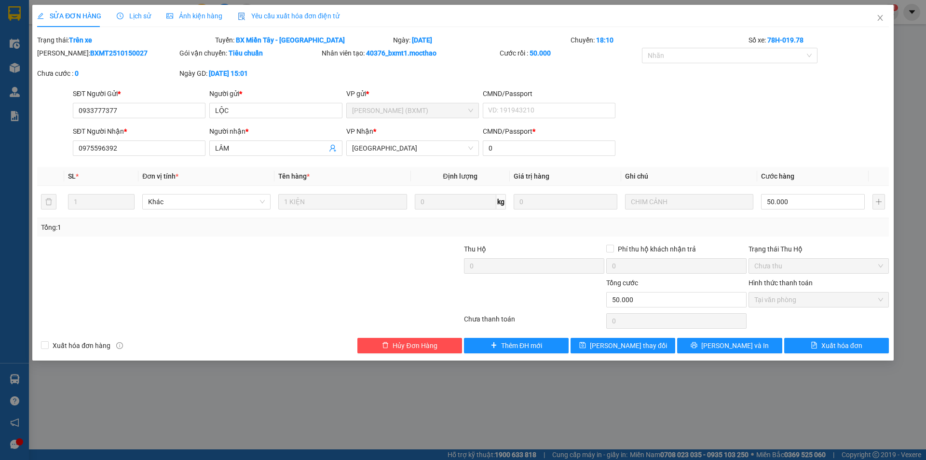
click at [272, 17] on span "Yêu cầu xuất hóa đơn điện tử" at bounding box center [289, 16] width 102 height 8
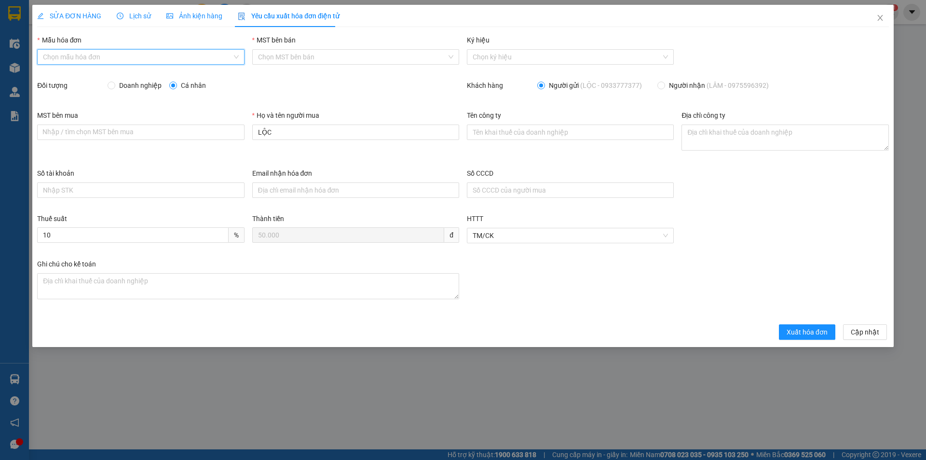
click at [139, 60] on input "Mẫu hóa đơn" at bounding box center [137, 57] width 189 height 14
click at [104, 77] on div "HĐH" at bounding box center [140, 76] width 195 height 11
type input "8"
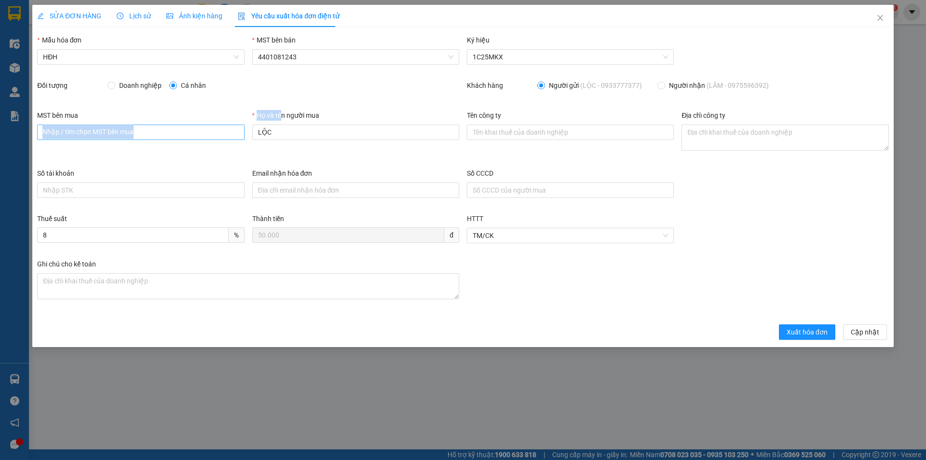
drag, startPoint x: 280, startPoint y: 124, endPoint x: 228, endPoint y: 132, distance: 52.7
click at [229, 132] on div "MST bên mua Nhập / tìm chọn MST bên mua Họ và tên người mua LỘC Tên công ty Địa…" at bounding box center [463, 139] width 860 height 58
drag, startPoint x: 247, startPoint y: 132, endPoint x: 233, endPoint y: 131, distance: 13.5
click at [233, 131] on div "MST bên mua Nhập / tìm chọn MST bên mua Họ và tên người mua LỘC Tên công ty Địa…" at bounding box center [463, 139] width 860 height 58
type input "Người mua không lấy hóa đơn"
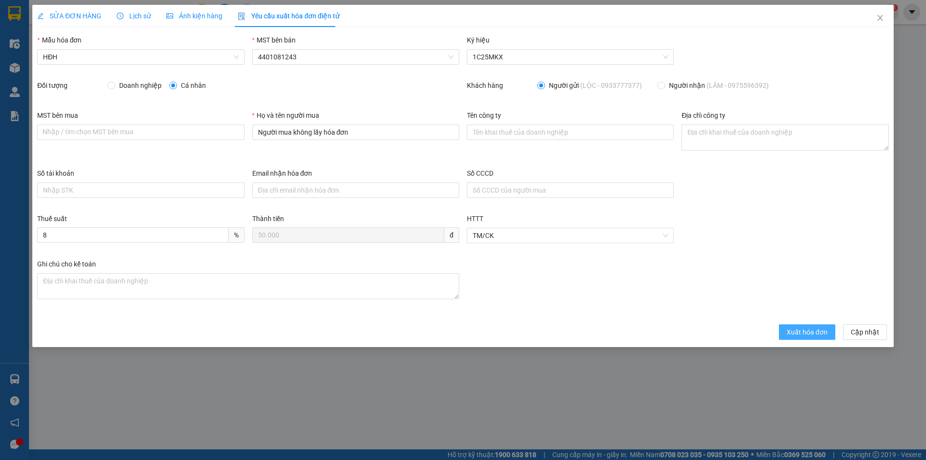
click at [814, 333] on span "Xuất hóa đơn" at bounding box center [807, 332] width 41 height 11
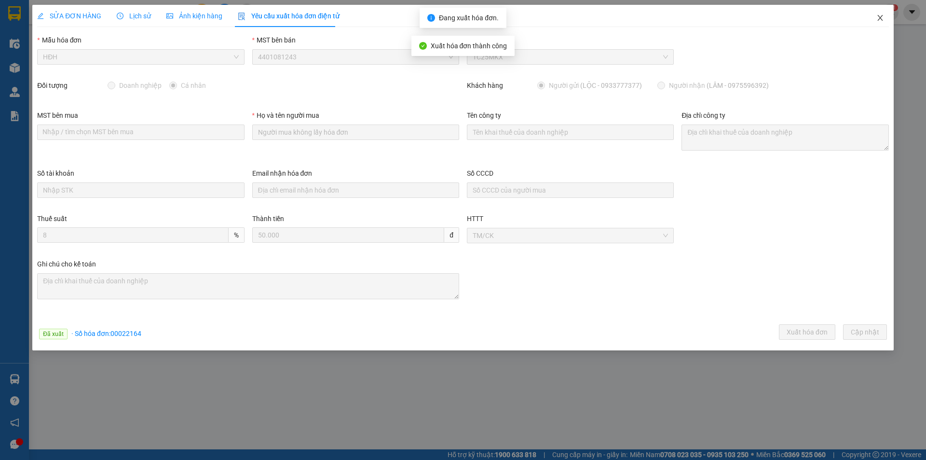
click at [882, 15] on icon "close" at bounding box center [881, 18] width 8 height 8
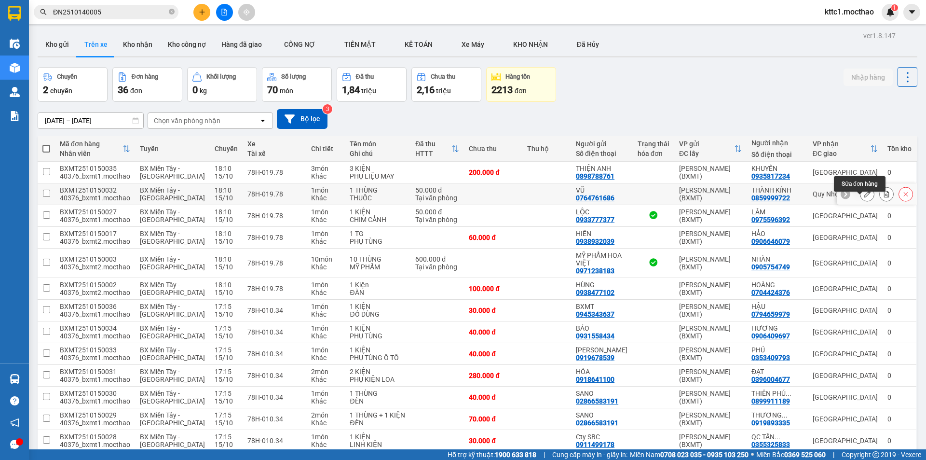
click at [864, 197] on icon at bounding box center [867, 194] width 7 height 7
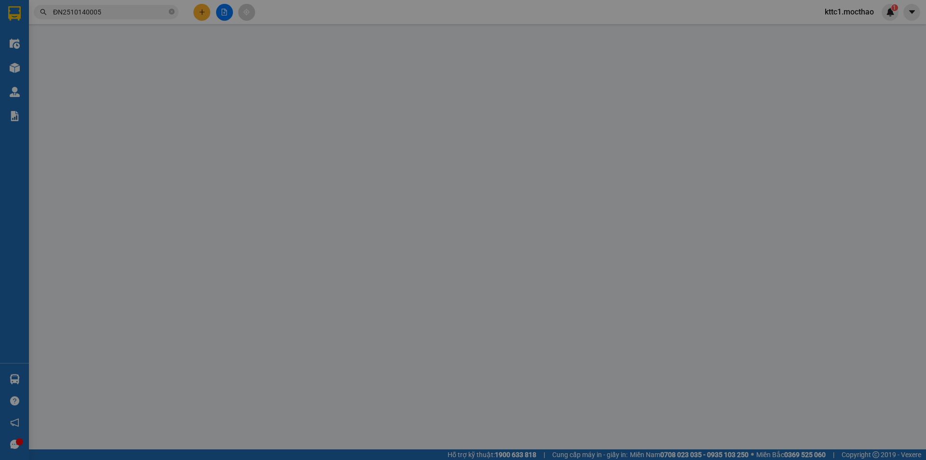
type input "0764761686"
type input "VŨ"
type input "0859999722"
type input "THÀNH KÍNH"
type input "0"
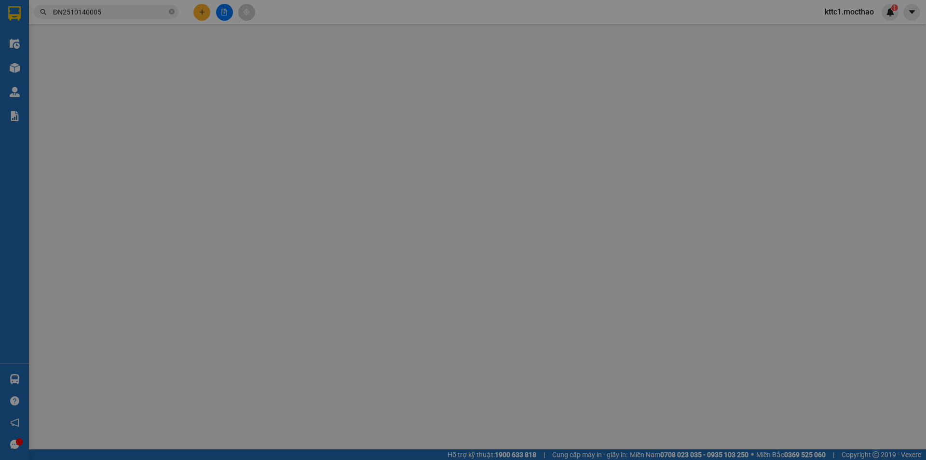
type input "0"
type input "50.000"
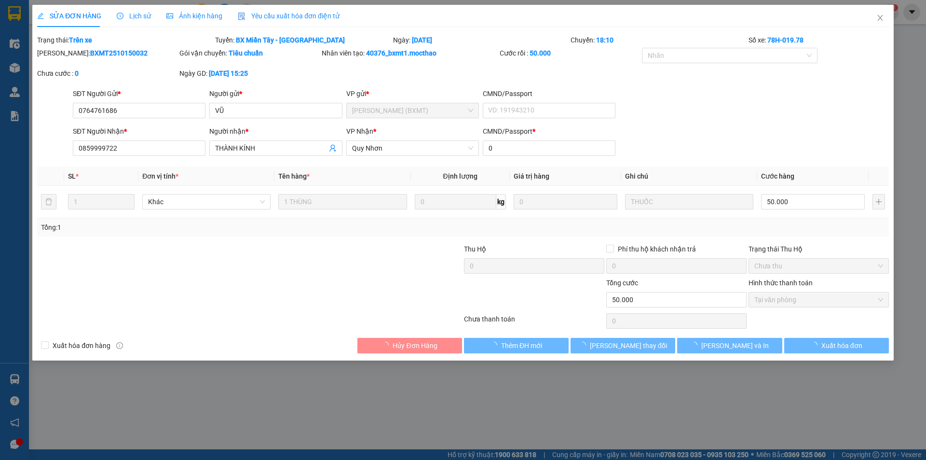
click at [290, 16] on span "Yêu cầu xuất hóa đơn điện tử" at bounding box center [289, 16] width 102 height 8
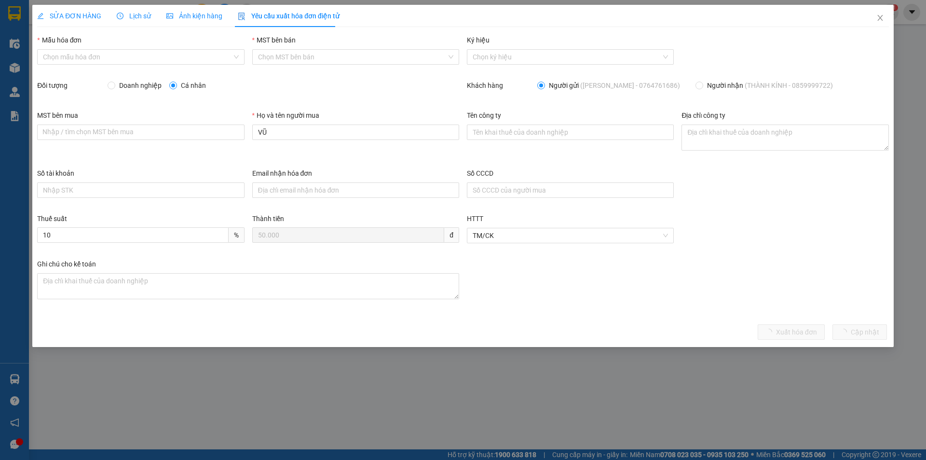
drag, startPoint x: 148, startPoint y: 58, endPoint x: 131, endPoint y: 65, distance: 18.4
click at [147, 58] on input "Mẫu hóa đơn" at bounding box center [137, 57] width 189 height 14
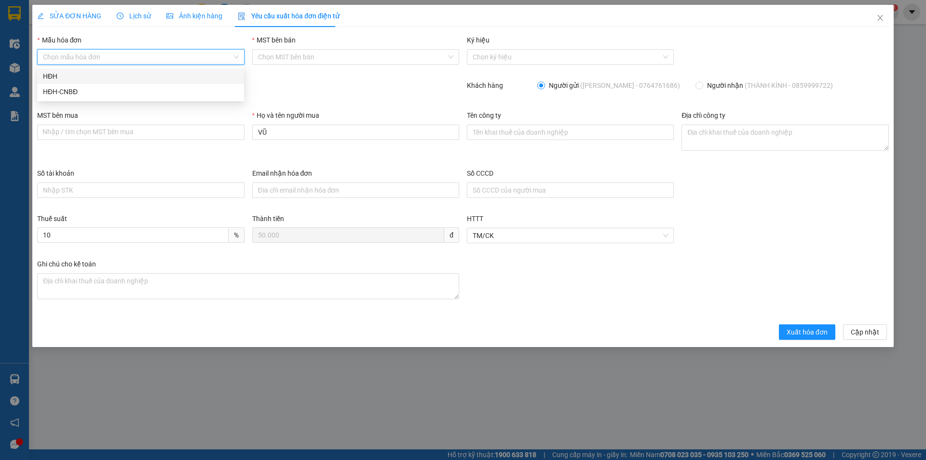
click at [119, 73] on div "HĐH" at bounding box center [140, 76] width 195 height 11
type input "8"
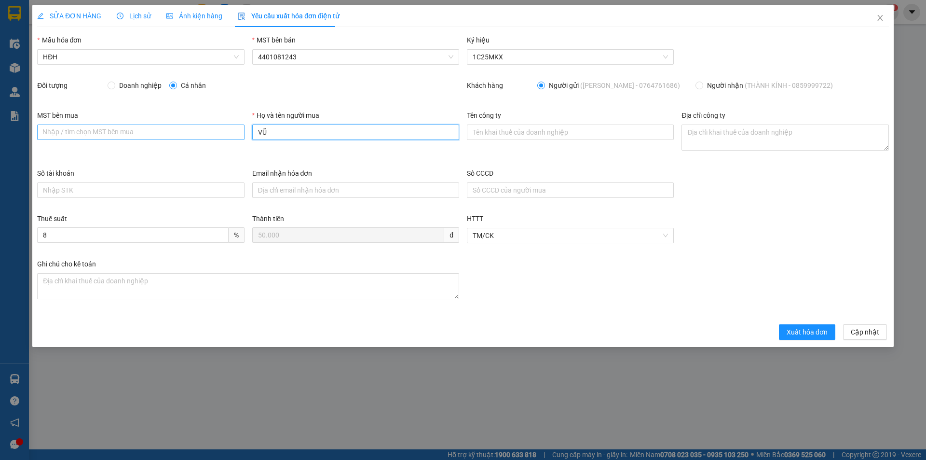
drag, startPoint x: 276, startPoint y: 132, endPoint x: 244, endPoint y: 127, distance: 32.6
click at [245, 128] on div "MST bên mua Nhập / tìm chọn MST bên mua Họ và tên người mua VŨ Tên công ty Địa …" at bounding box center [463, 139] width 860 height 58
type input "Người mua không lấy hóa đơn"
click at [816, 332] on span "Xuất hóa đơn" at bounding box center [807, 332] width 41 height 11
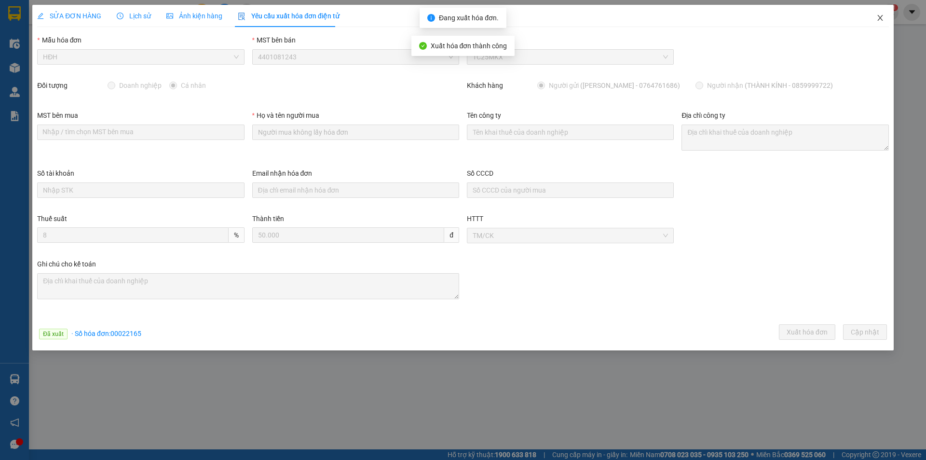
click at [882, 17] on icon "close" at bounding box center [880, 18] width 5 height 6
